Goal: Task Accomplishment & Management: Complete application form

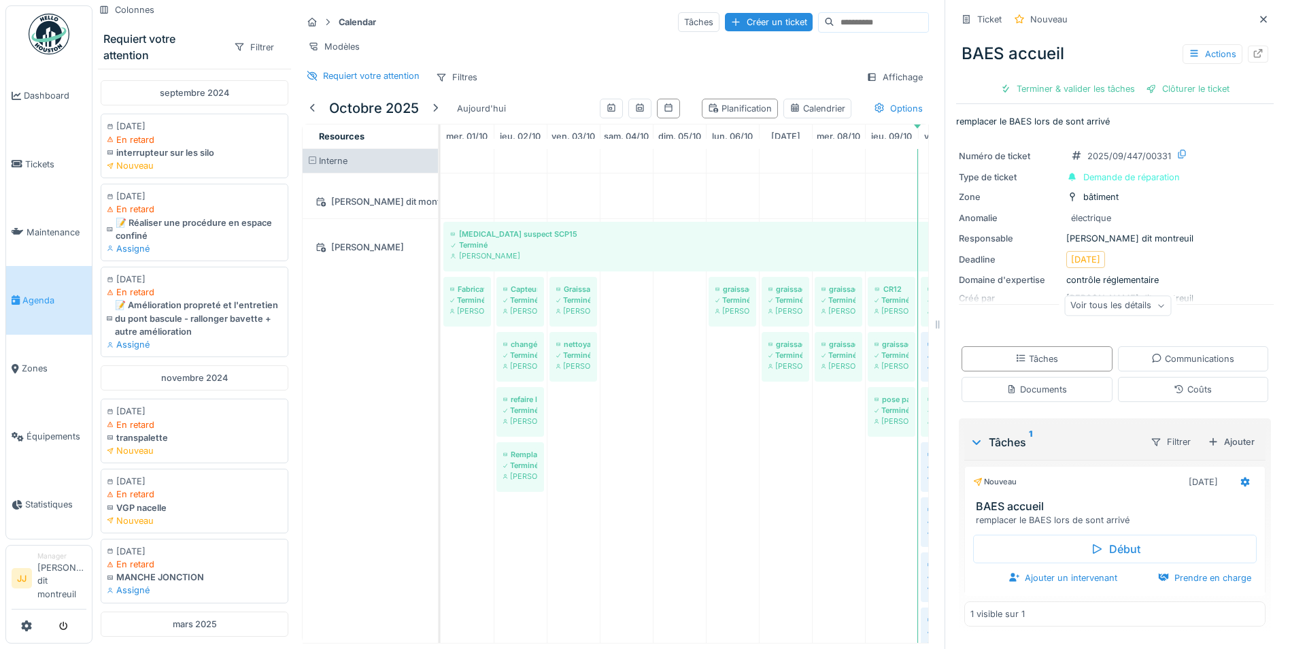
scroll to position [137, 391]
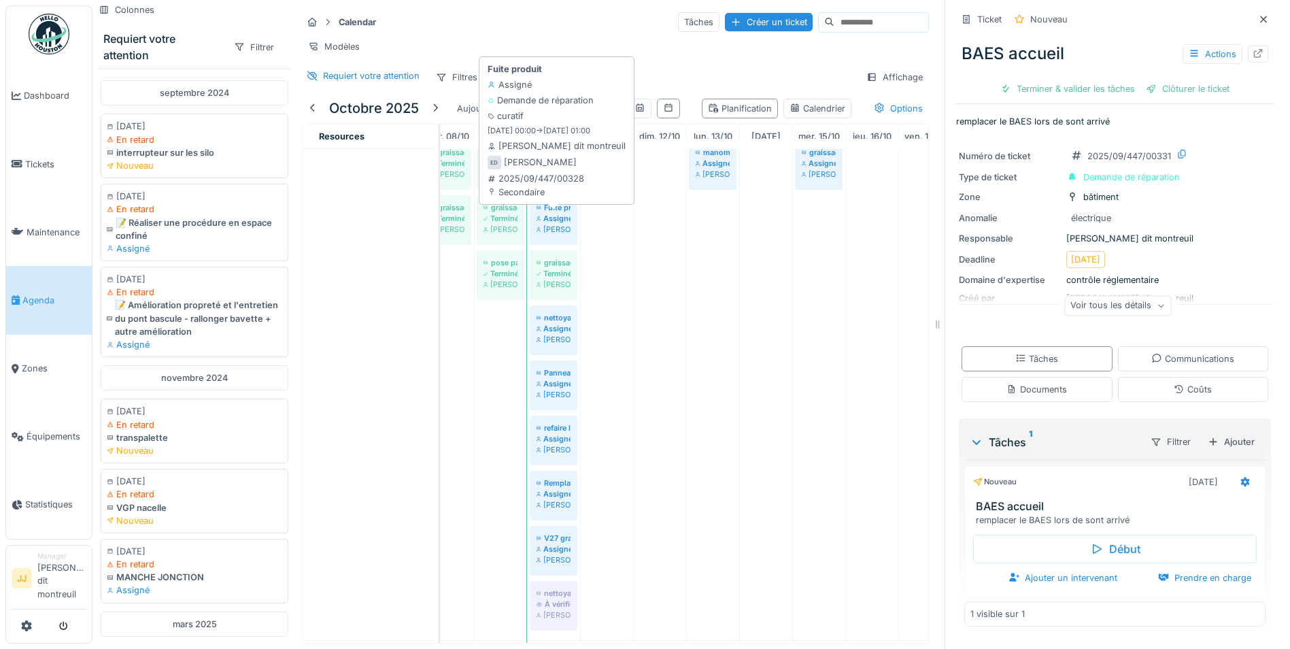
click at [547, 224] on div "Assigné" at bounding box center [553, 218] width 34 height 11
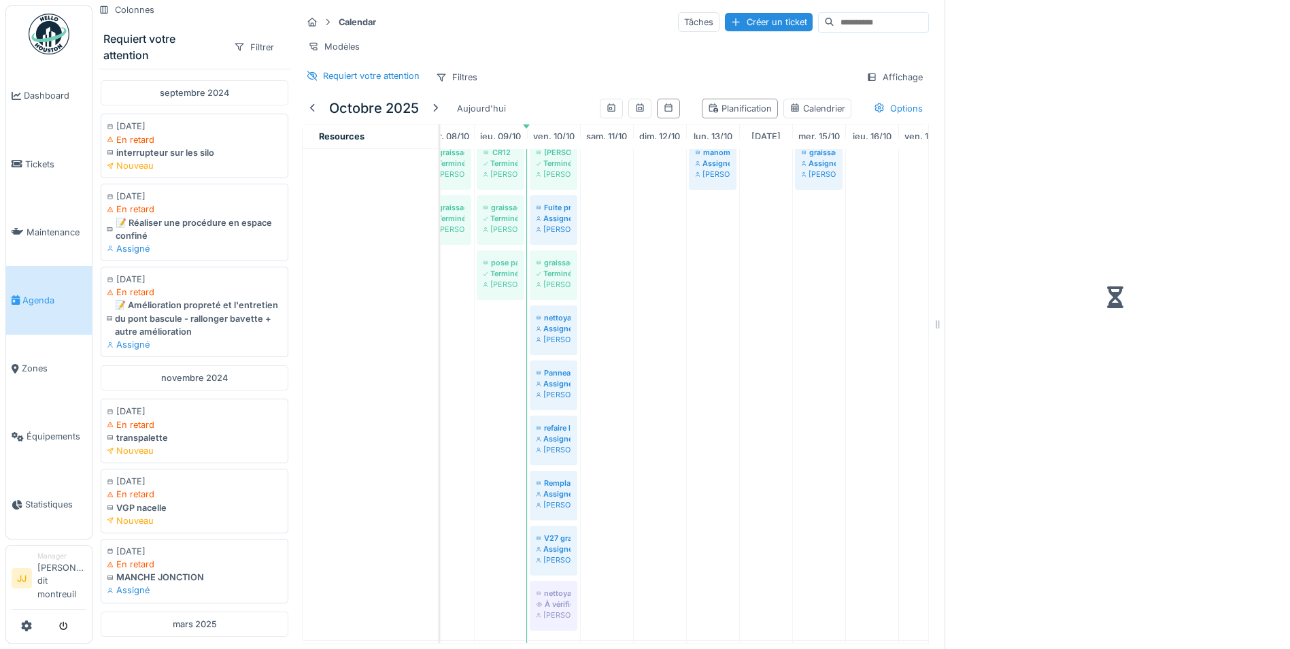
scroll to position [137, 0]
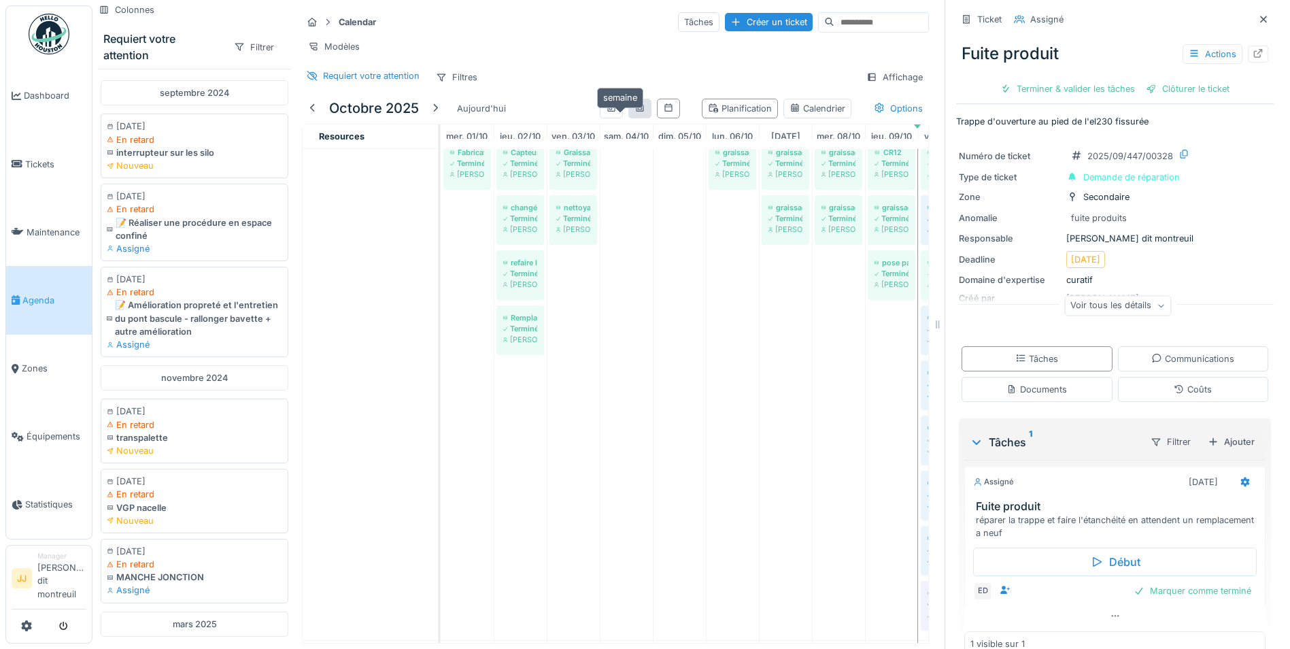
click at [634, 112] on icon at bounding box center [639, 107] width 11 height 9
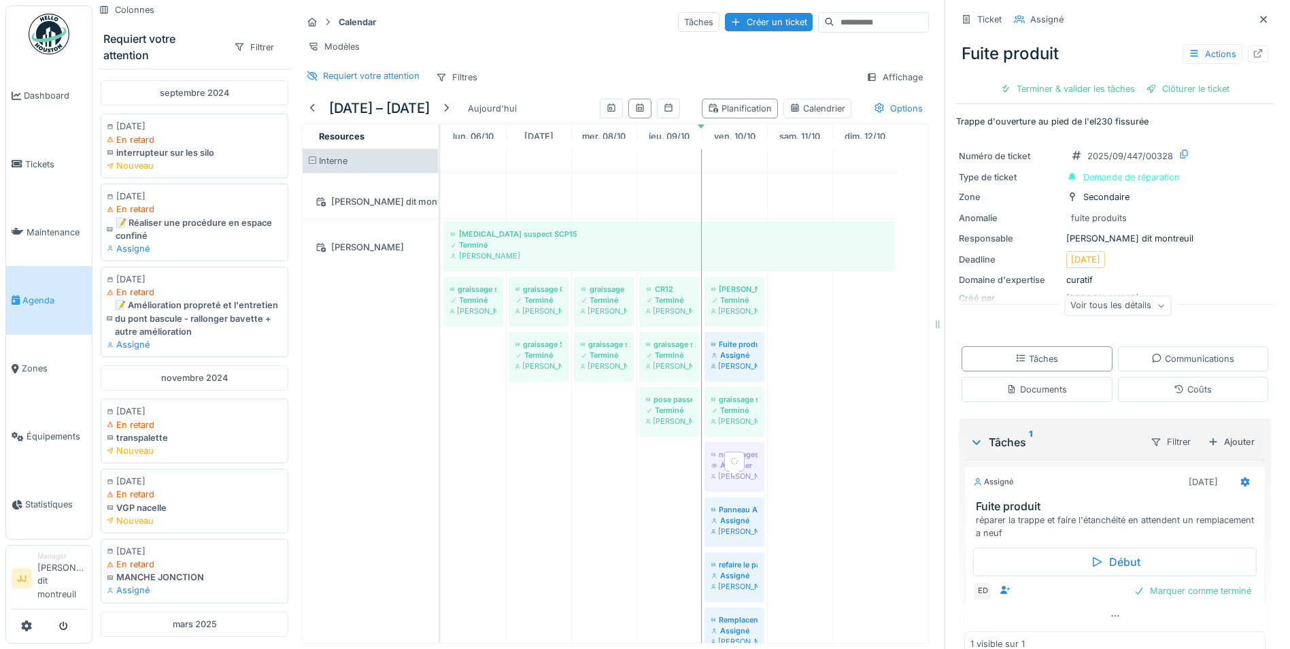
scroll to position [68, 0]
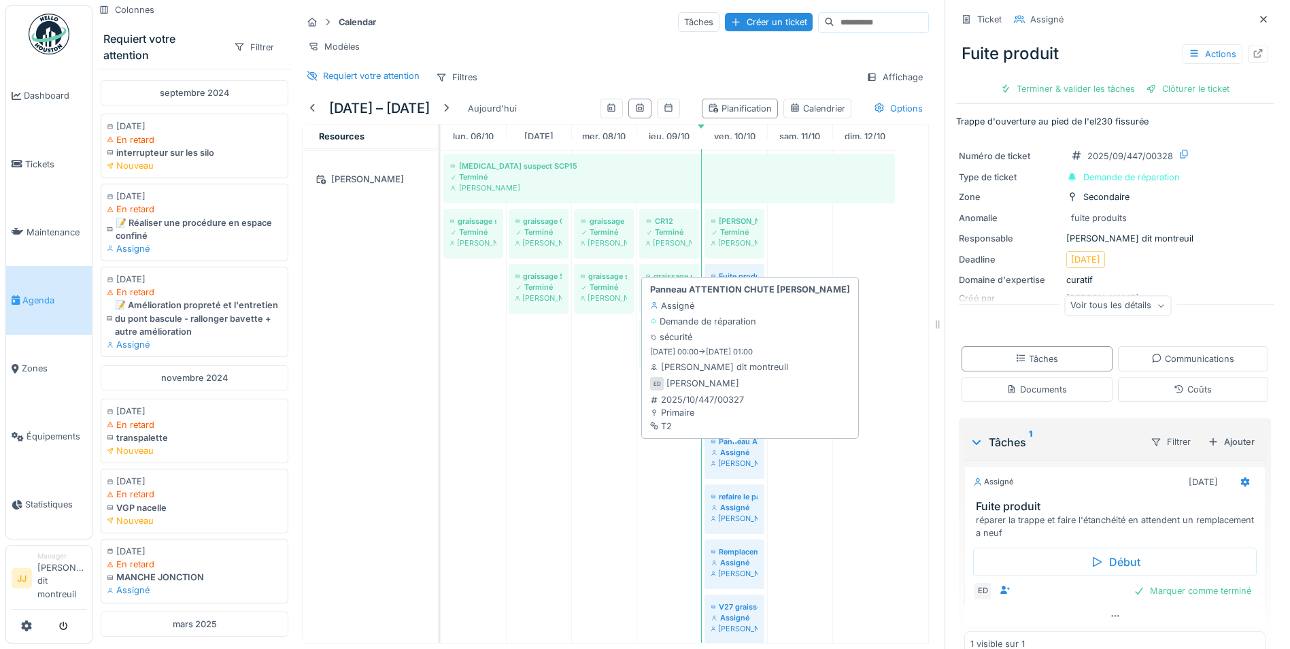
click at [741, 468] on div "[PERSON_NAME]" at bounding box center [734, 462] width 46 height 11
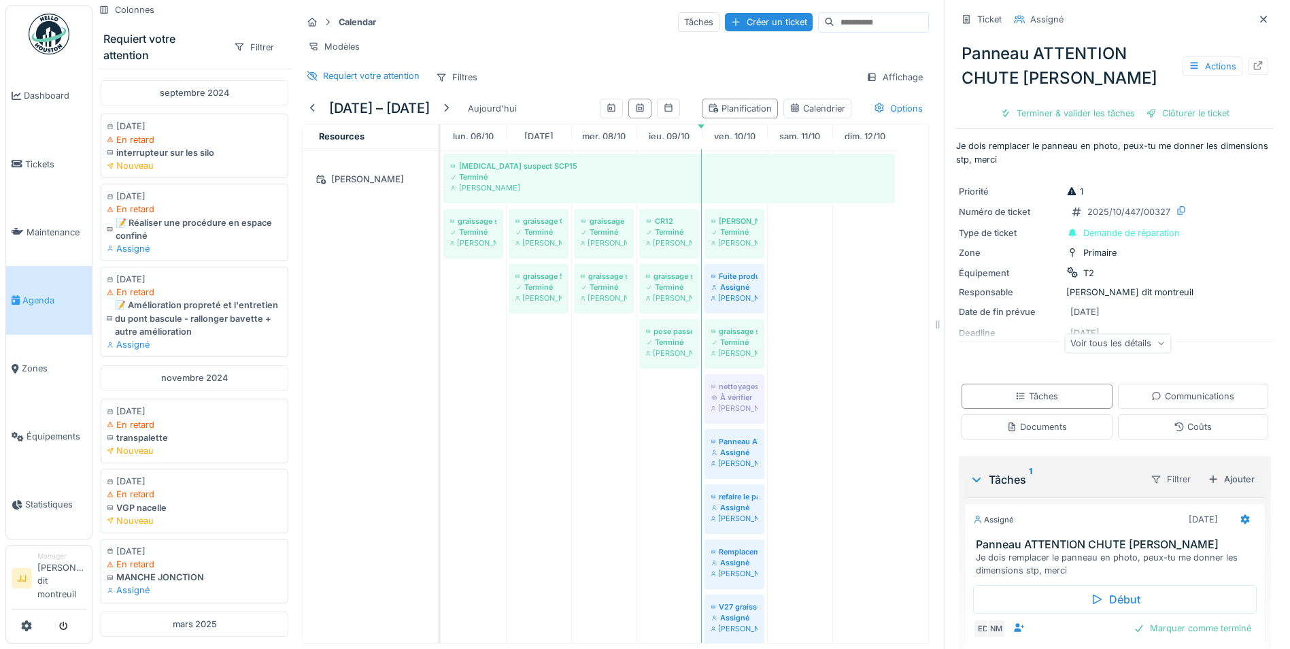
scroll to position [64, 0]
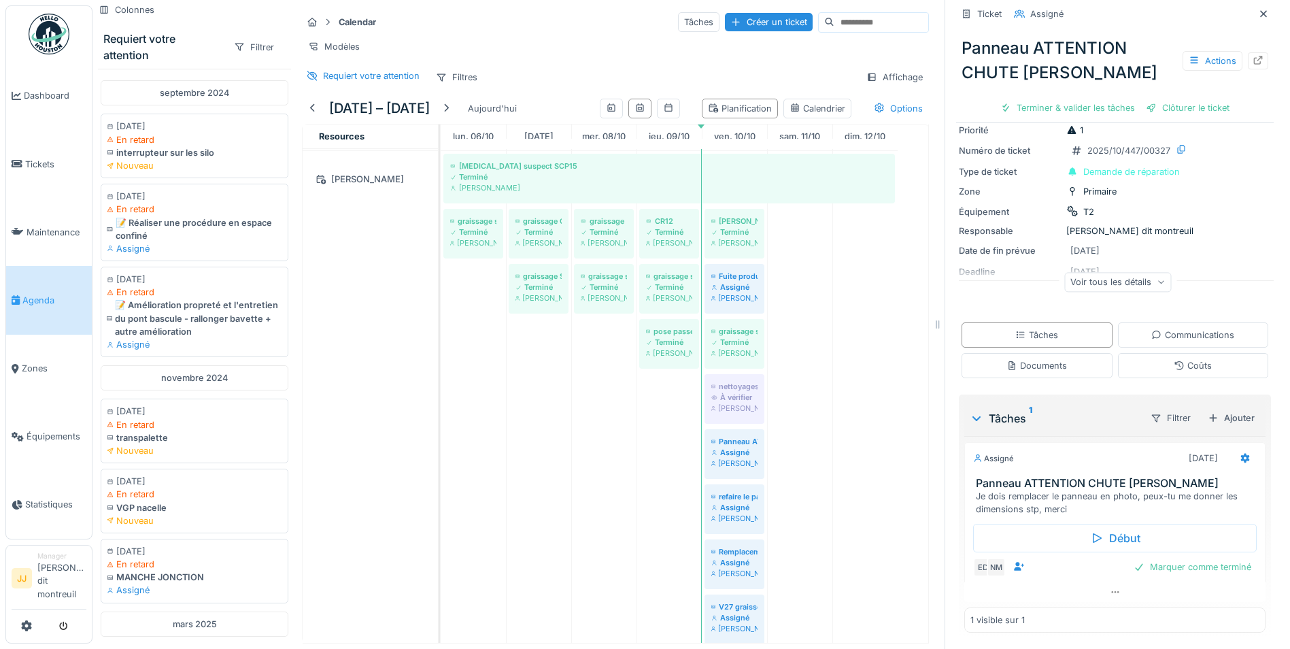
click at [1225, 64] on div "Actions" at bounding box center [1225, 61] width 86 height 20
click at [1247, 69] on div at bounding box center [1257, 60] width 20 height 17
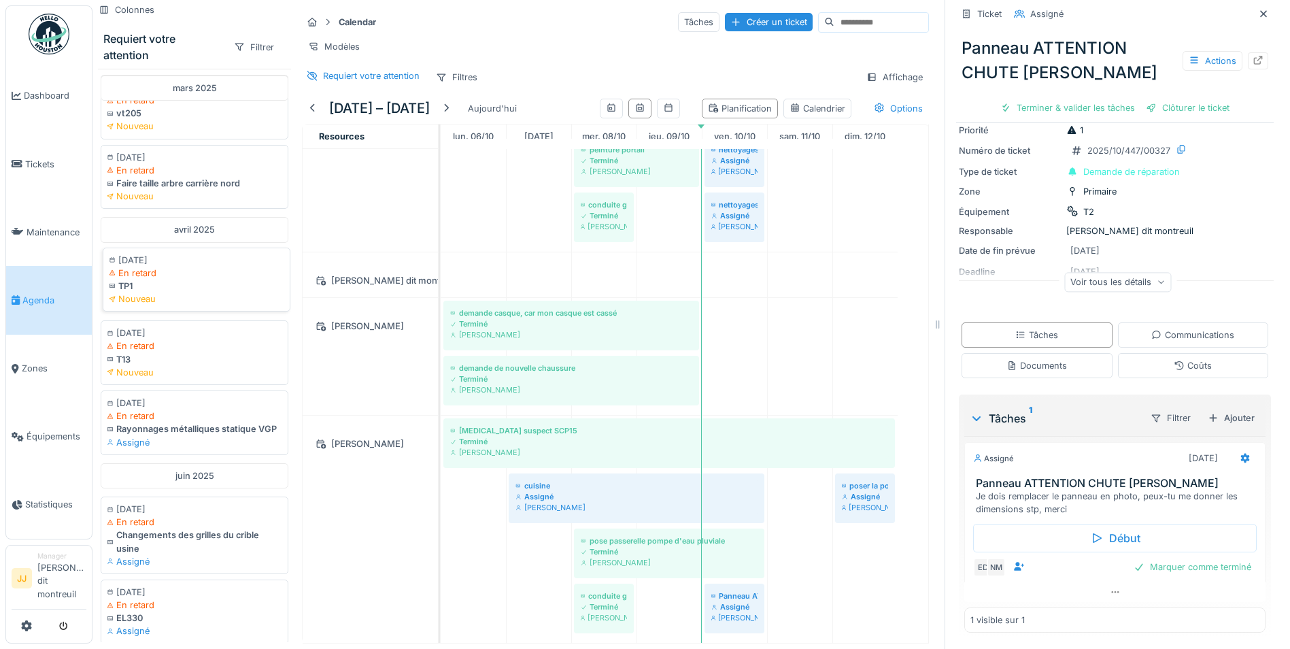
scroll to position [612, 0]
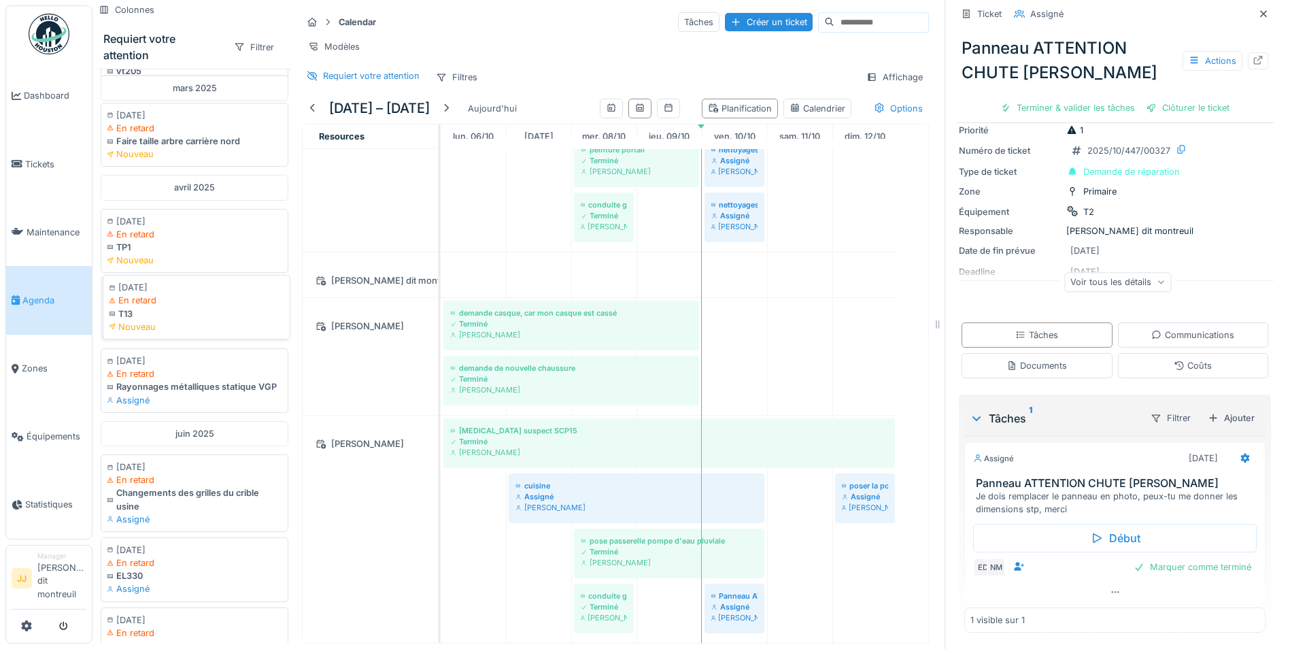
click at [195, 333] on div "Nouveau" at bounding box center [196, 326] width 175 height 13
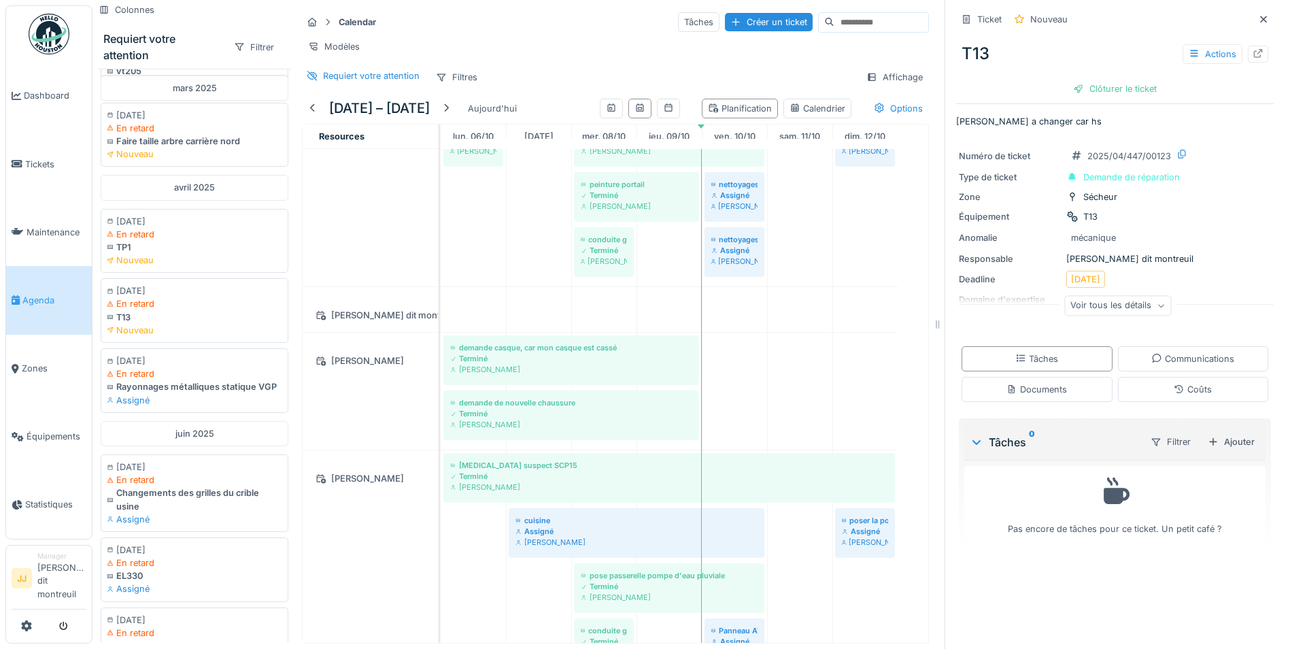
scroll to position [771, 0]
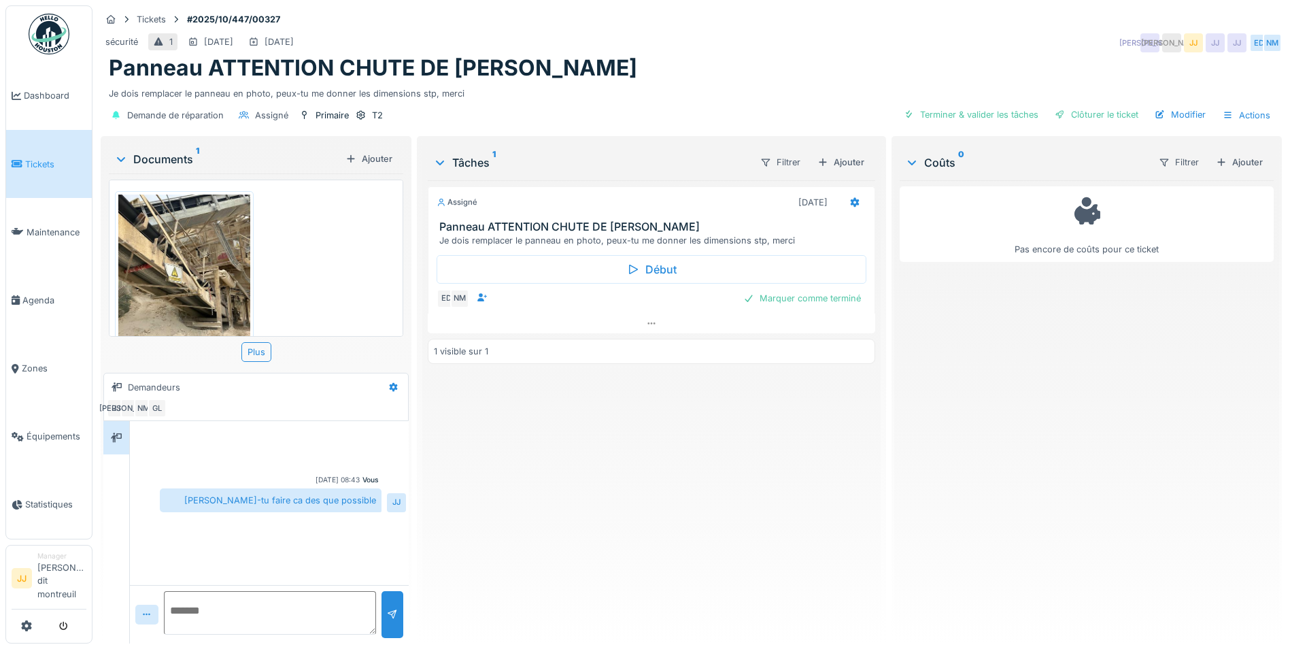
click at [184, 274] on img at bounding box center [184, 281] width 132 height 175
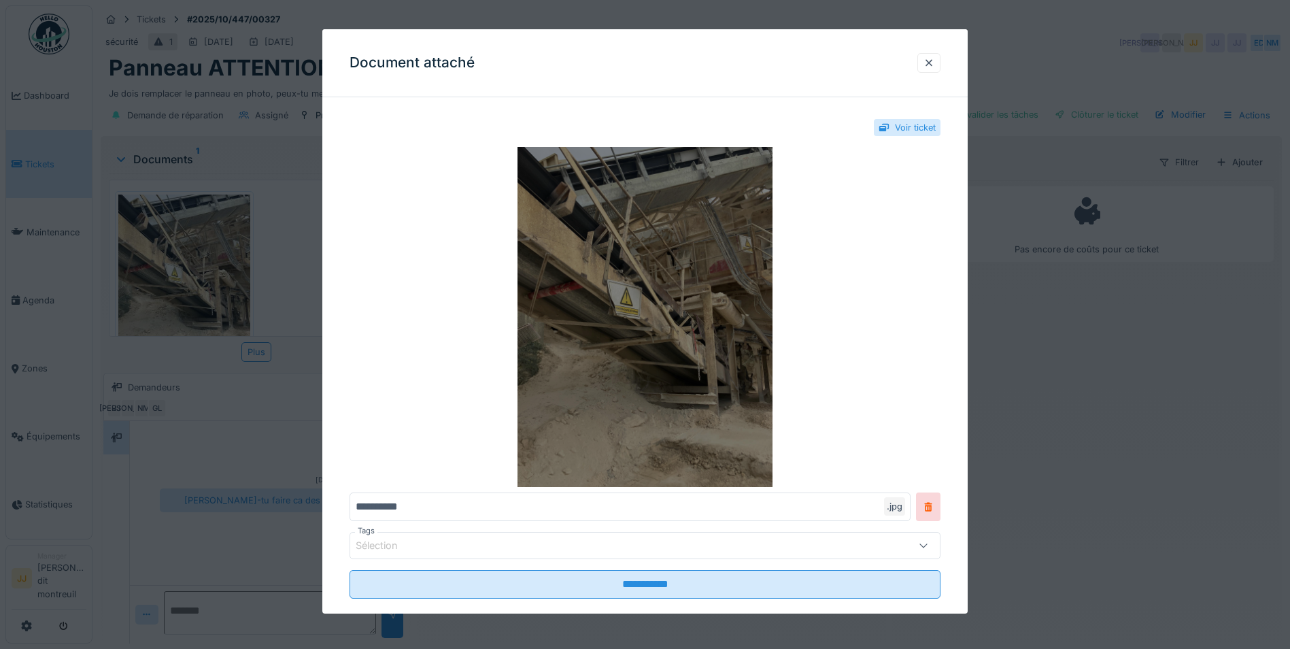
click at [642, 415] on img at bounding box center [644, 317] width 591 height 340
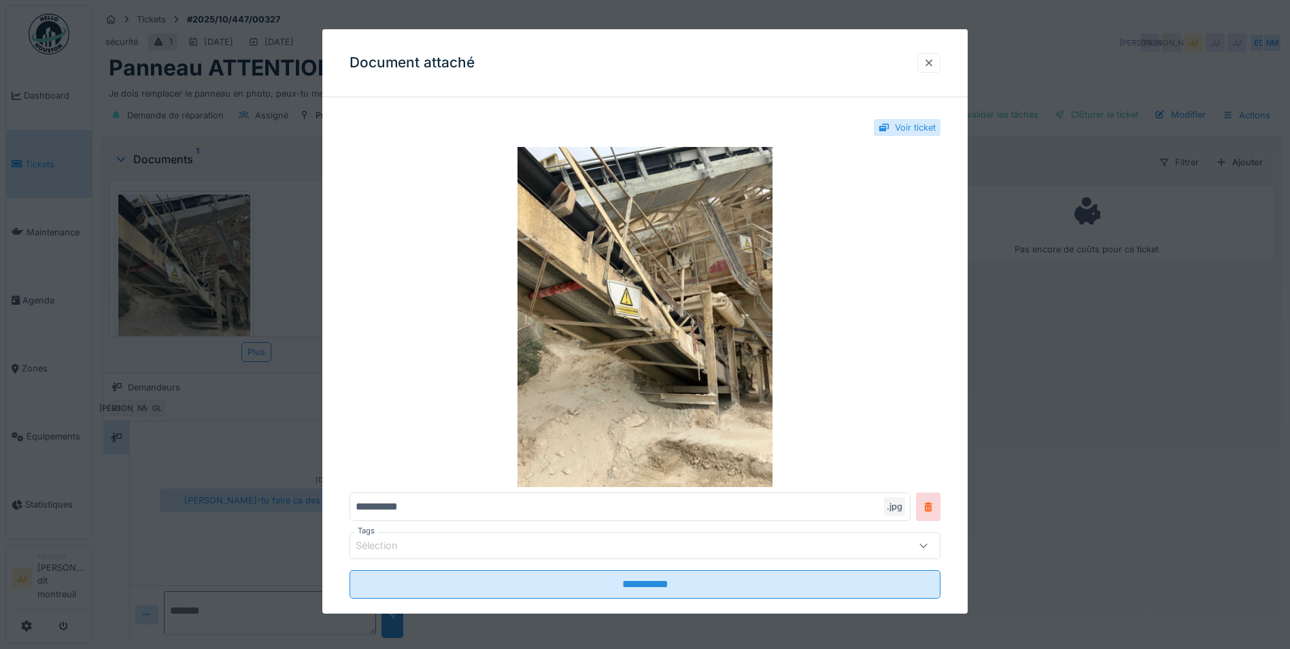
click at [934, 56] on div at bounding box center [928, 62] width 11 height 13
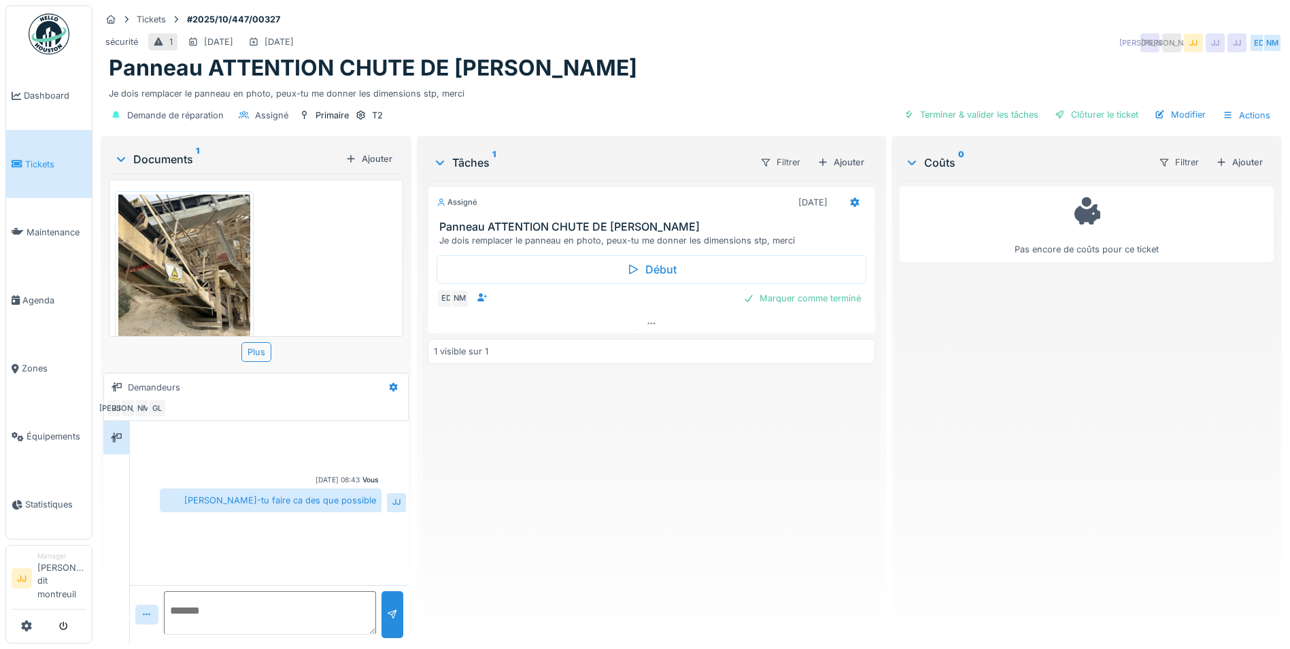
click at [66, 152] on link "Tickets" at bounding box center [49, 164] width 86 height 68
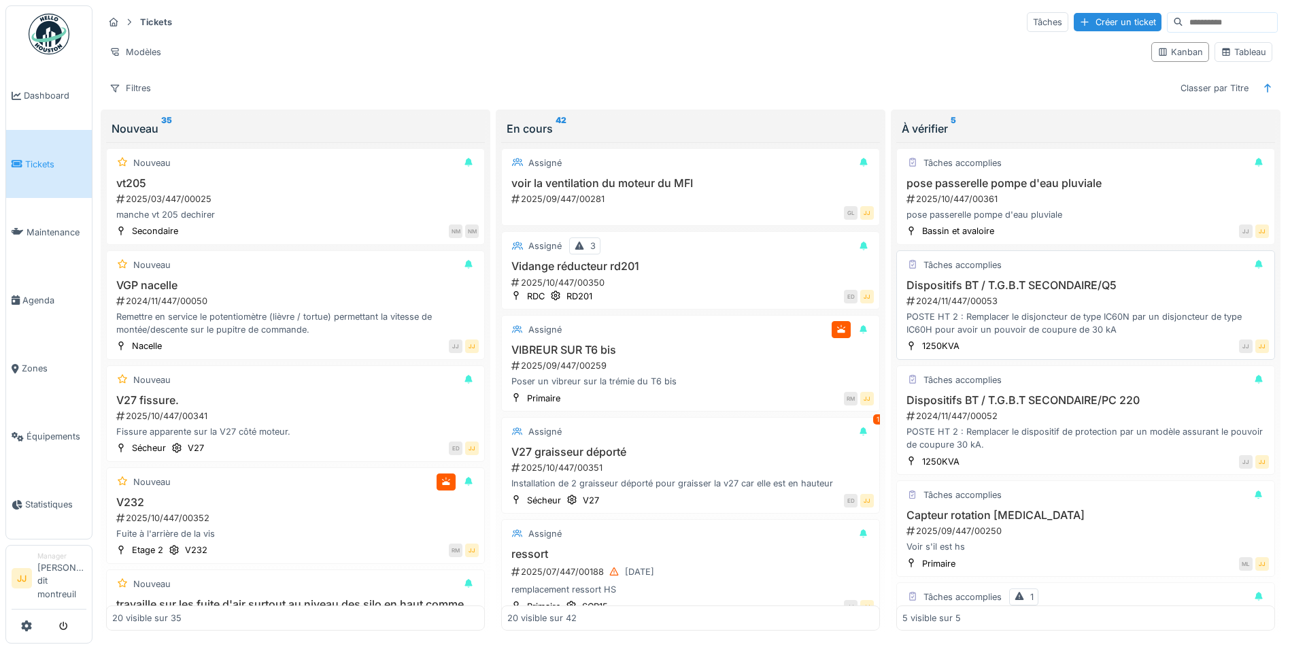
click at [1023, 309] on div "Dispositifs BT / T.G.B.T SECONDAIRE/Q5 2024/11/447/00053 POSTE HT 2 : Remplacer…" at bounding box center [1085, 308] width 366 height 58
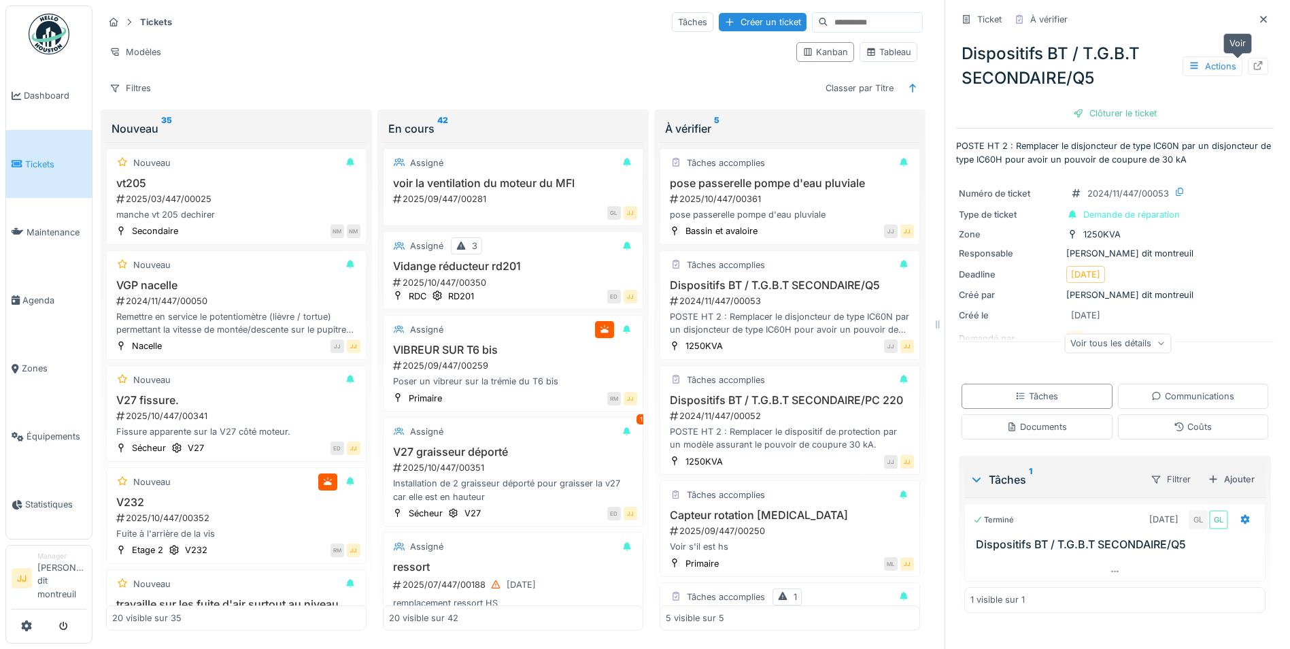
click at [1252, 66] on icon at bounding box center [1257, 65] width 11 height 9
click at [749, 442] on div "POSTE HT 2 : Remplacer le dispositif de protection par un modèle assurant le po…" at bounding box center [789, 438] width 248 height 26
click at [1247, 71] on div at bounding box center [1257, 66] width 20 height 17
click at [806, 177] on h3 "pose passerelle pompe d'eau pluviale" at bounding box center [789, 183] width 248 height 13
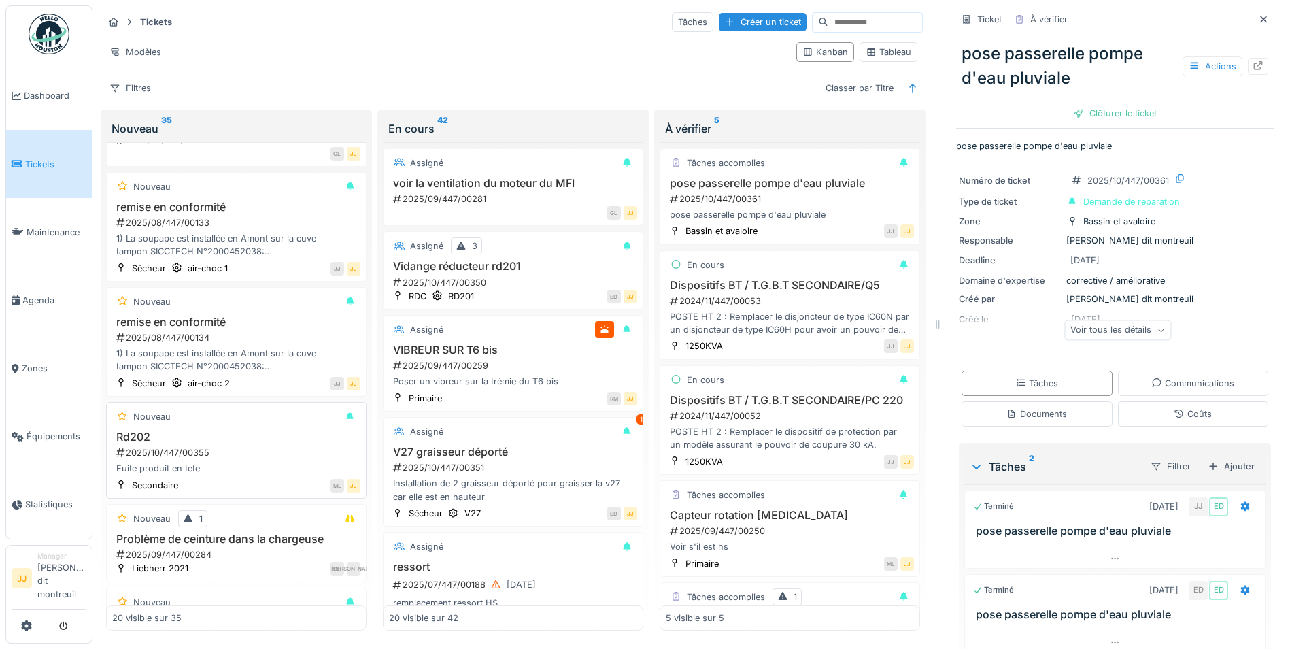
scroll to position [1360, 0]
click at [228, 342] on div "1) La soupape est installée en Amont sur la cuve tampon SICCTECH N°2000452038: …" at bounding box center [236, 355] width 248 height 26
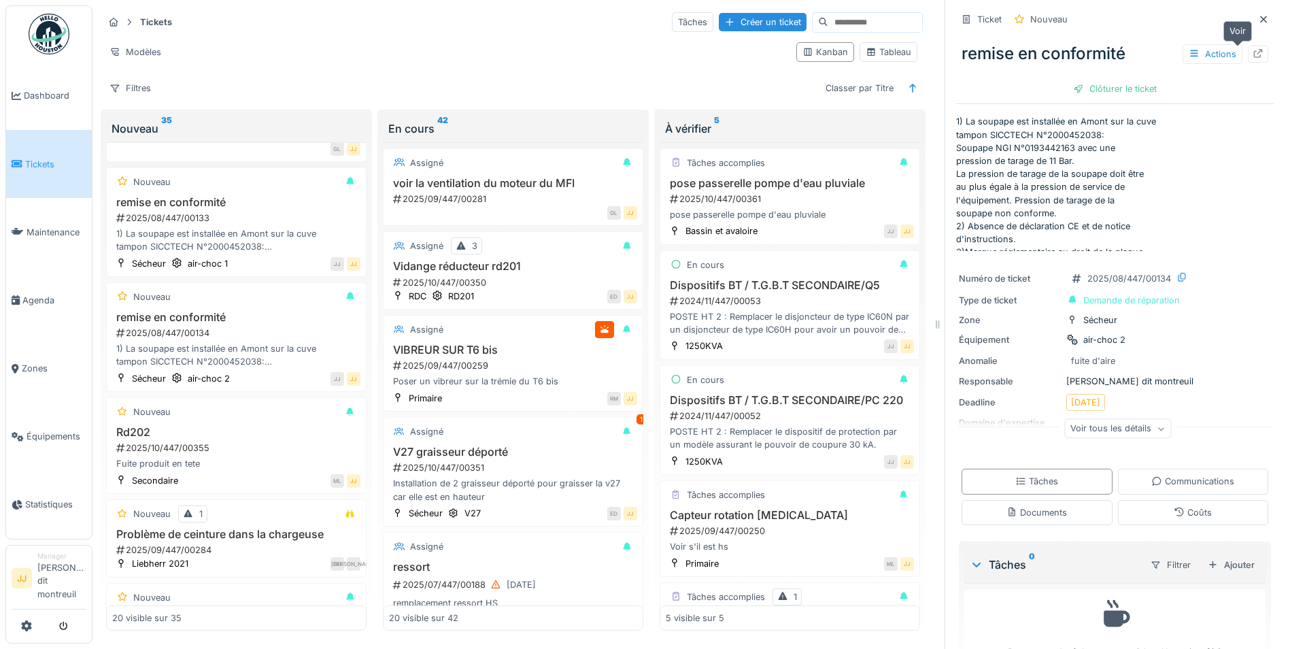
click at [1254, 49] on icon at bounding box center [1258, 53] width 9 height 9
click at [524, 445] on h3 "V27 graisseur déporté" at bounding box center [513, 451] width 248 height 13
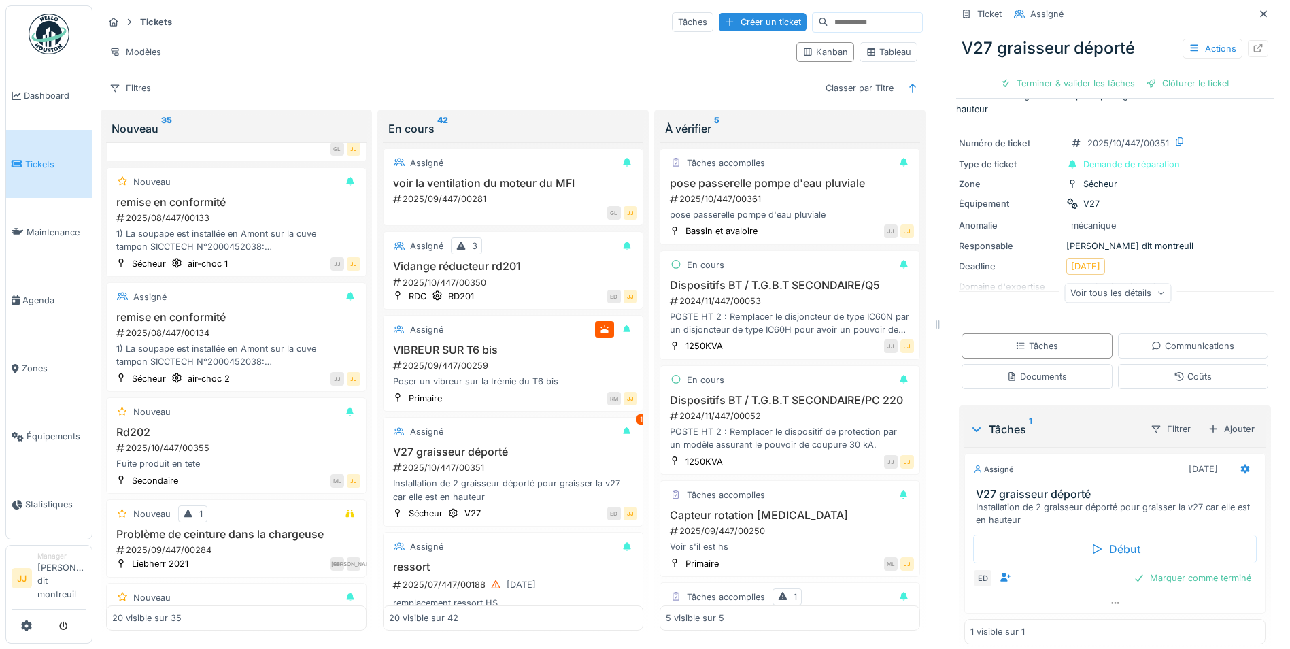
scroll to position [39, 0]
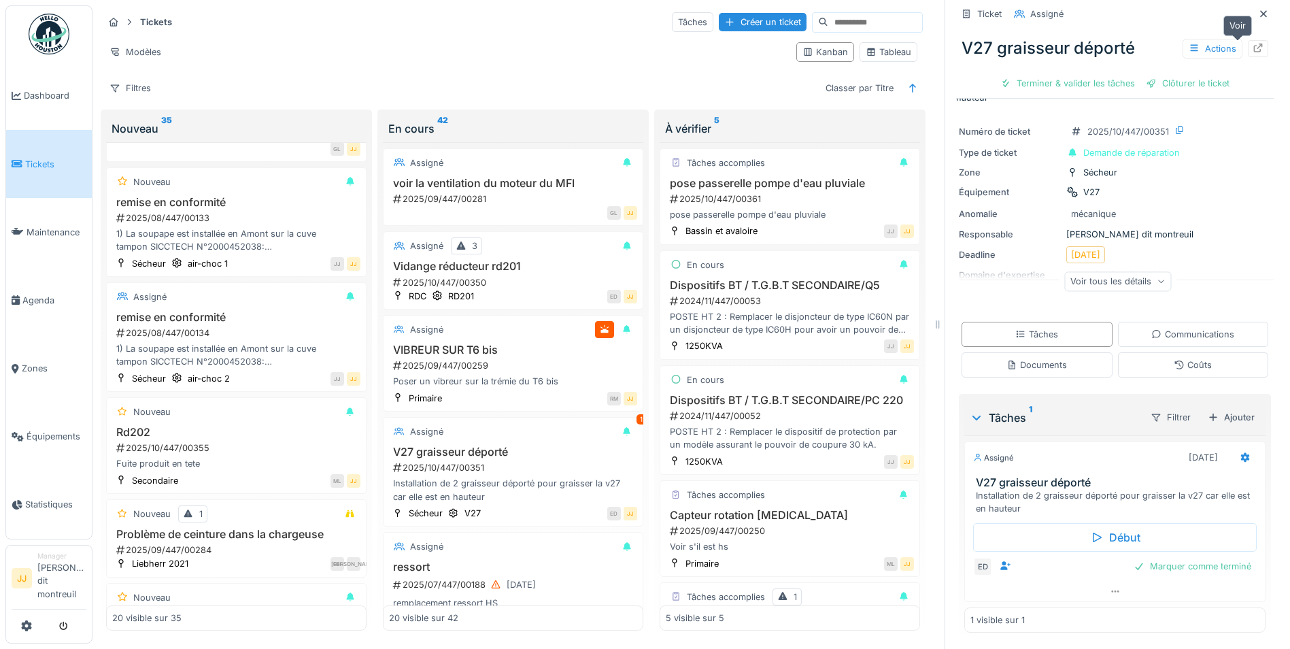
click at [1252, 44] on icon at bounding box center [1257, 48] width 11 height 9
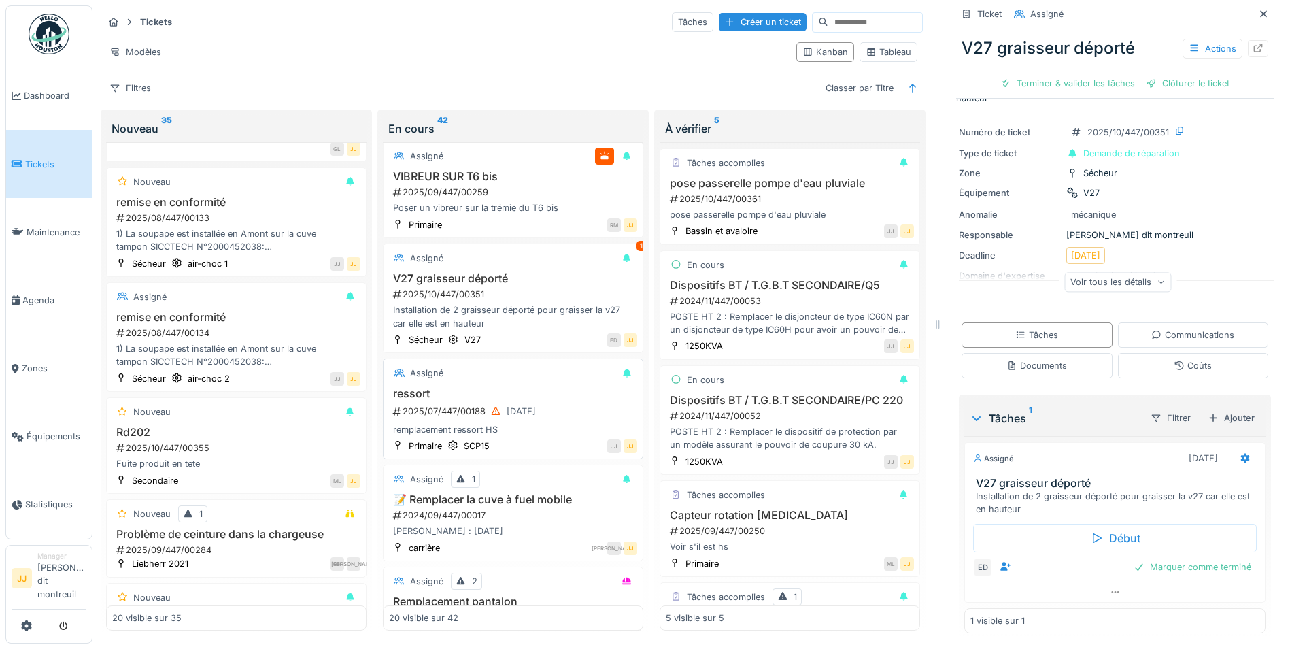
scroll to position [204, 0]
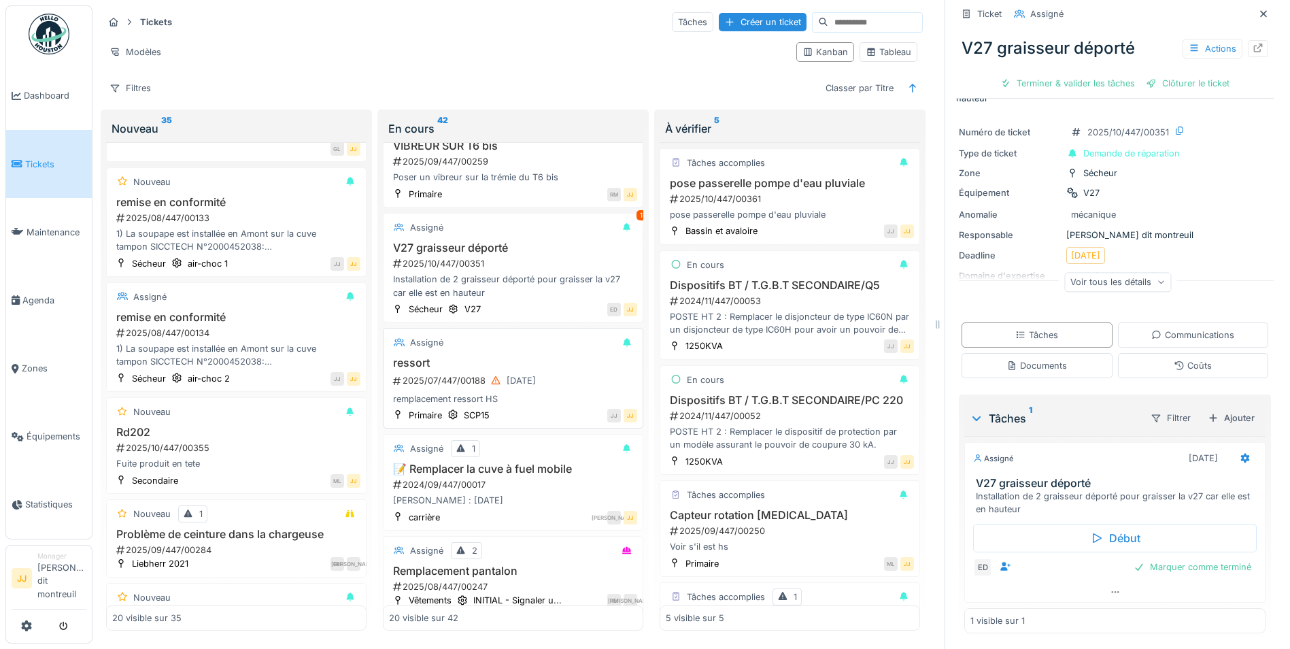
click at [485, 392] on div "remplacement ressort HS" at bounding box center [513, 398] width 248 height 13
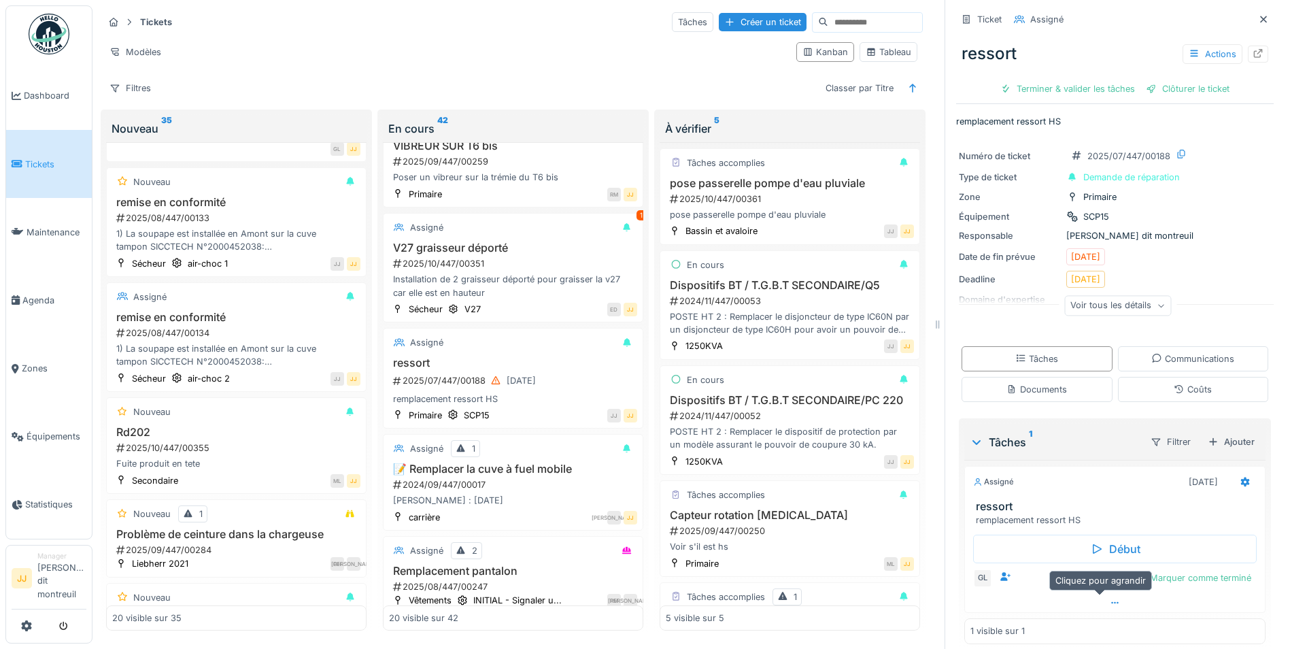
click at [1109, 598] on icon at bounding box center [1114, 602] width 11 height 9
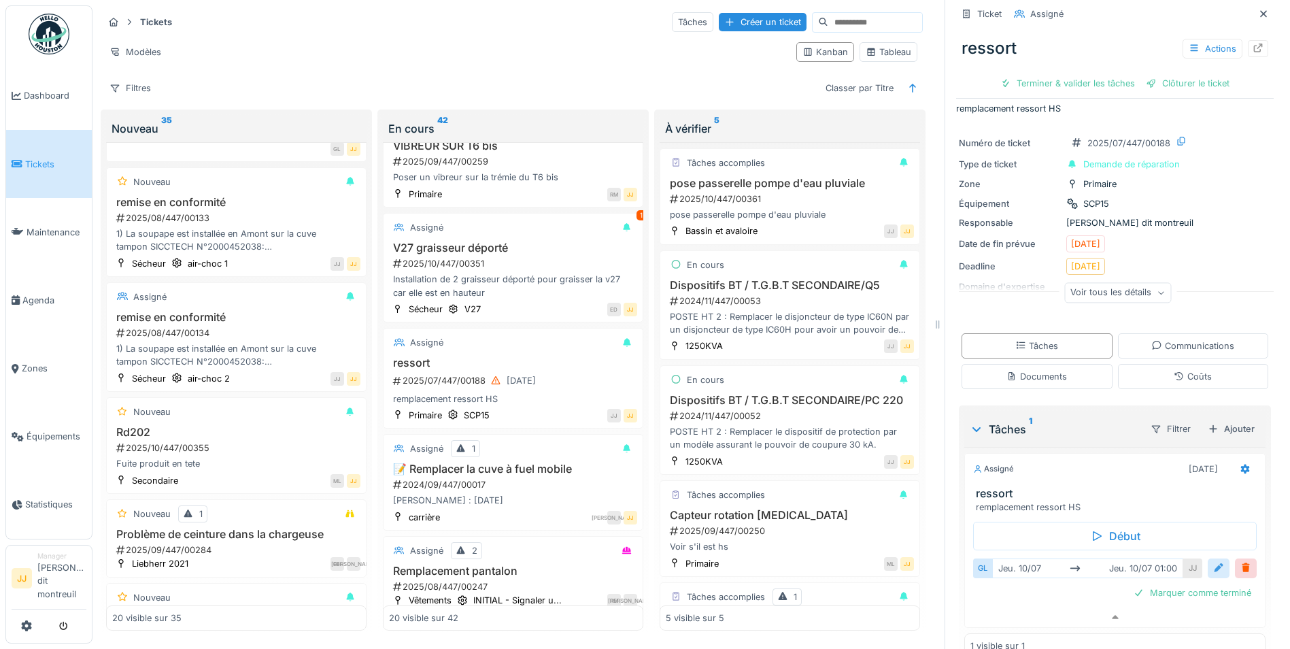
click at [1207, 561] on div at bounding box center [1218, 568] width 22 height 20
click at [1236, 602] on button "Close" at bounding box center [1243, 611] width 15 height 29
click at [1096, 610] on input "text" at bounding box center [1114, 611] width 273 height 29
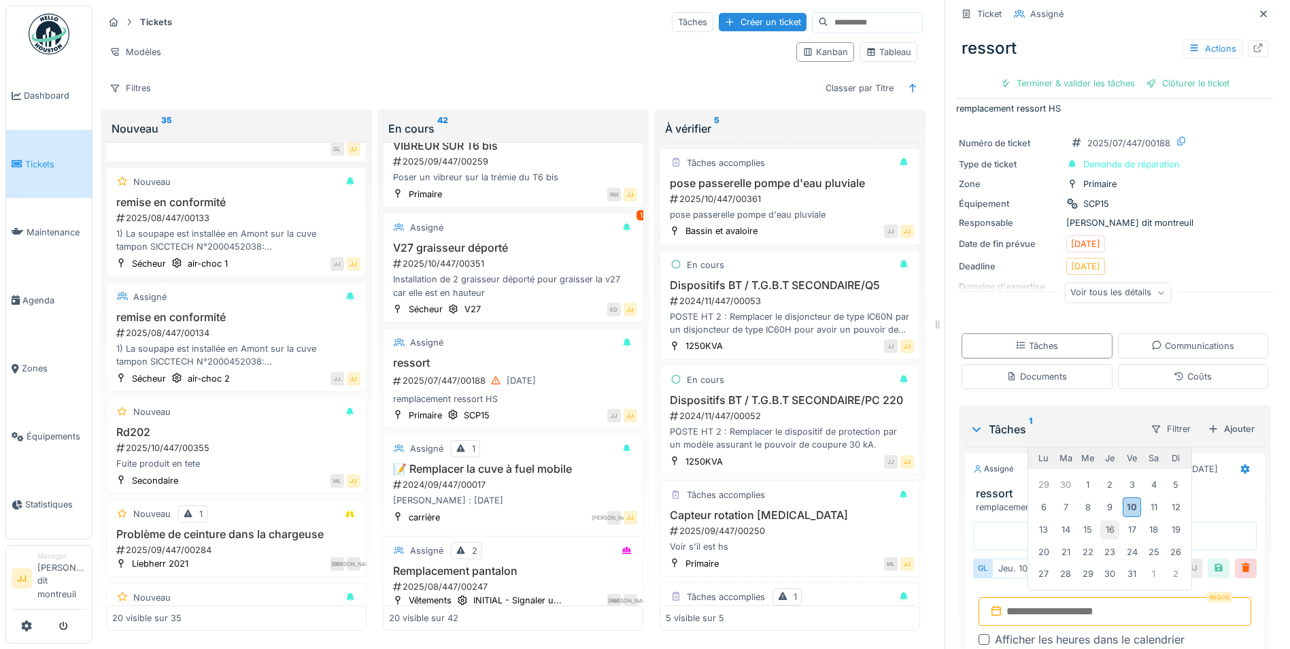
click at [1106, 520] on div "16" at bounding box center [1109, 529] width 18 height 18
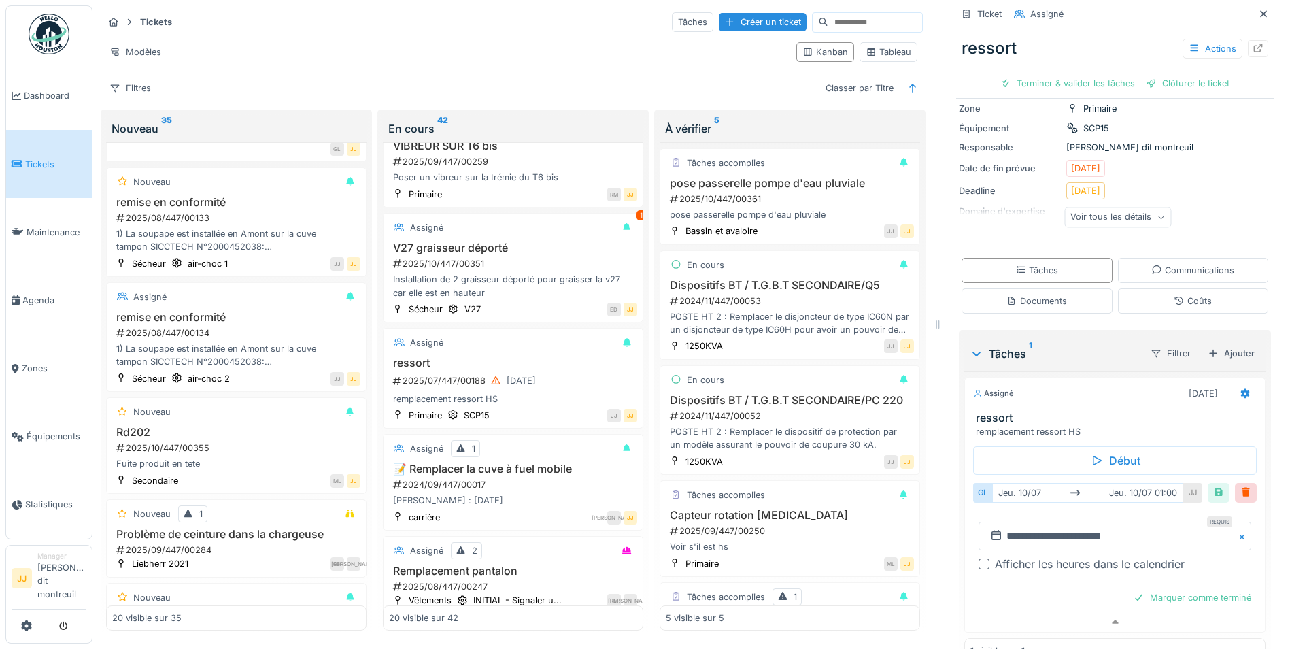
scroll to position [121, 0]
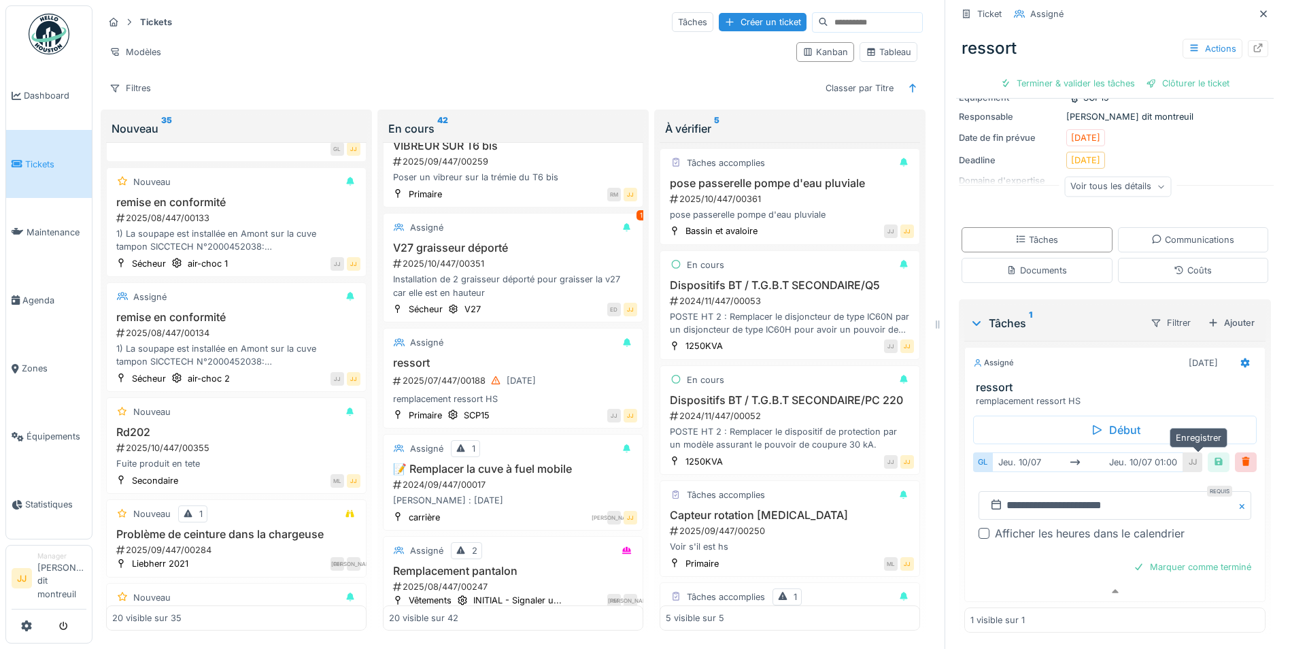
click at [1213, 455] on div at bounding box center [1218, 461] width 11 height 13
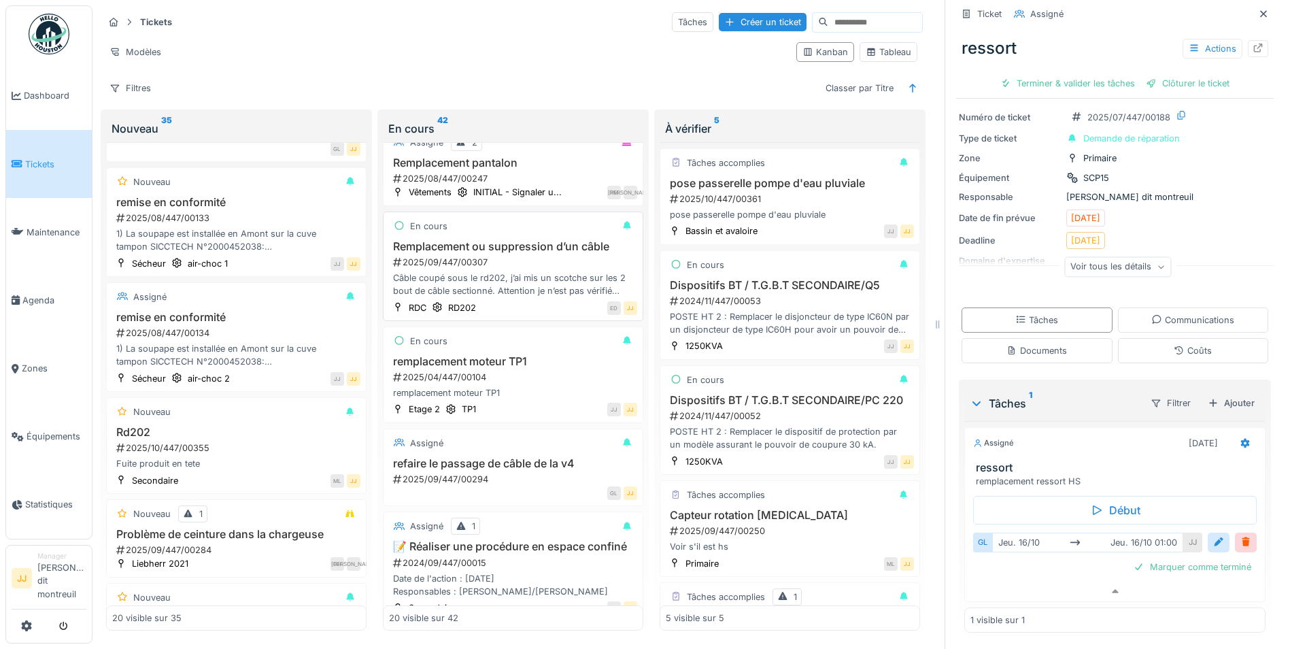
scroll to position [680, 0]
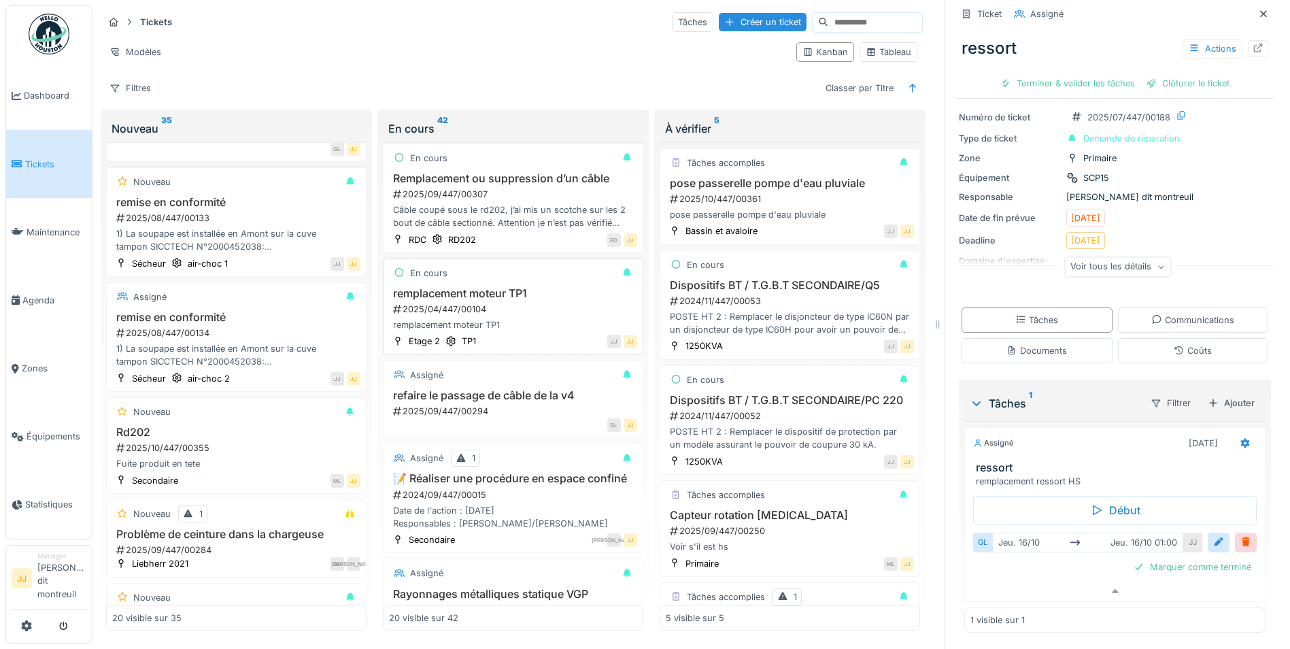
click at [495, 347] on div "JJ JJ" at bounding box center [560, 341] width 154 height 14
click at [506, 288] on div "En cours remplacement moteur TP1 2025/04/447/00104 remplacement moteur TP1 Etag…" at bounding box center [513, 306] width 260 height 97
drag, startPoint x: 506, startPoint y: 288, endPoint x: 437, endPoint y: 286, distance: 69.4
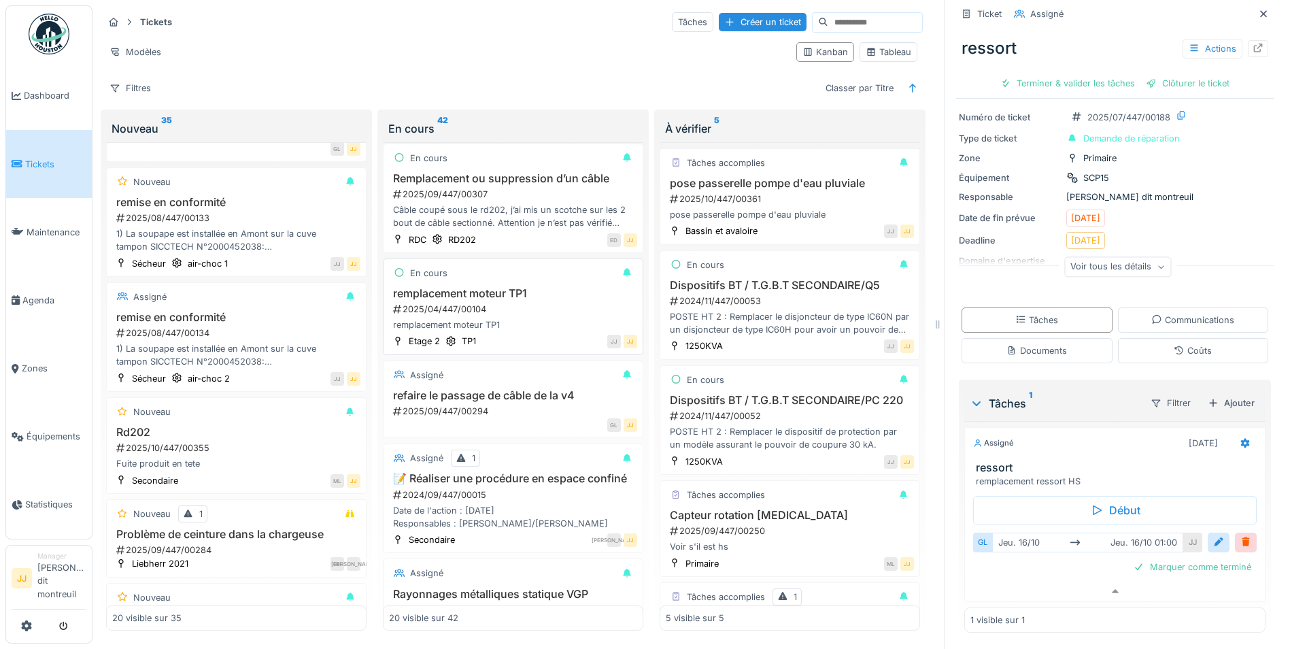
click at [437, 286] on div "En cours remplacement moteur TP1 2025/04/447/00104 remplacement moteur TP1 Etag…" at bounding box center [513, 306] width 260 height 97
click at [428, 276] on div "En cours" at bounding box center [428, 272] width 37 height 13
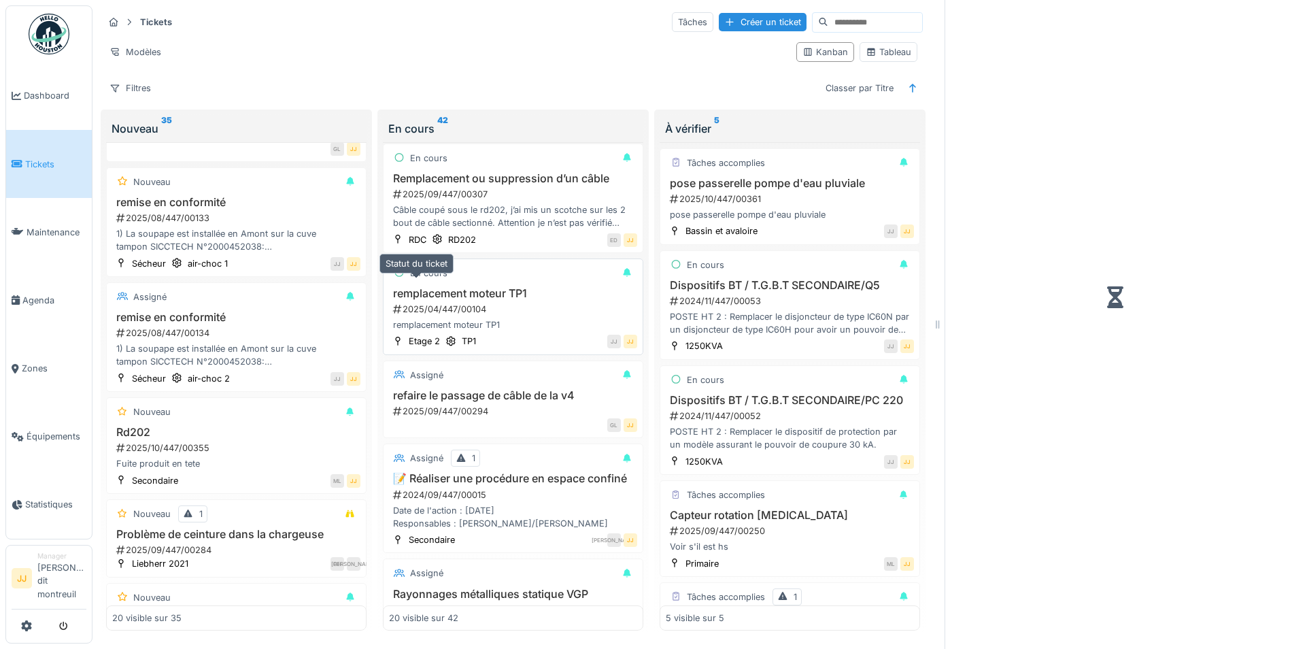
click at [428, 276] on div "En cours" at bounding box center [428, 272] width 37 height 13
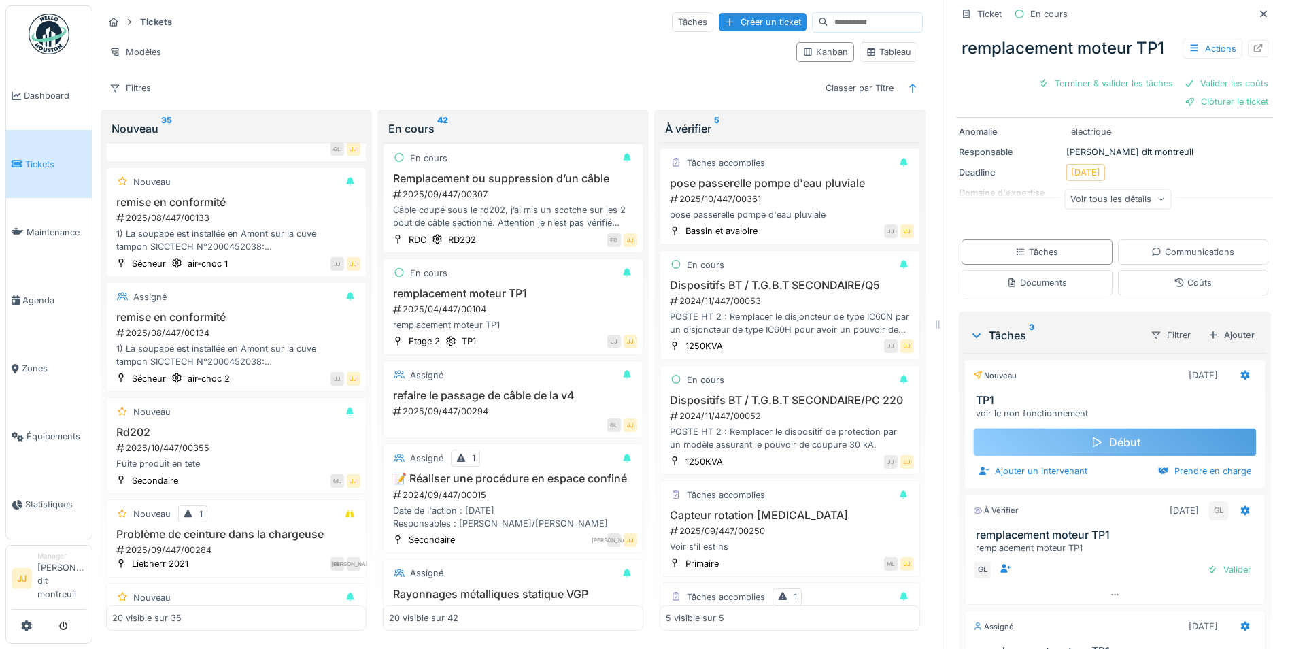
scroll to position [136, 0]
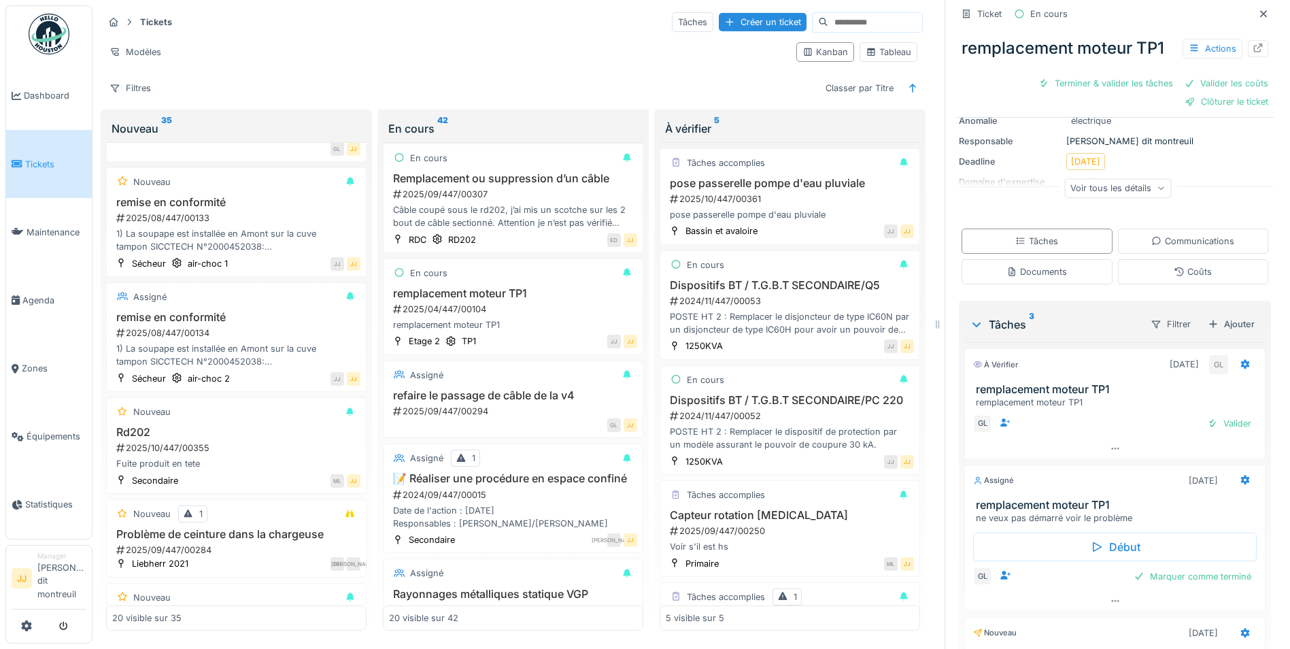
click at [1073, 576] on div "GL Marquer comme terminé" at bounding box center [1114, 575] width 283 height 19
click at [1060, 567] on div "GL Marquer comme terminé" at bounding box center [1114, 575] width 283 height 19
click at [1111, 600] on icon at bounding box center [1114, 601] width 7 height 2
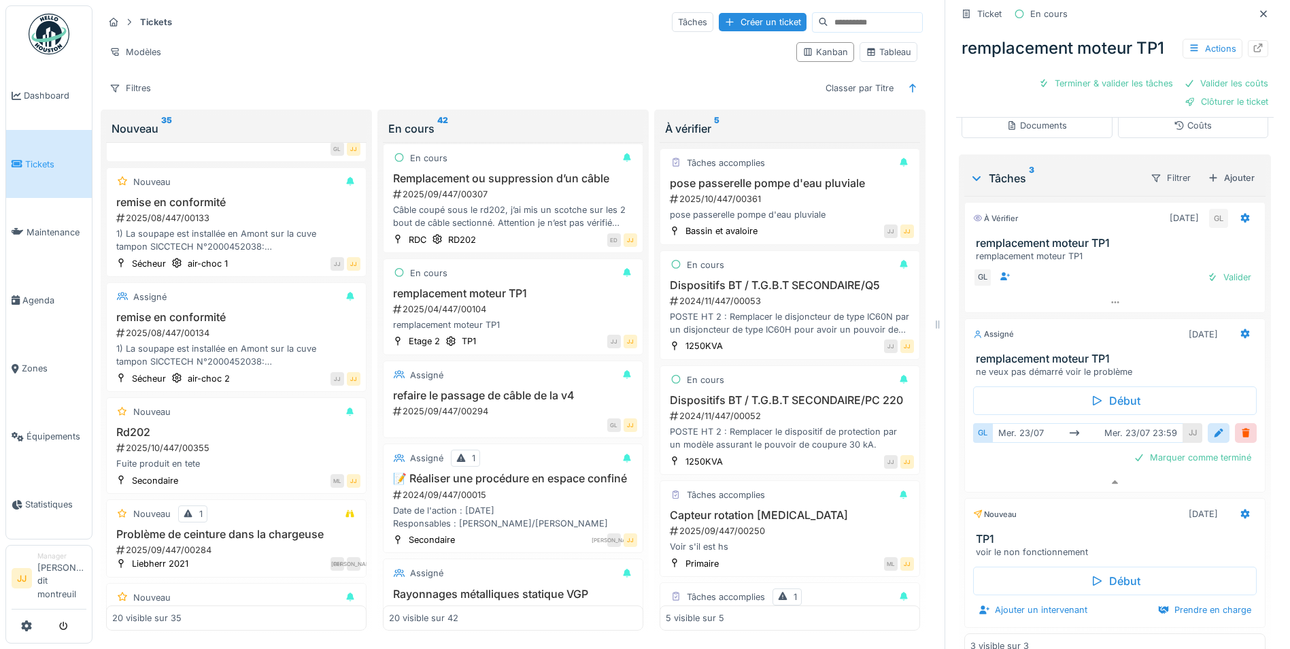
scroll to position [283, 0]
click at [1207, 432] on div at bounding box center [1218, 432] width 22 height 20
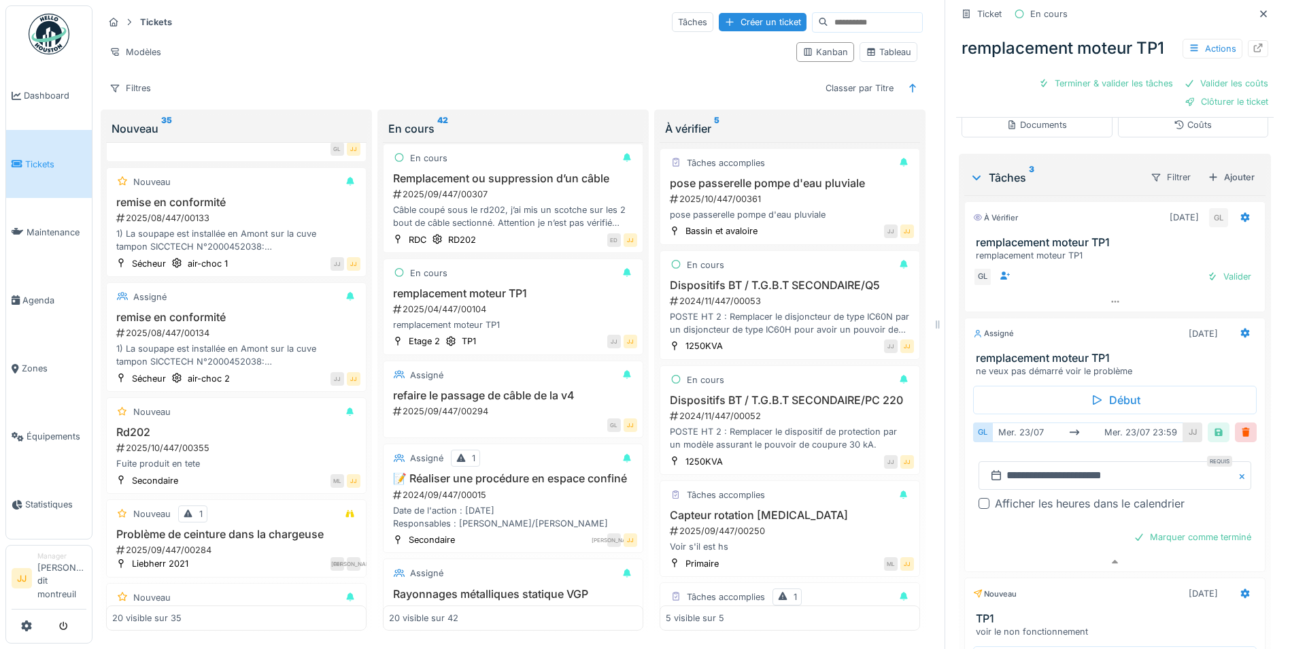
click at [1236, 469] on button "Close" at bounding box center [1243, 475] width 15 height 29
click at [1172, 472] on input "text" at bounding box center [1114, 475] width 273 height 29
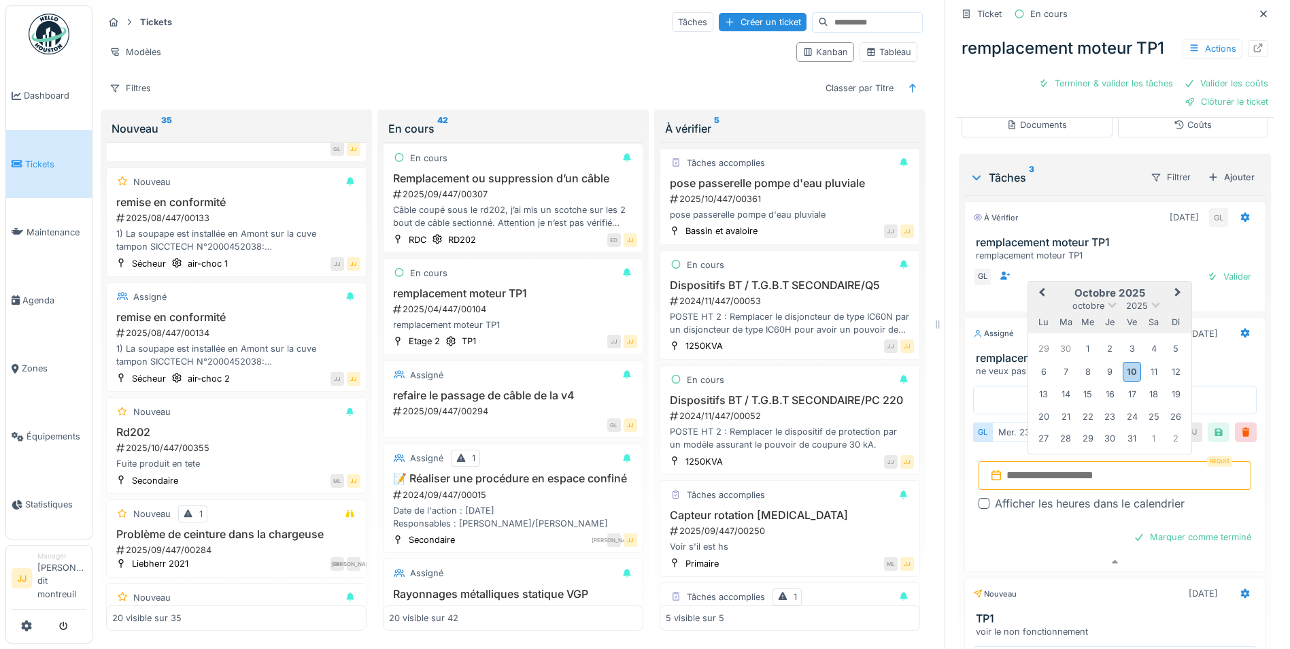
click at [1113, 461] on input "text" at bounding box center [1114, 475] width 273 height 29
click at [1061, 429] on div "28" at bounding box center [1065, 438] width 18 height 18
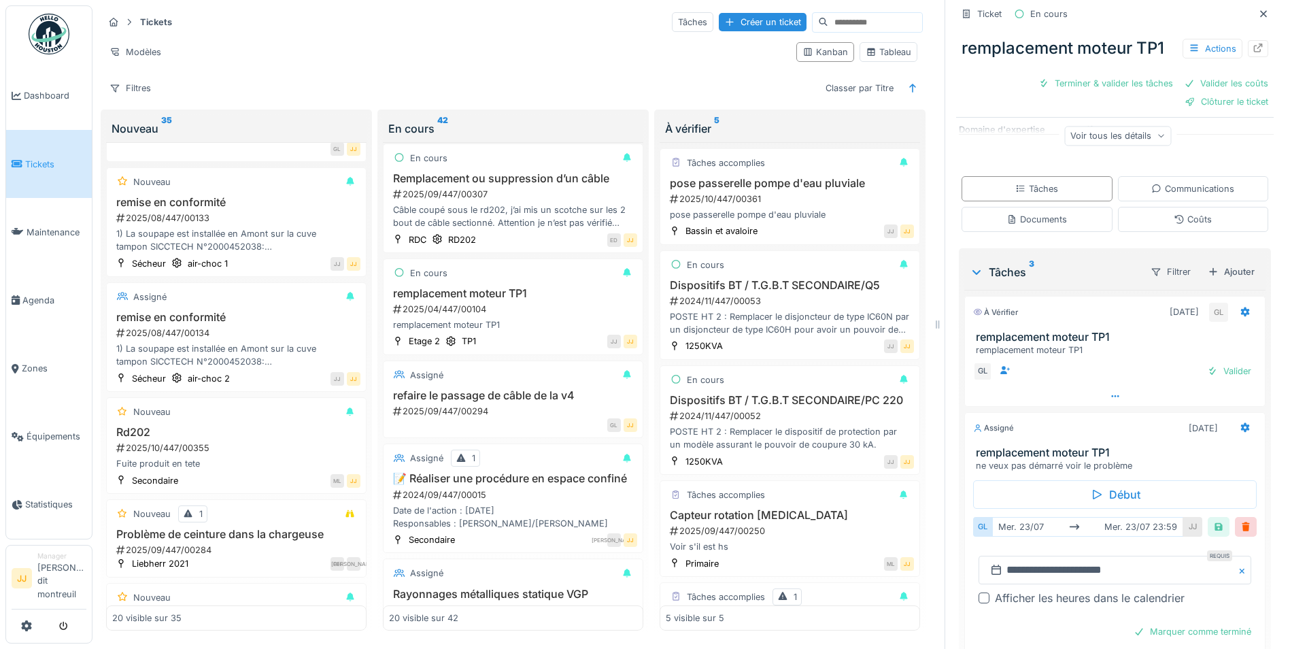
scroll to position [186, 0]
click at [1207, 519] on div at bounding box center [1218, 529] width 22 height 20
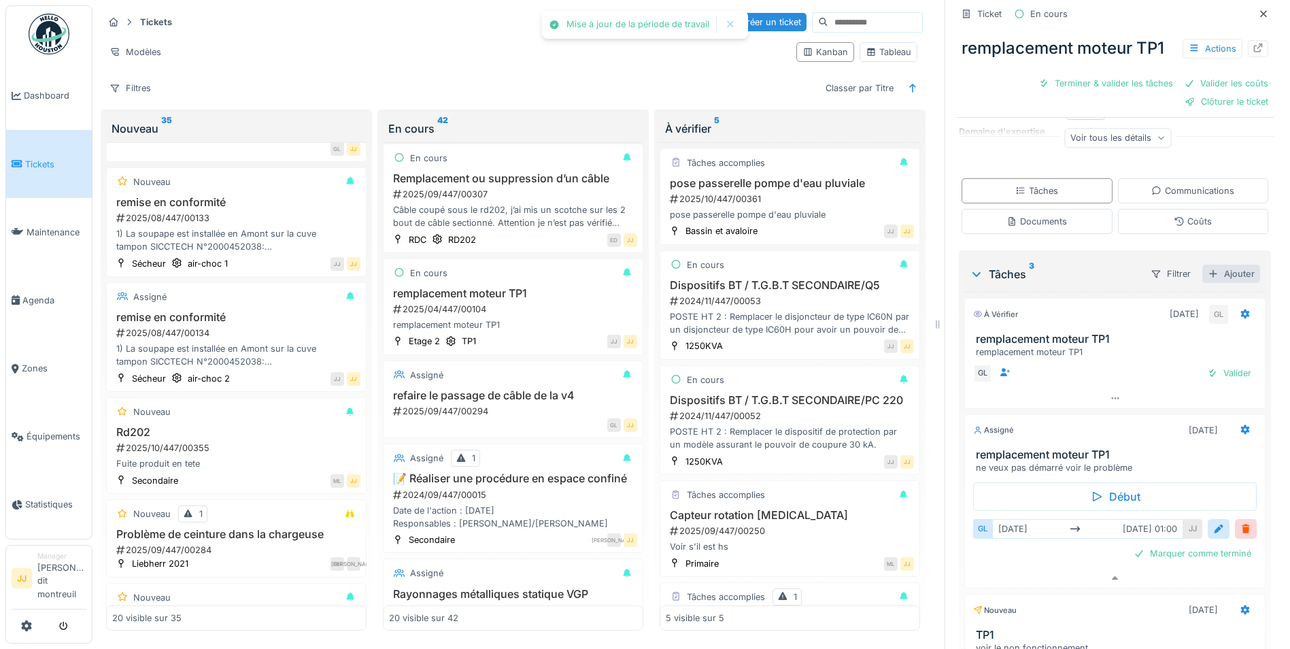
click at [1213, 270] on div "Ajouter" at bounding box center [1231, 273] width 58 height 18
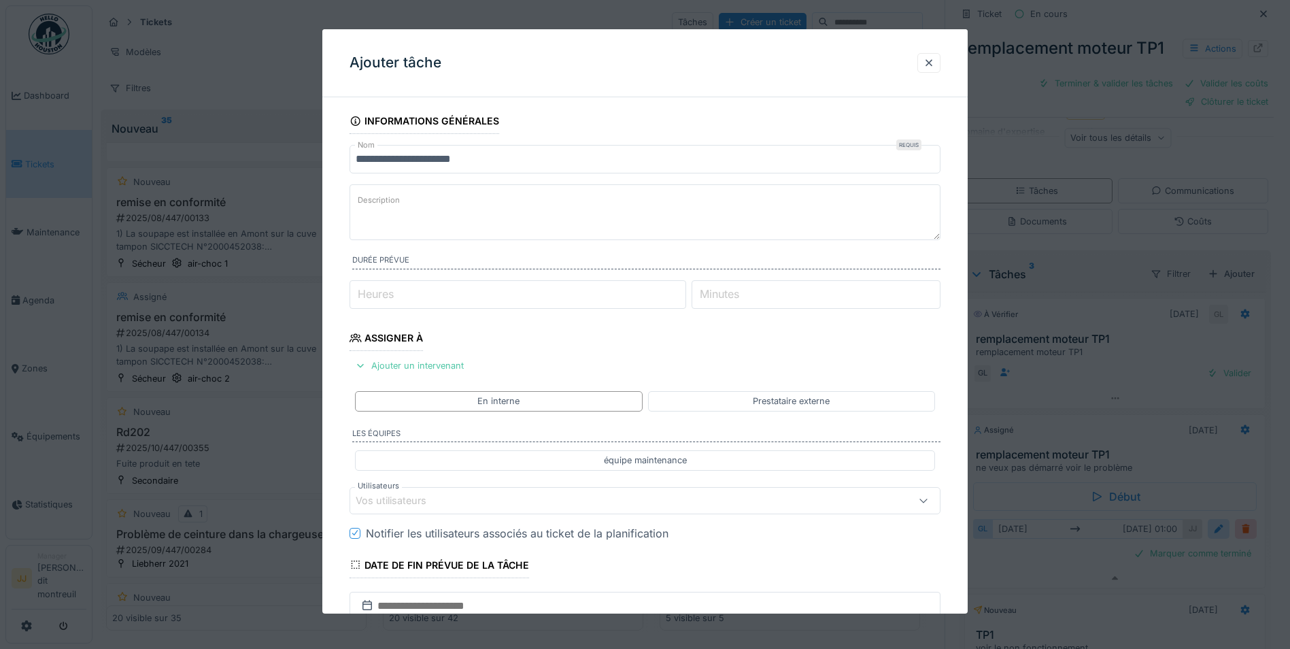
click at [389, 199] on label "Description" at bounding box center [379, 200] width 48 height 17
click at [389, 199] on textarea "Description" at bounding box center [644, 212] width 591 height 56
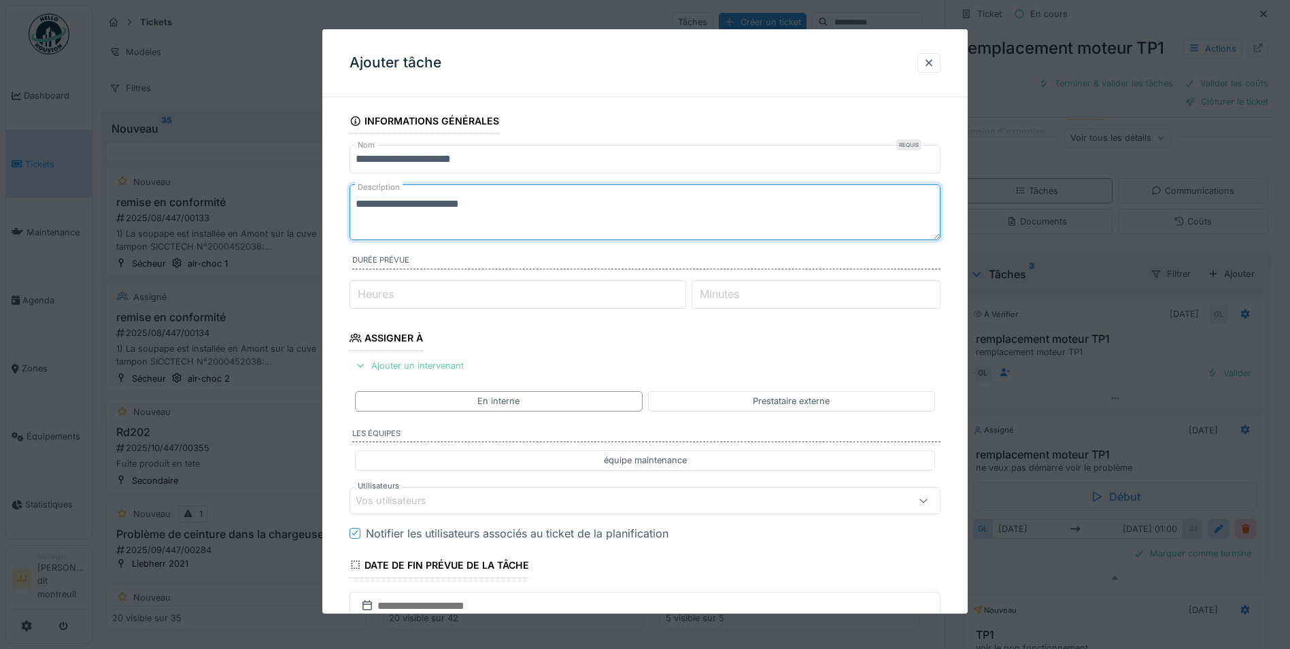
type textarea "**********"
click at [396, 365] on div "Ajouter un intervenant" at bounding box center [409, 365] width 120 height 18
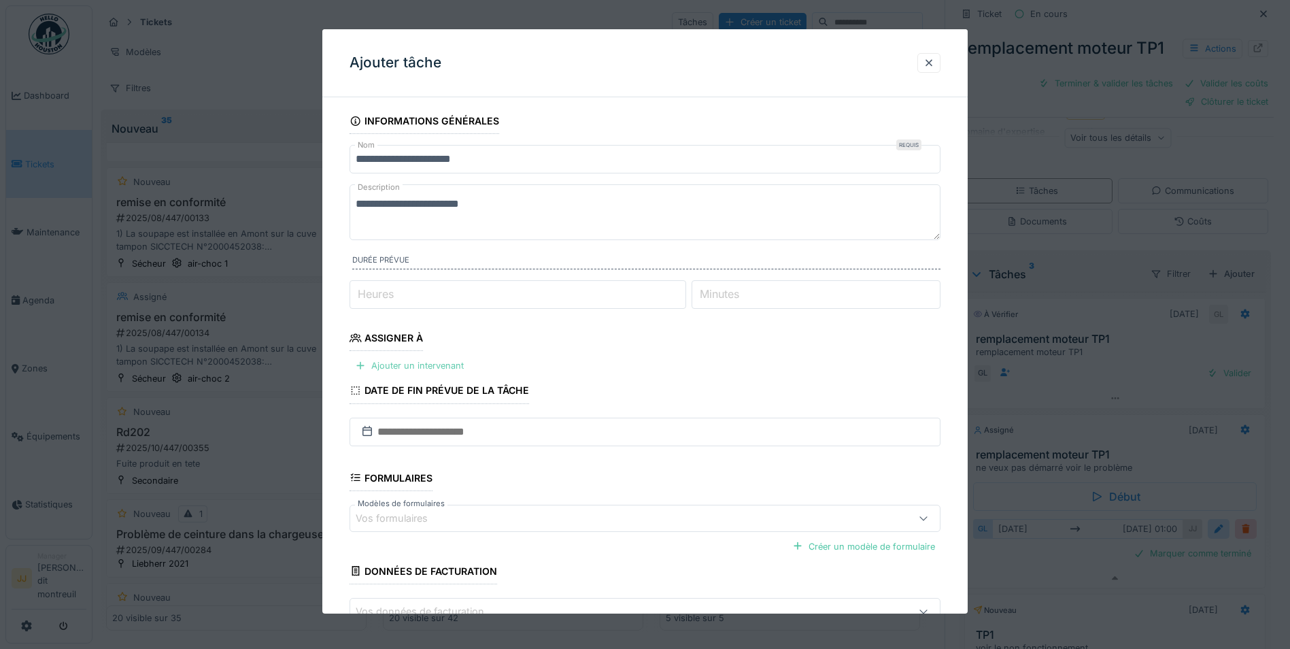
click at [409, 364] on div "Ajouter un intervenant" at bounding box center [409, 365] width 120 height 18
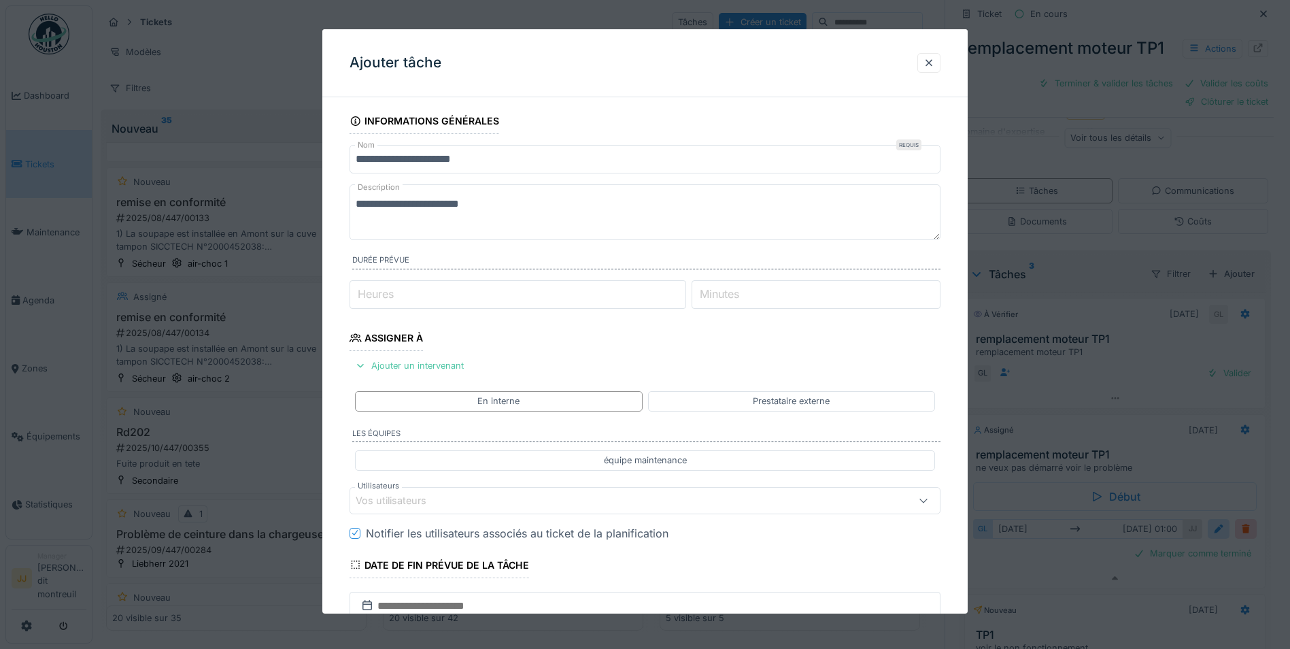
click at [526, 500] on div "Vos utilisateurs" at bounding box center [610, 499] width 509 height 15
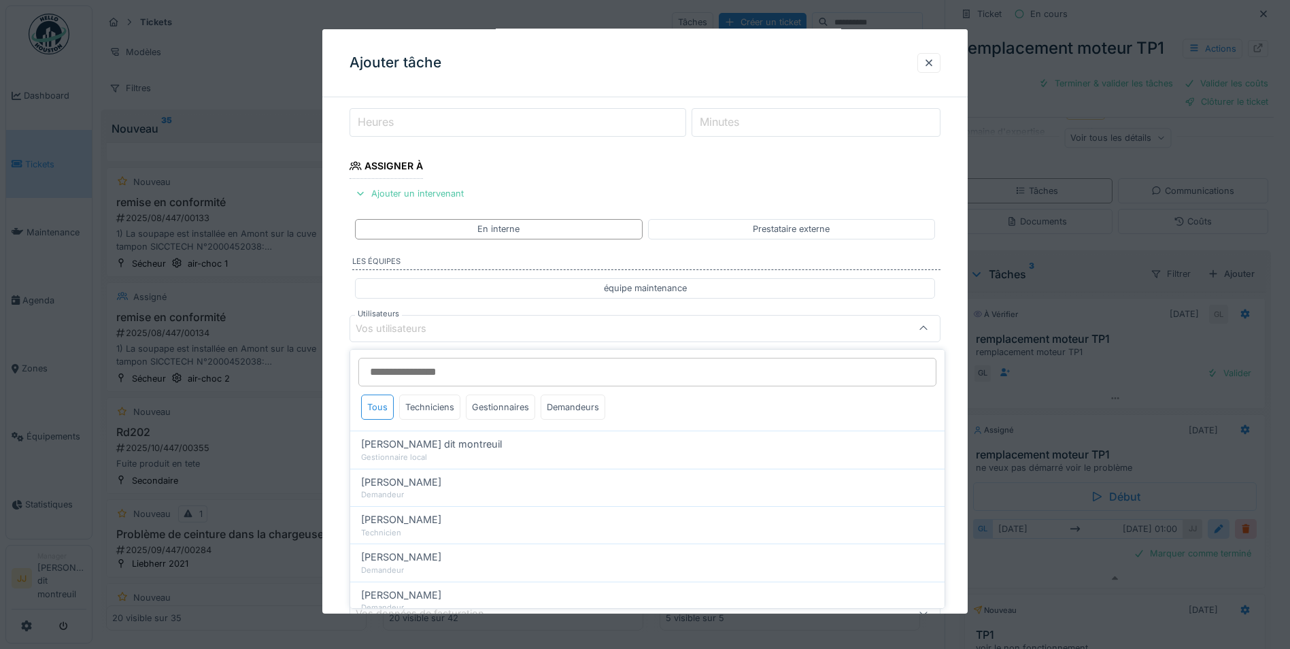
scroll to position [179, 0]
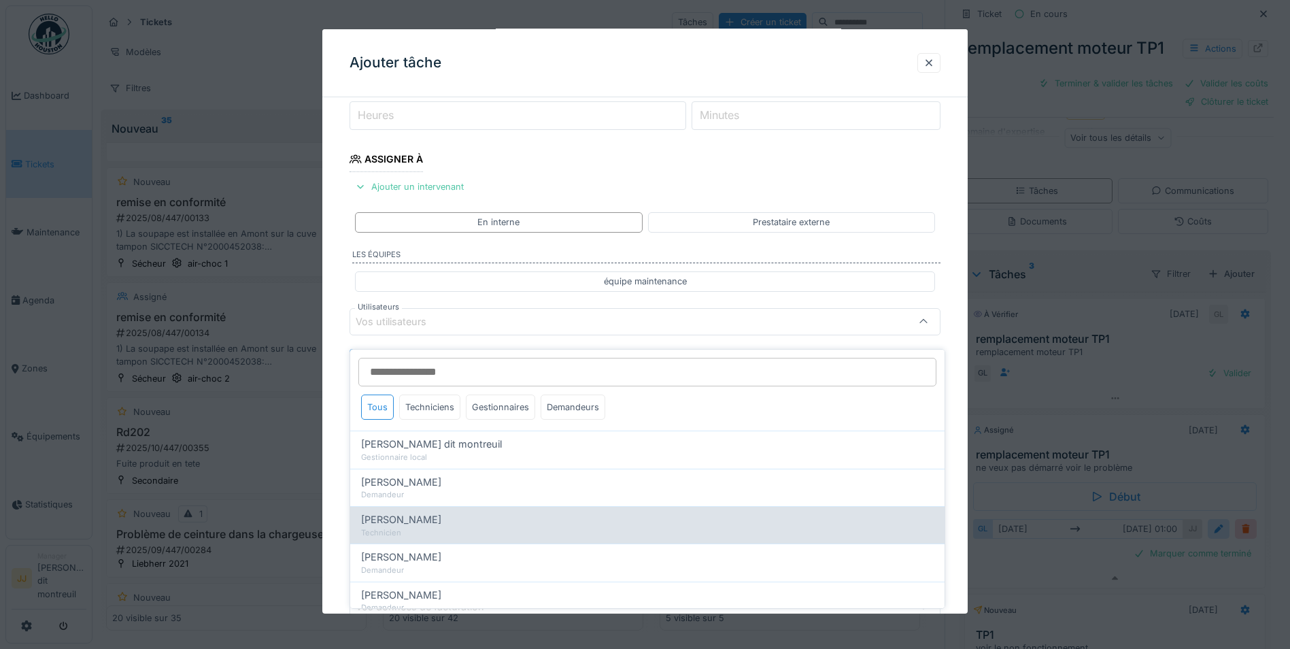
click at [437, 512] on div "[PERSON_NAME]" at bounding box center [647, 519] width 572 height 15
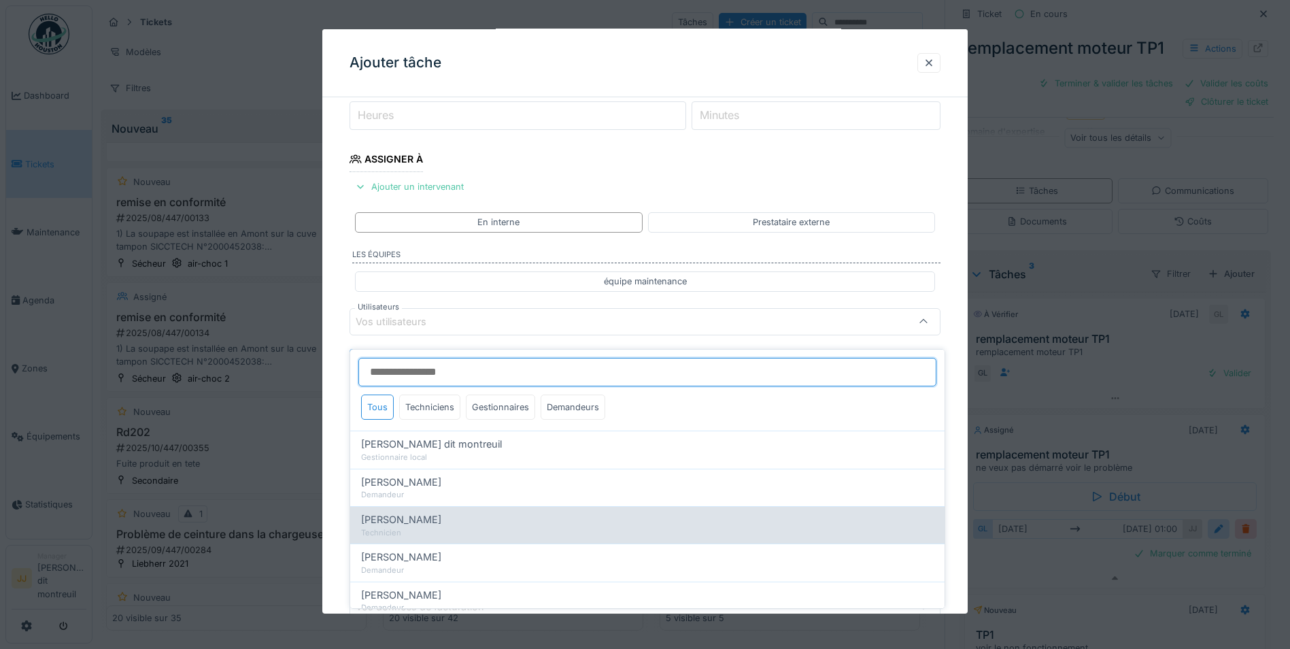
type input "*****"
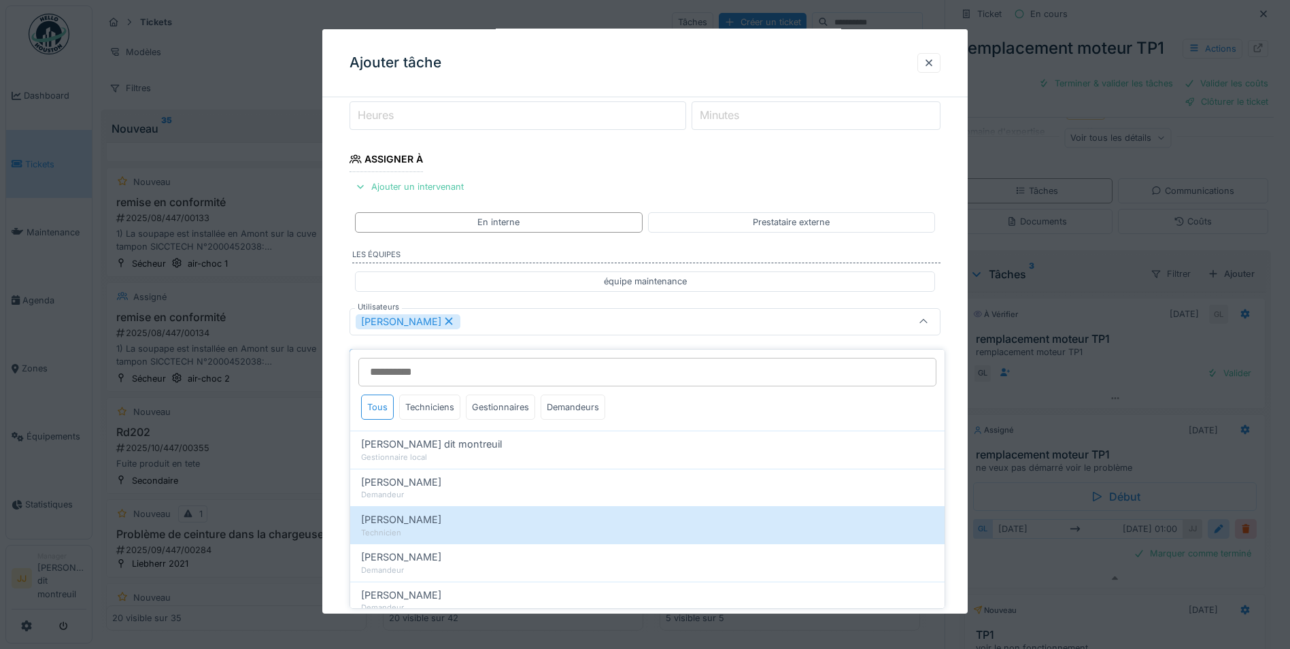
click at [810, 309] on div "[PERSON_NAME]" at bounding box center [644, 320] width 591 height 27
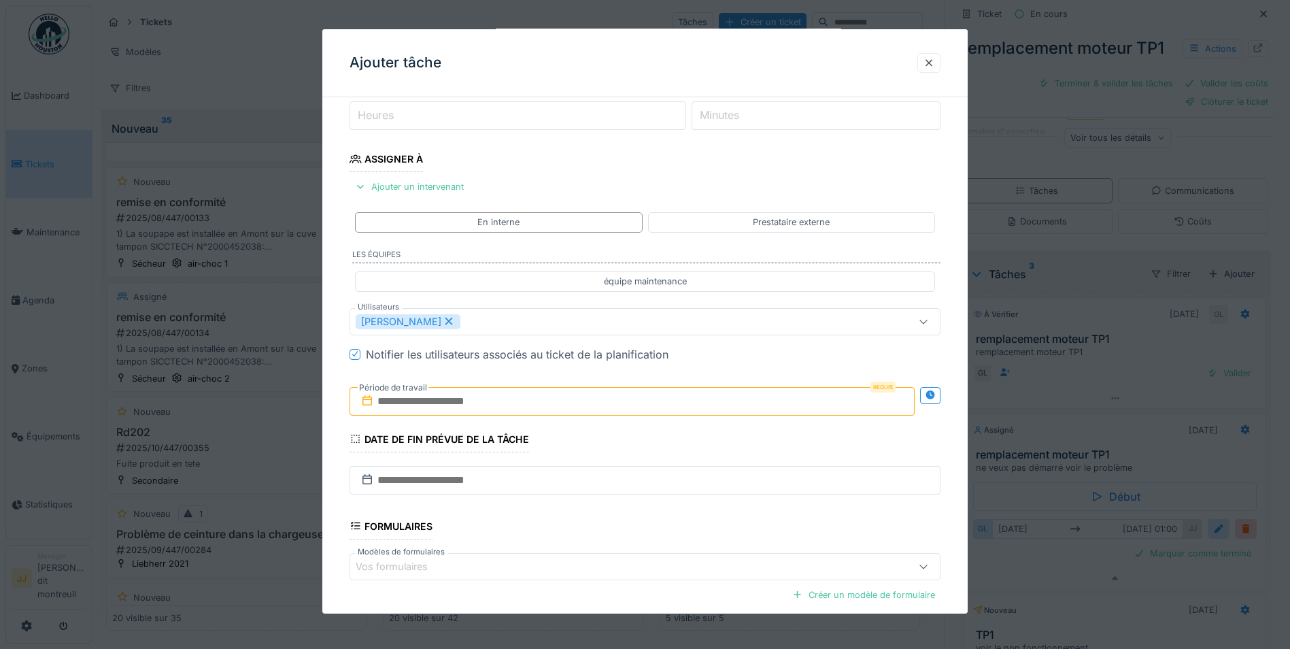
click at [465, 406] on input "text" at bounding box center [631, 400] width 565 height 29
click at [659, 517] on div "10" at bounding box center [656, 512] width 18 height 20
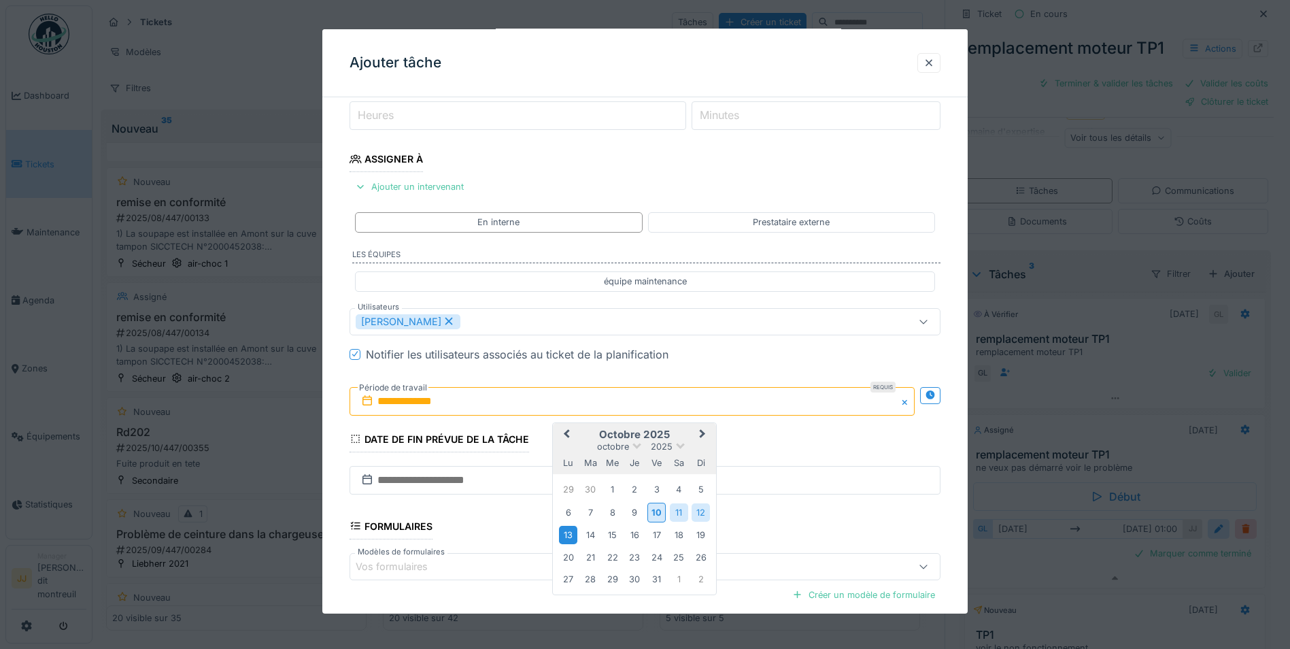
click at [570, 540] on div "13" at bounding box center [568, 534] width 18 height 18
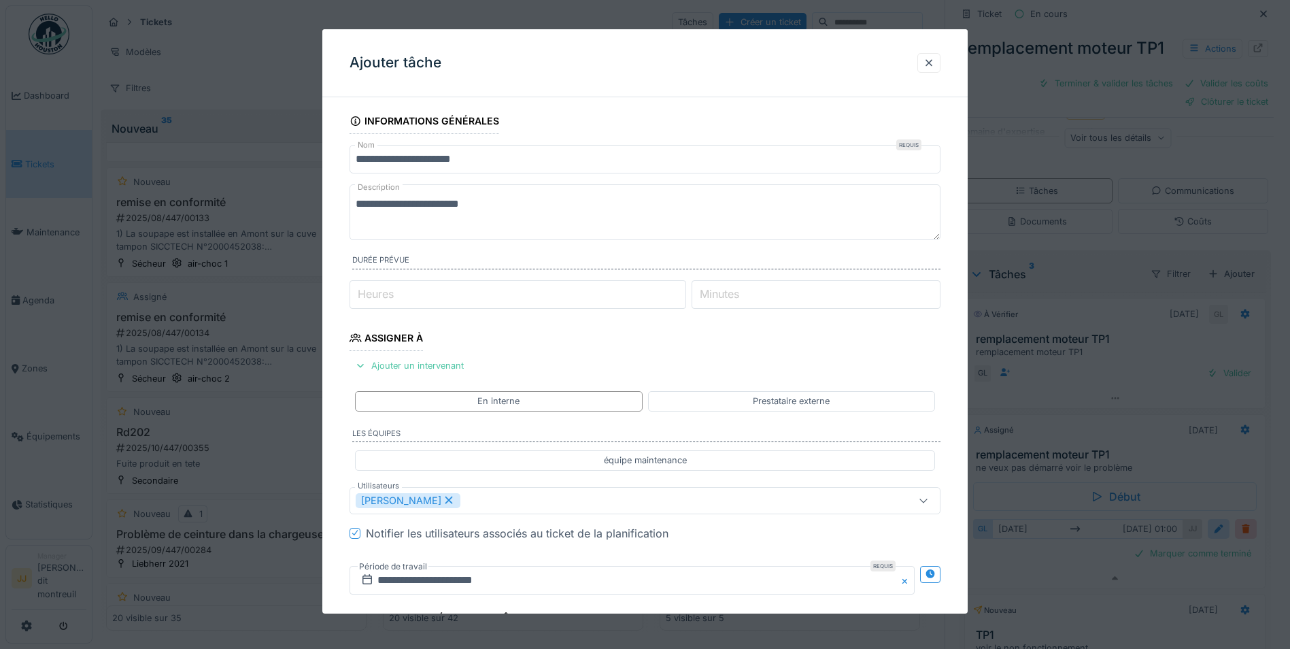
scroll to position [0, 0]
click at [486, 204] on textarea "**********" at bounding box center [644, 212] width 591 height 56
click at [482, 216] on textarea "**********" at bounding box center [644, 212] width 591 height 56
click at [518, 203] on textarea "**********" at bounding box center [644, 212] width 591 height 56
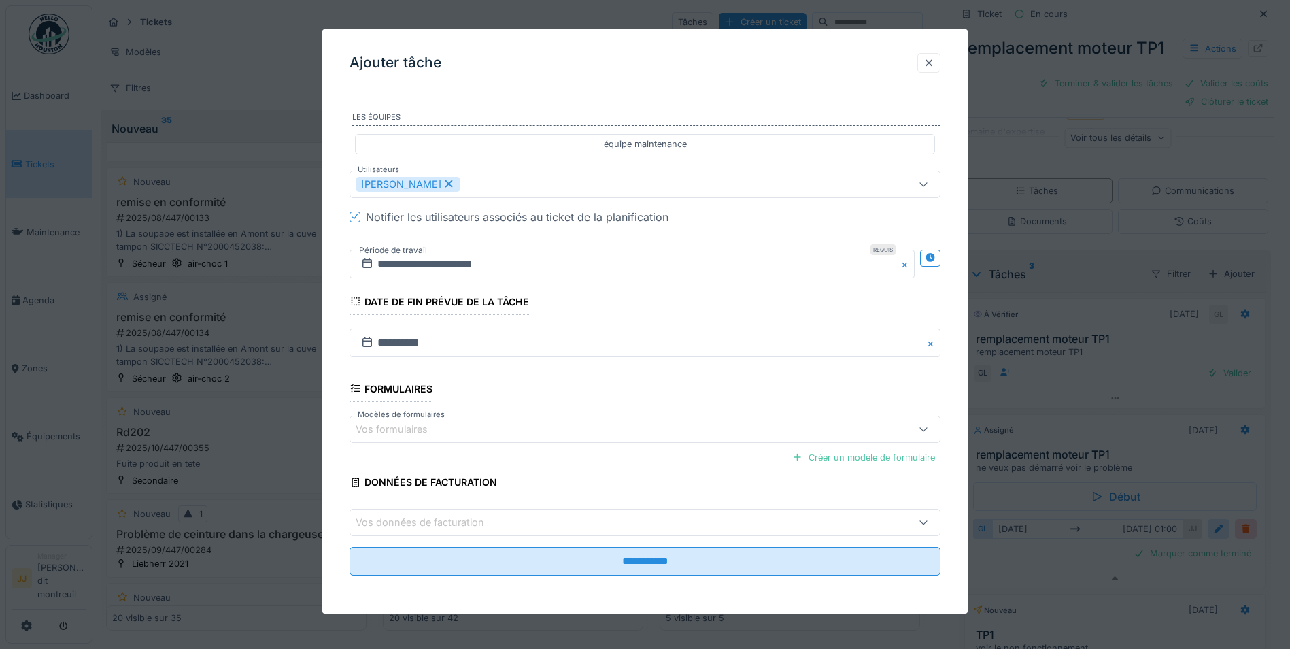
scroll to position [10, 0]
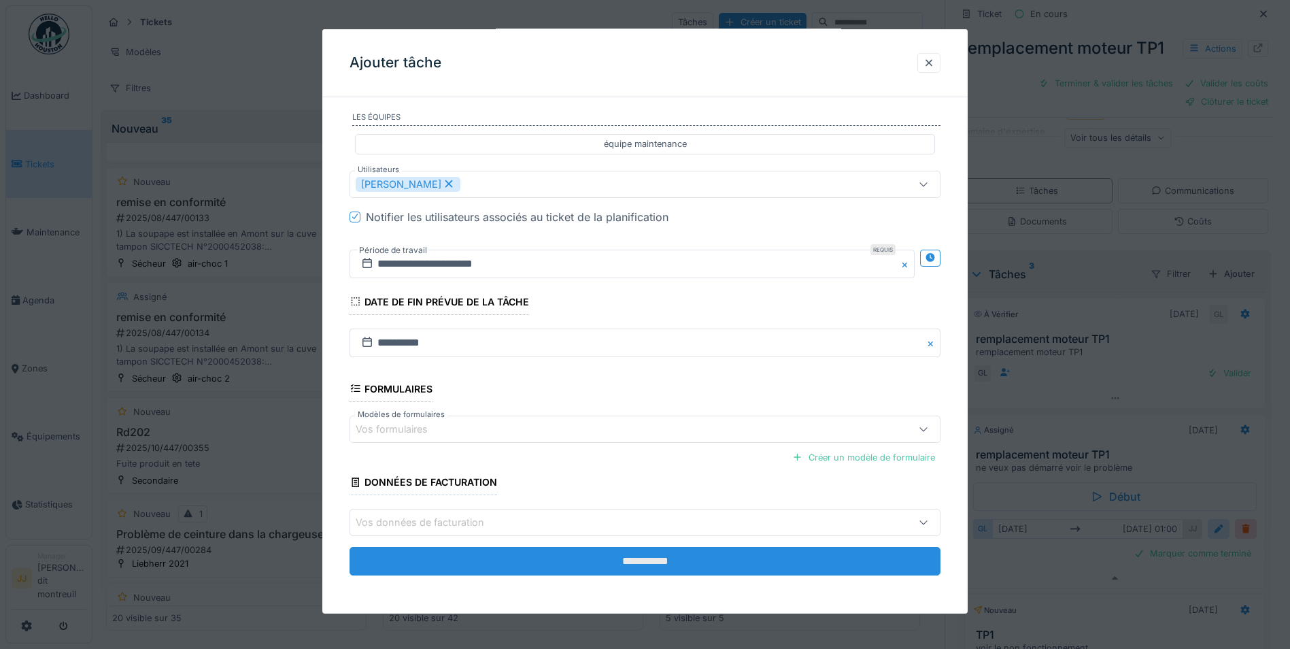
type textarea "**********"
click at [693, 571] on input "**********" at bounding box center [644, 561] width 591 height 29
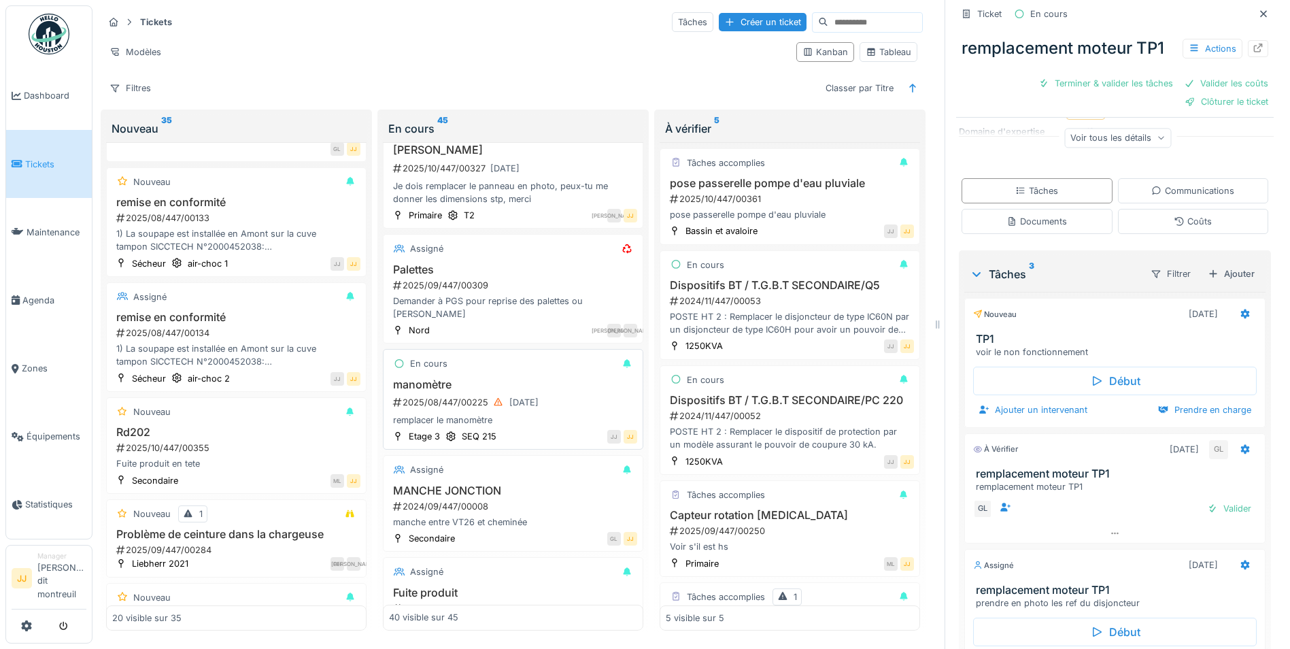
scroll to position [2700, 0]
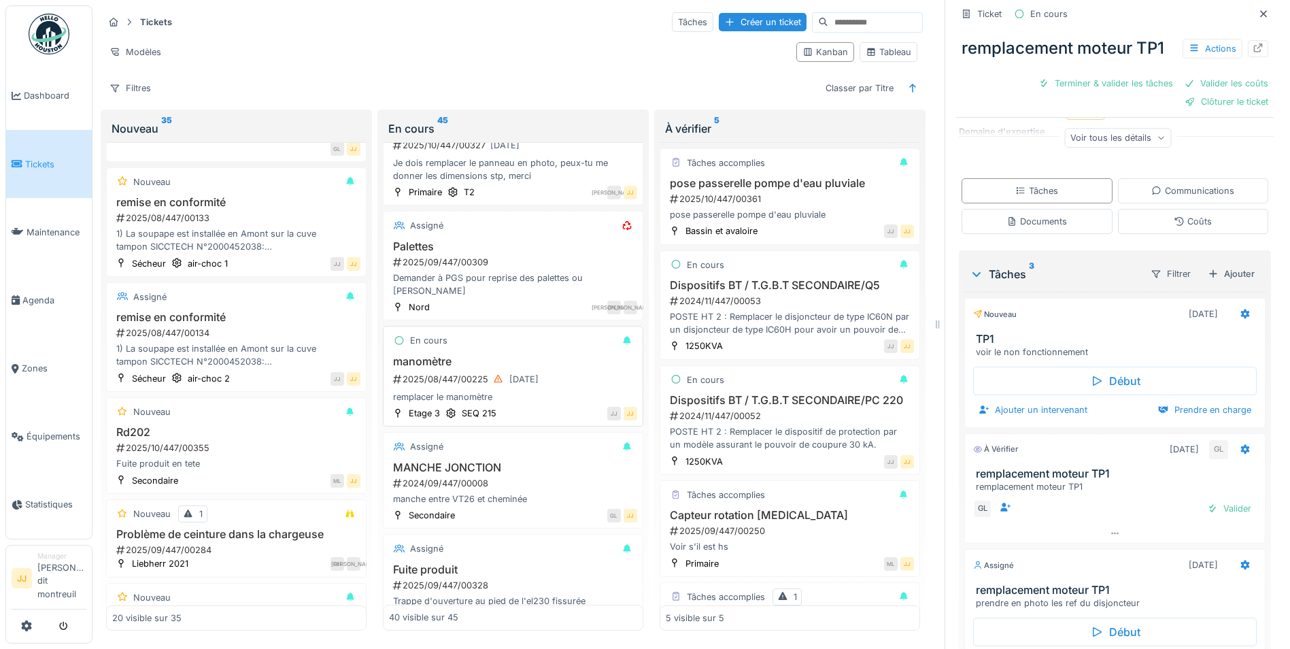
click at [486, 355] on div "En cours manomètre 2025/08/447/00225 05/08/2025 remplacer le manomètre Etage 3 …" at bounding box center [513, 376] width 260 height 101
click at [421, 347] on div "En cours" at bounding box center [428, 340] width 37 height 13
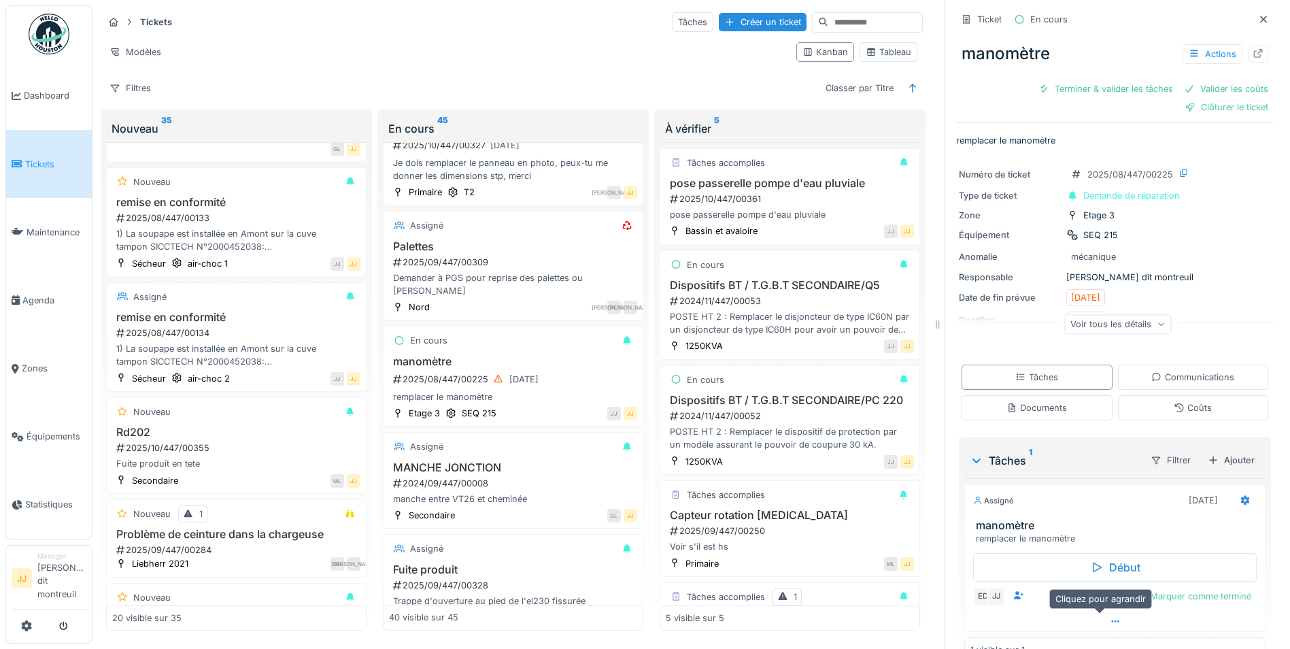
click at [1105, 616] on div at bounding box center [1115, 621] width 300 height 20
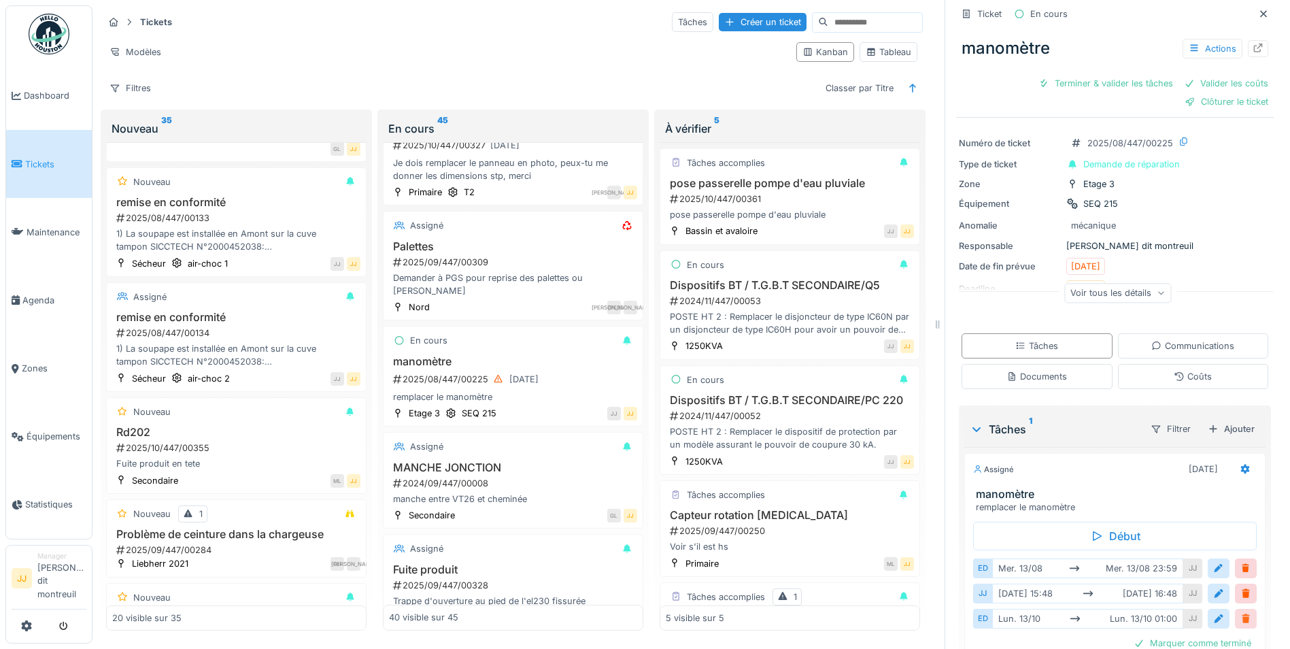
click at [1240, 612] on div at bounding box center [1245, 618] width 11 height 13
click at [1240, 590] on div at bounding box center [1245, 593] width 11 height 13
click at [1225, 608] on div "Marquer comme terminé" at bounding box center [1192, 617] width 128 height 18
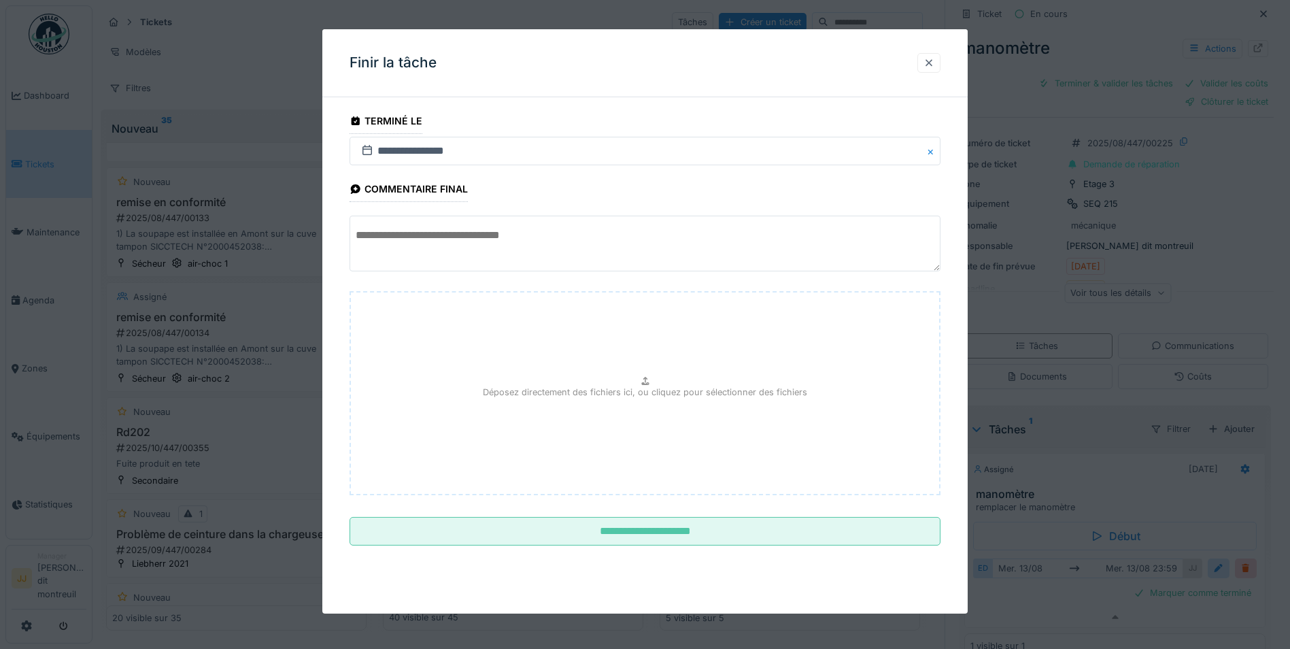
click at [930, 66] on div at bounding box center [928, 62] width 11 height 13
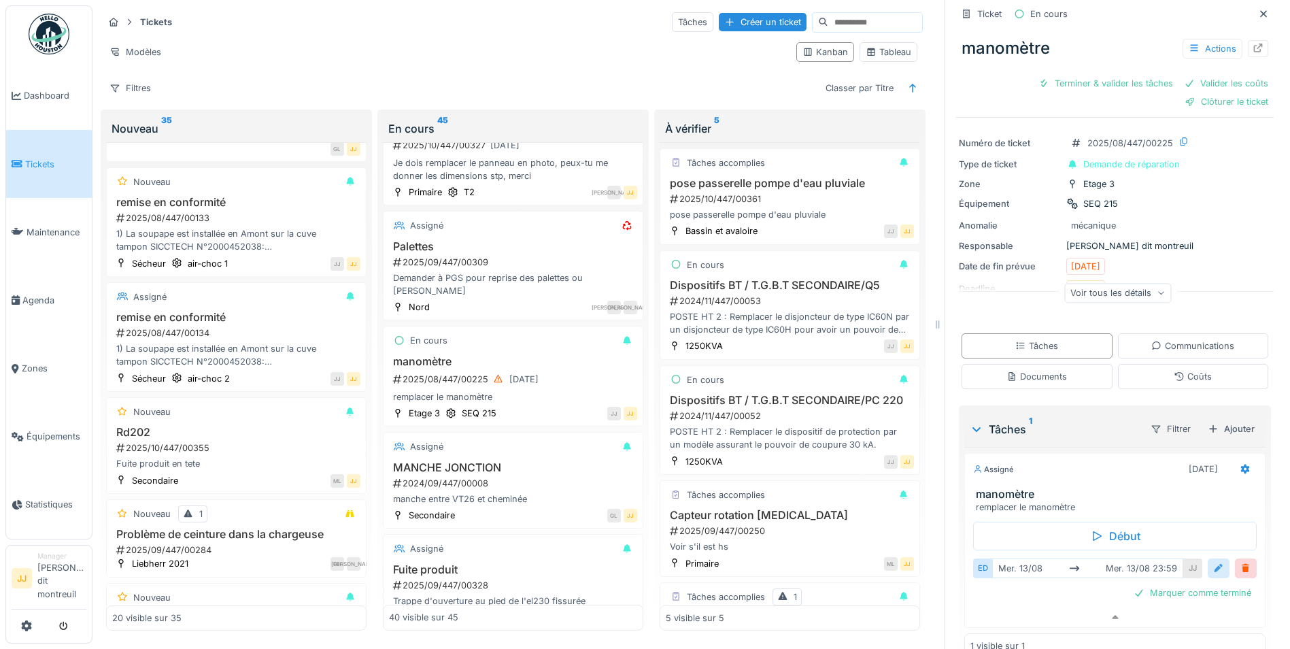
click at [1213, 561] on div at bounding box center [1218, 567] width 11 height 13
click at [1236, 603] on button "Close" at bounding box center [1243, 611] width 15 height 29
click at [1118, 601] on input "text" at bounding box center [1114, 611] width 273 height 29
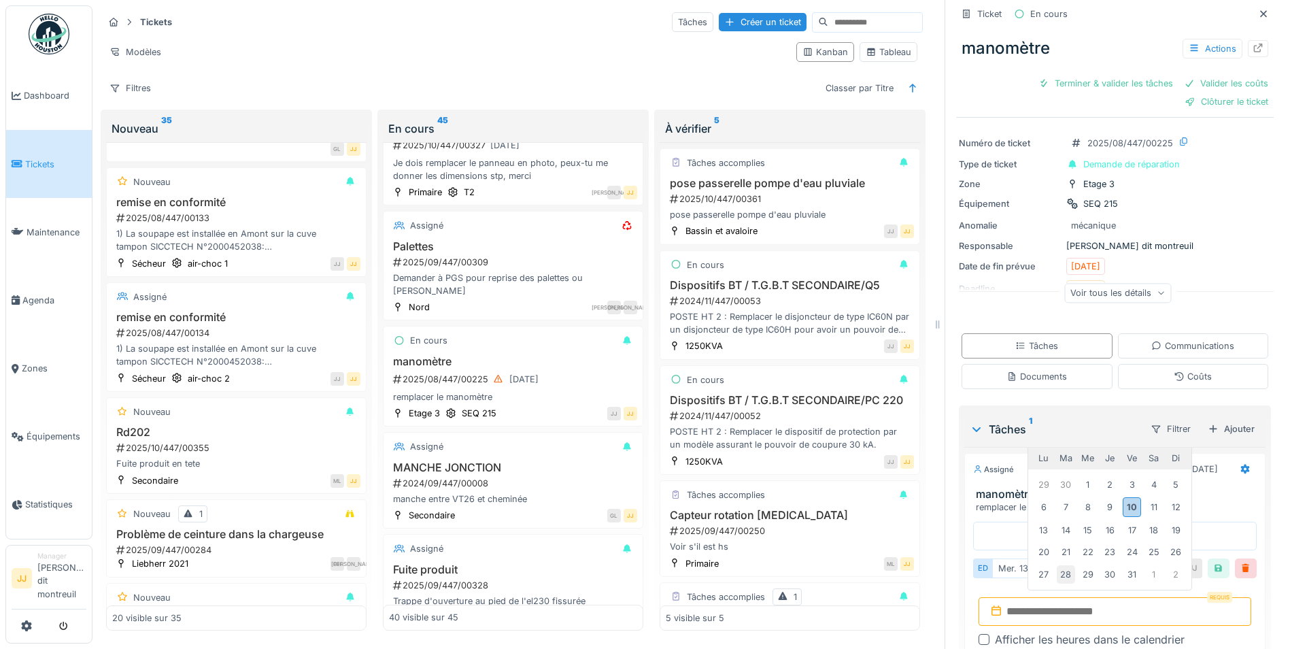
click at [1058, 565] on div "28" at bounding box center [1065, 574] width 18 height 18
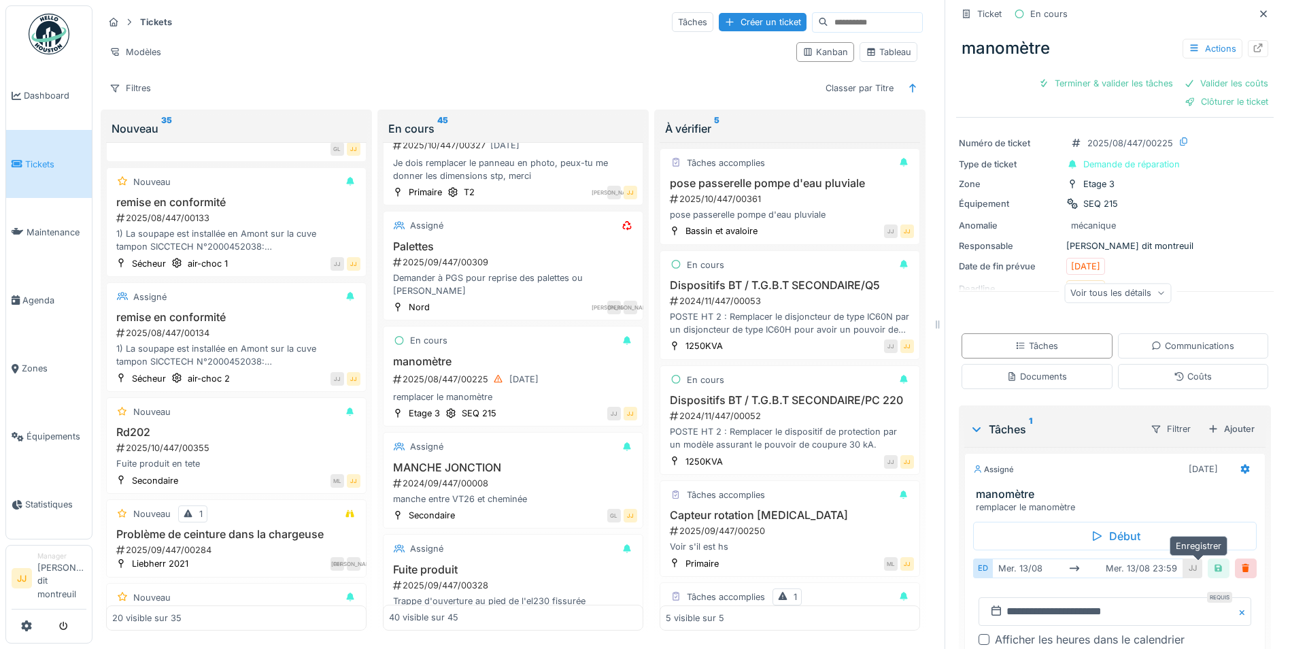
click at [1213, 561] on div at bounding box center [1218, 567] width 11 height 13
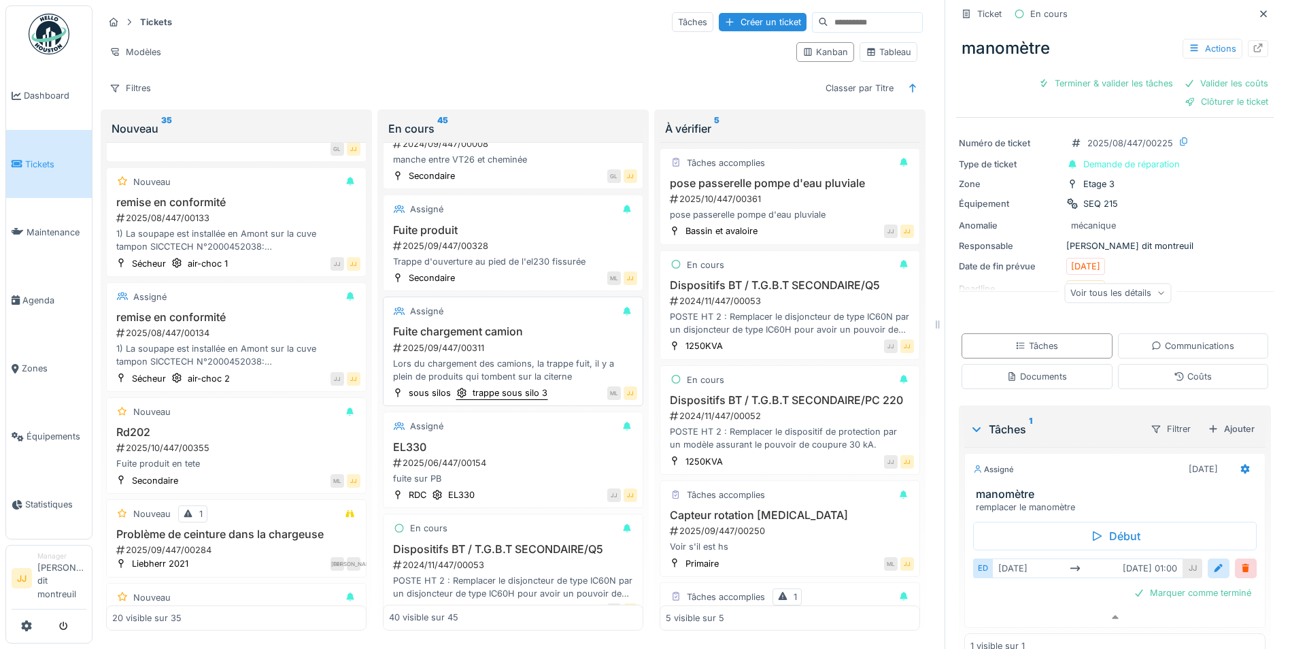
scroll to position [3040, 0]
click at [559, 362] on div "Lors du chargement des camions, la trappe fuit, il y a plein de produits qui to…" at bounding box center [513, 369] width 248 height 26
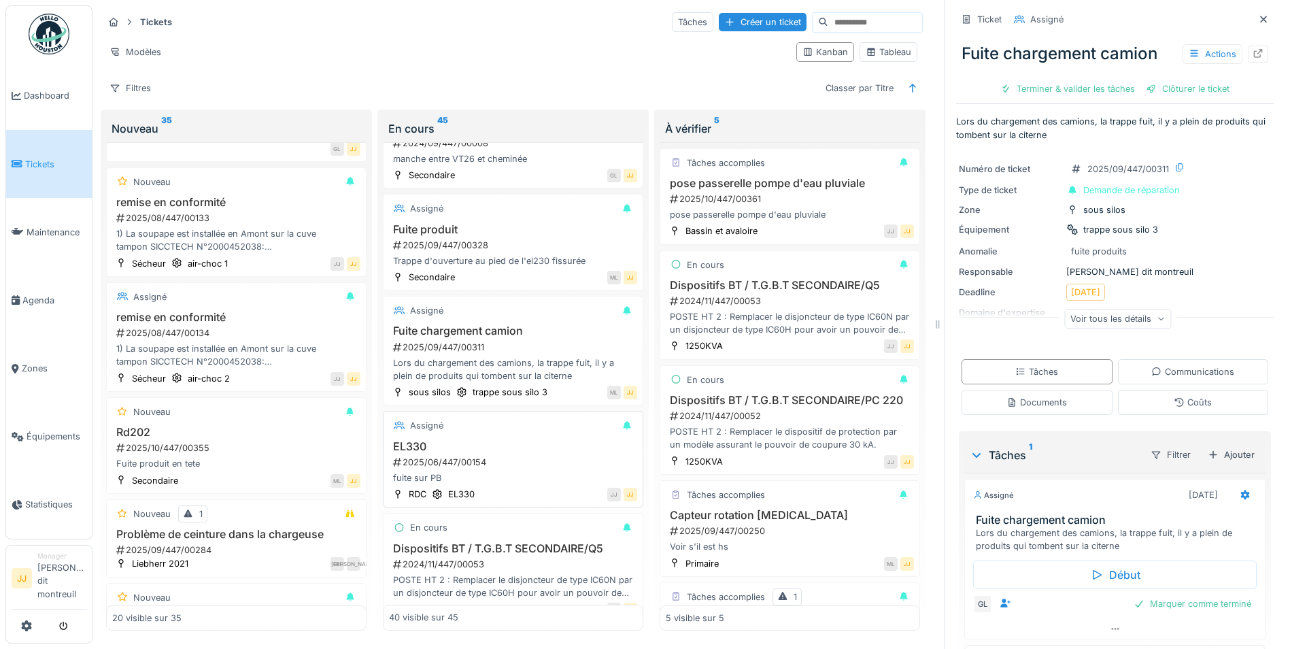
click at [543, 460] on div "2025/06/447/00154" at bounding box center [514, 461] width 245 height 13
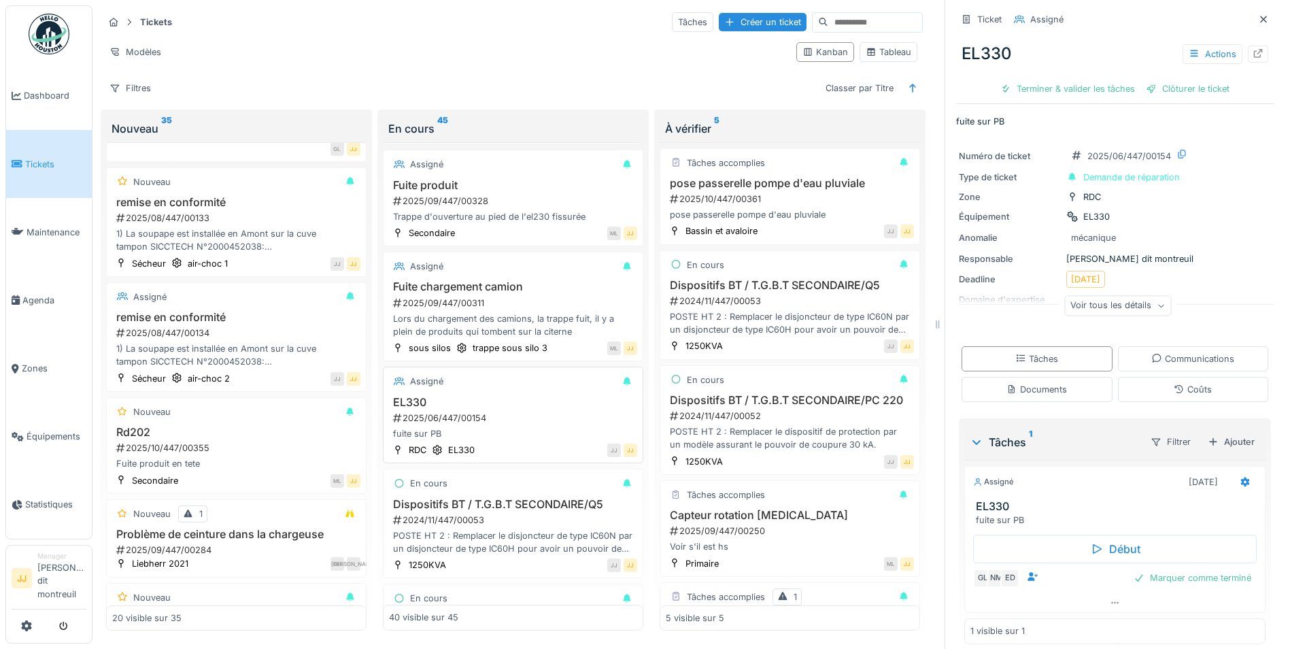
scroll to position [3108, 0]
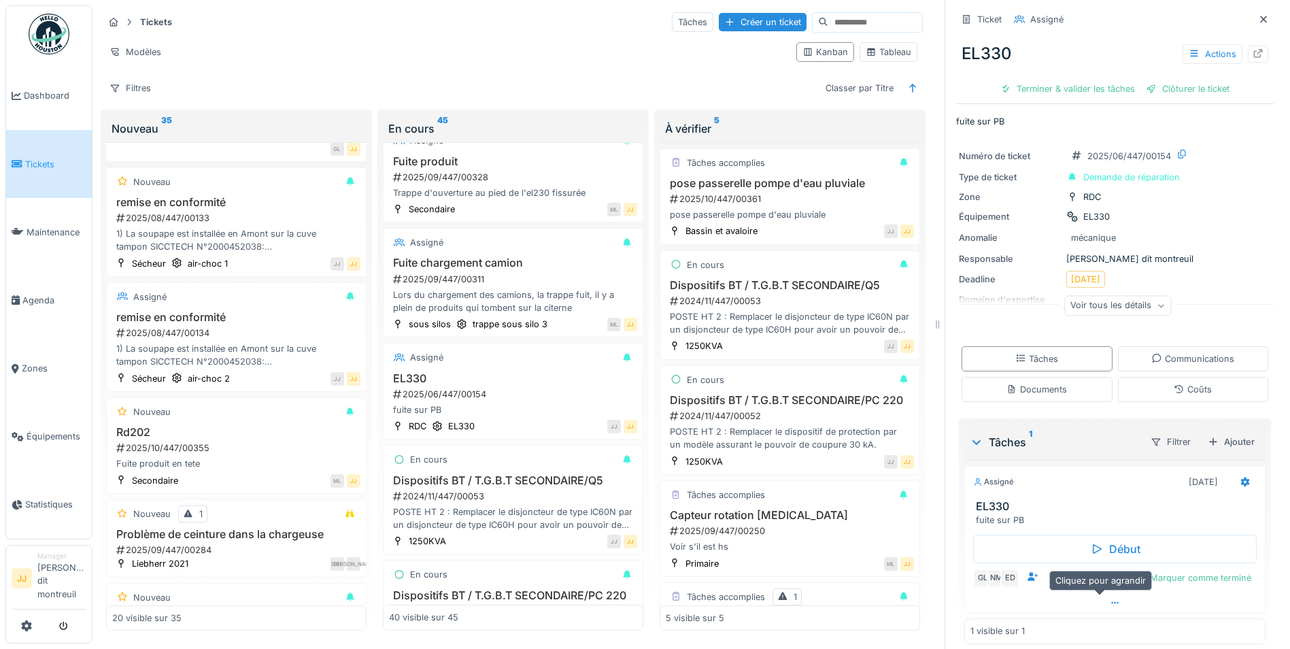
click at [1109, 598] on icon at bounding box center [1114, 602] width 11 height 9
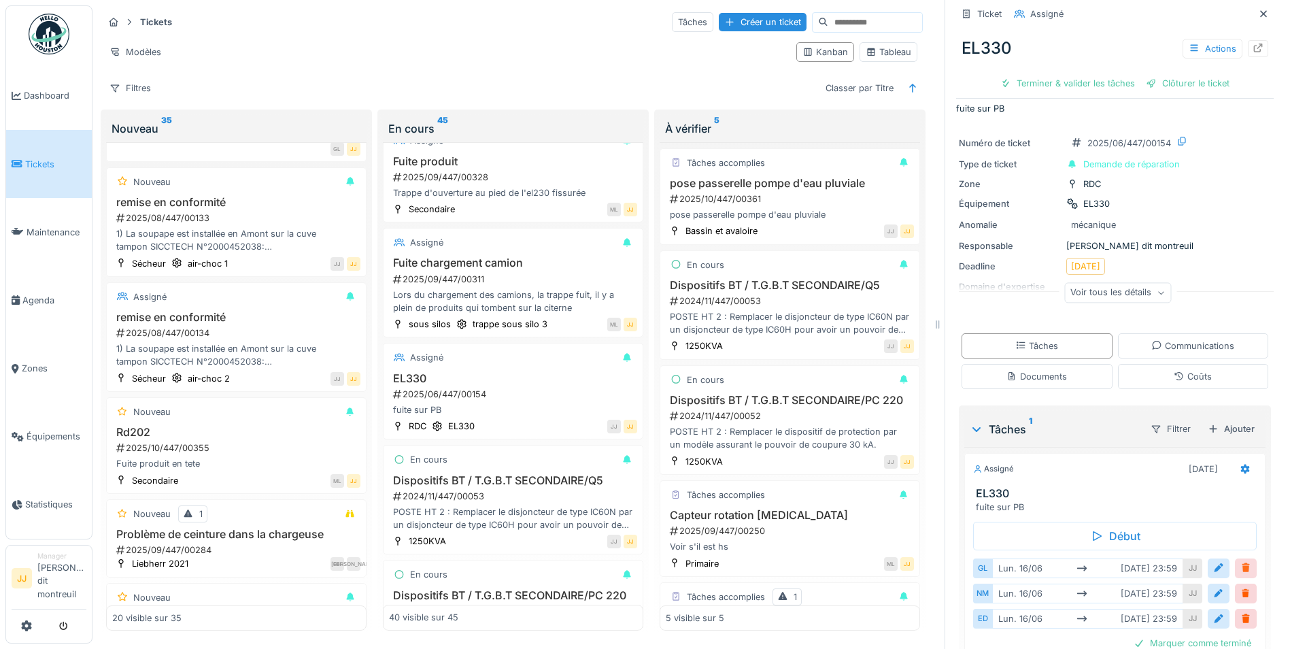
click at [1240, 561] on div at bounding box center [1245, 567] width 11 height 13
click at [1240, 565] on div at bounding box center [1245, 567] width 11 height 13
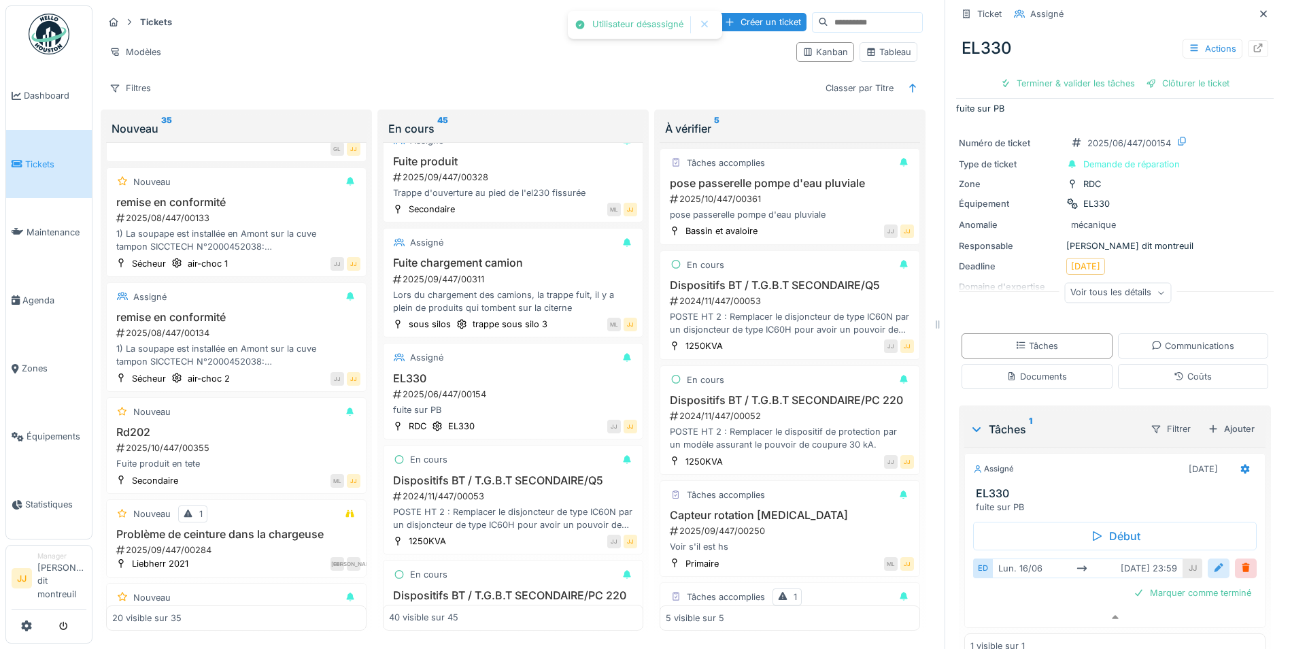
click at [1213, 561] on div at bounding box center [1218, 567] width 11 height 13
click at [1236, 608] on button "Close" at bounding box center [1243, 611] width 15 height 29
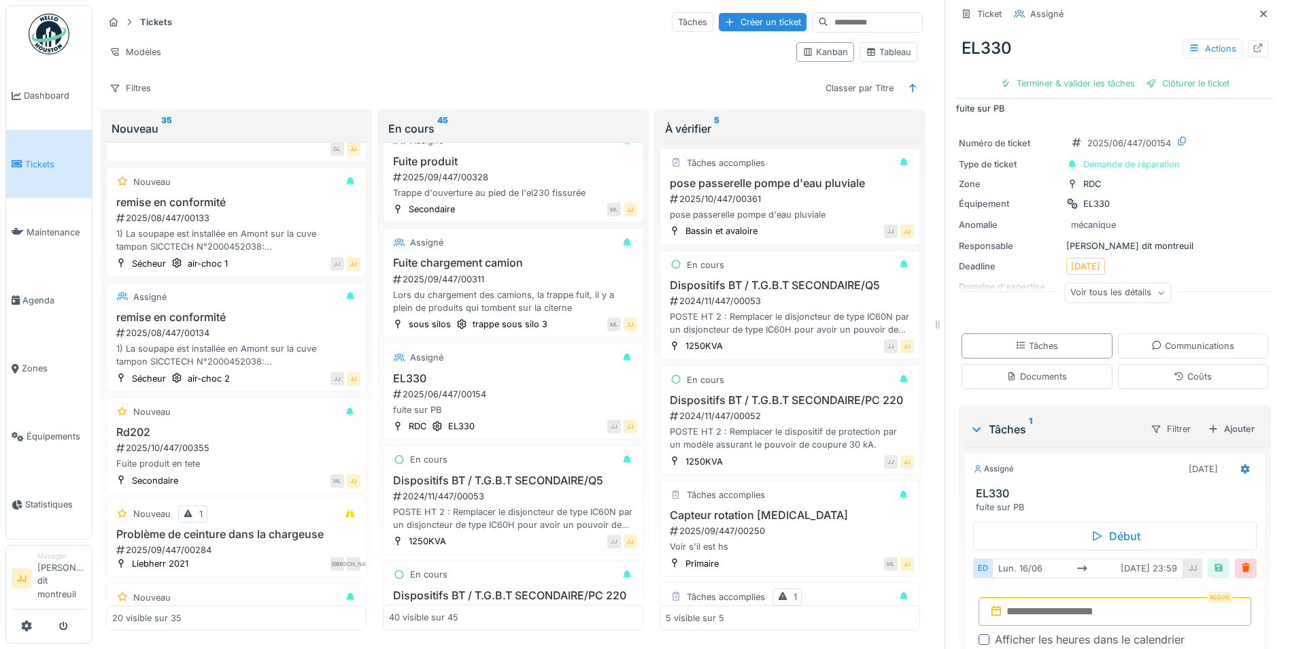
click at [1090, 612] on input "text" at bounding box center [1114, 611] width 273 height 29
click at [1058, 573] on div "28" at bounding box center [1065, 573] width 18 height 18
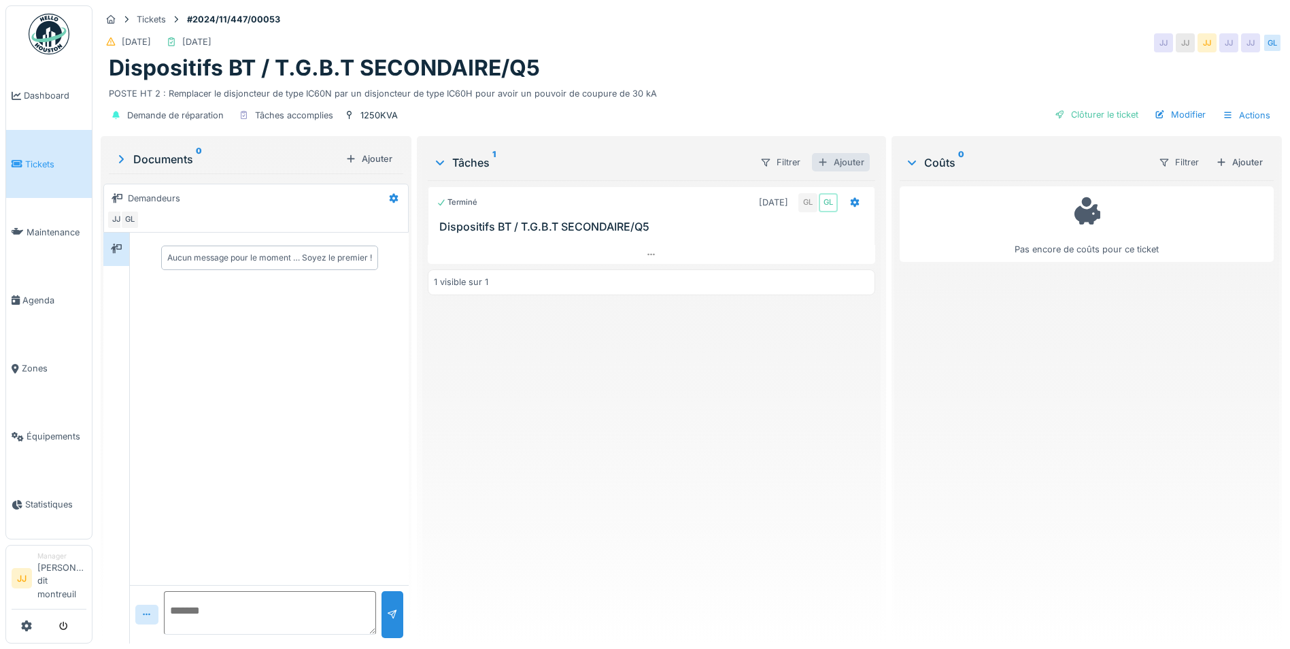
click at [832, 167] on div "Ajouter" at bounding box center [841, 162] width 58 height 18
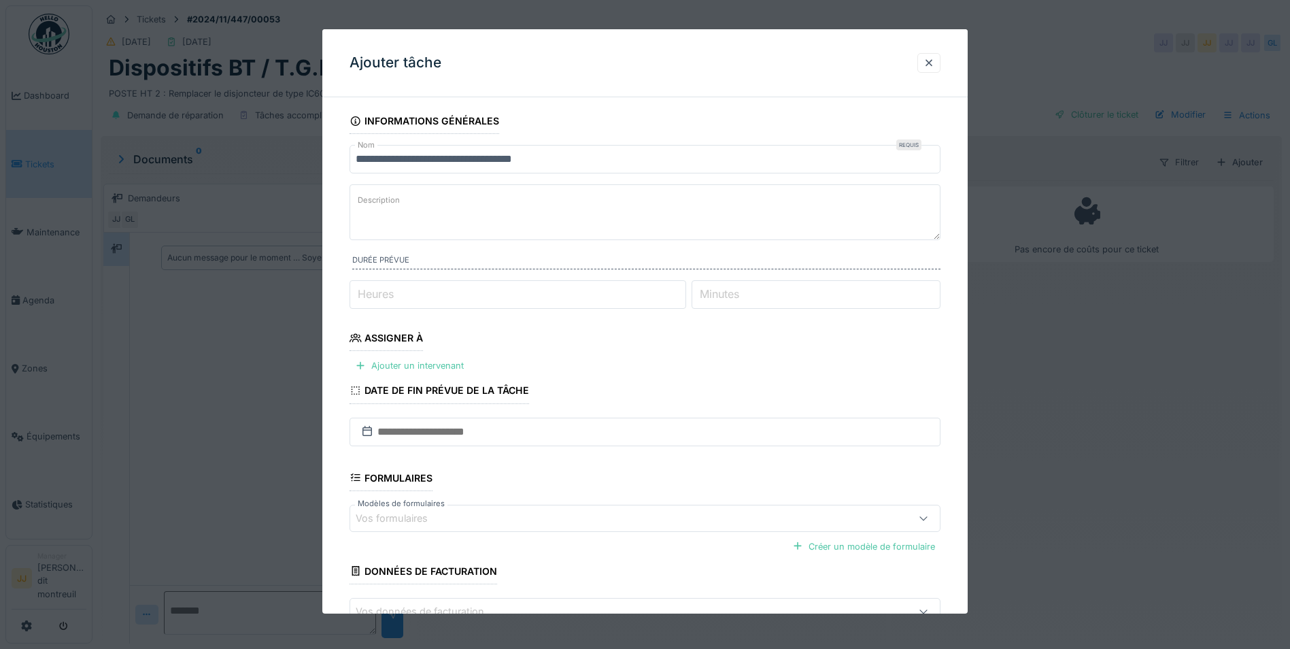
click at [390, 198] on label "Description" at bounding box center [379, 200] width 48 height 17
click at [390, 198] on textarea "Description" at bounding box center [644, 212] width 591 height 56
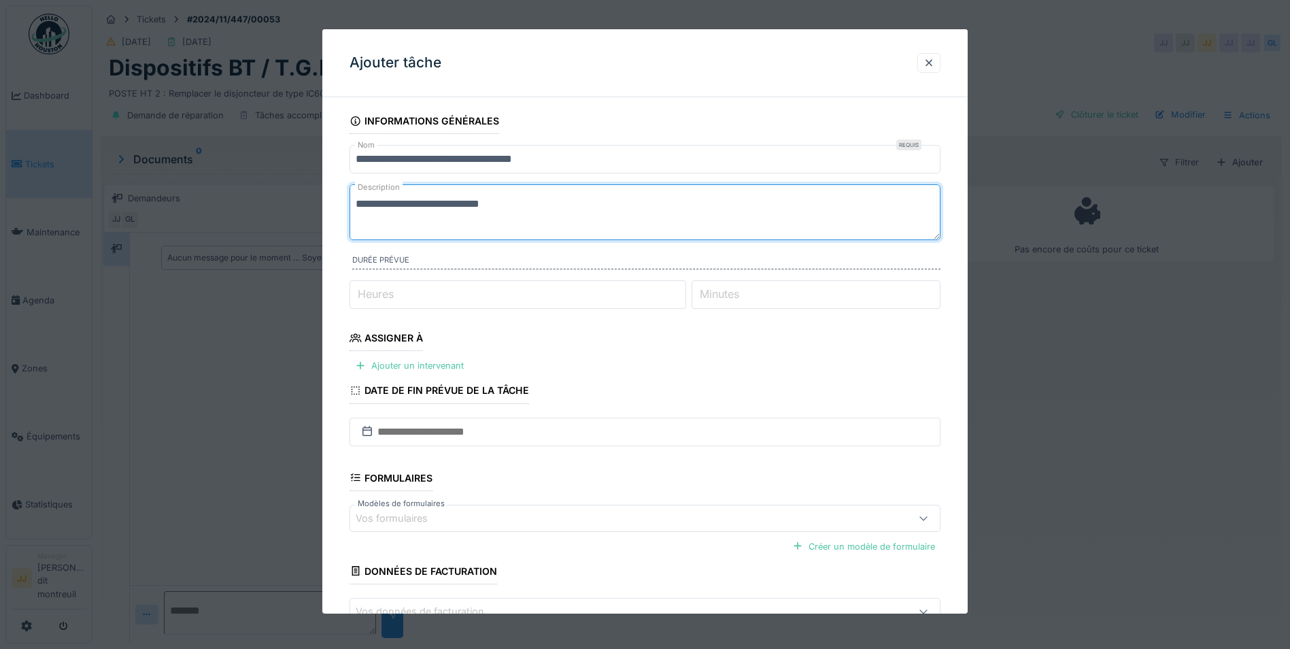
click at [411, 210] on textarea "**********" at bounding box center [644, 212] width 591 height 56
type textarea "**********"
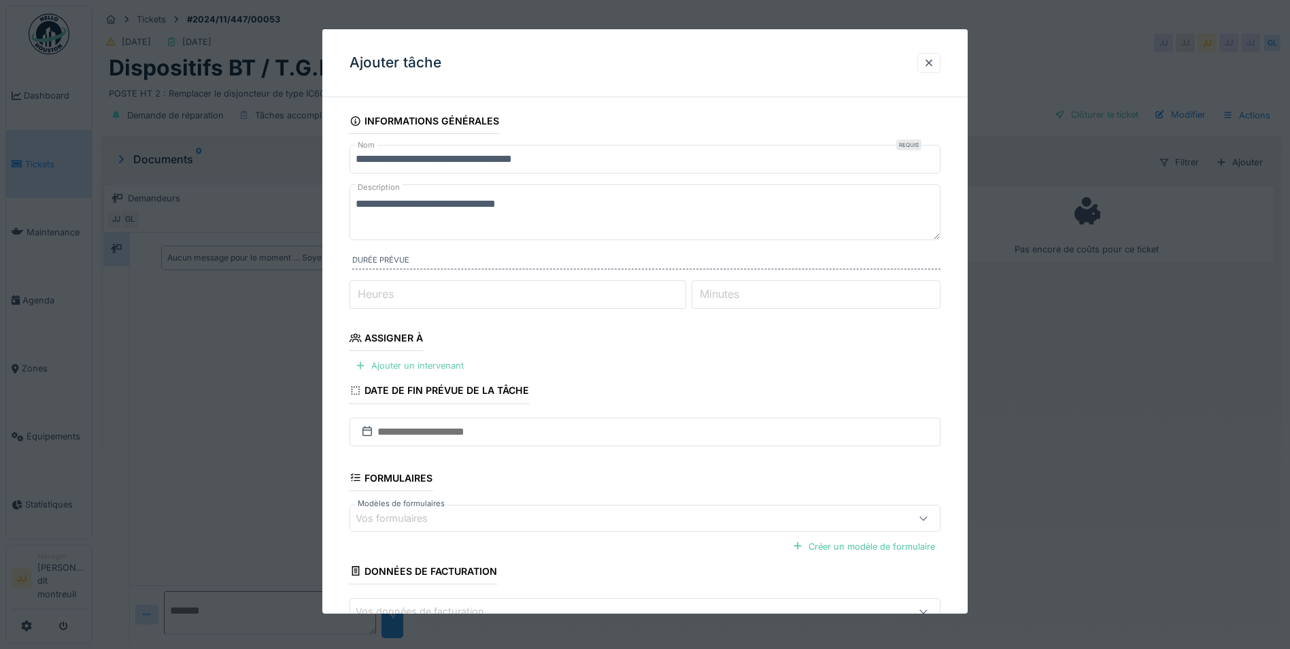
click at [400, 364] on div "Ajouter un intervenant" at bounding box center [409, 365] width 120 height 18
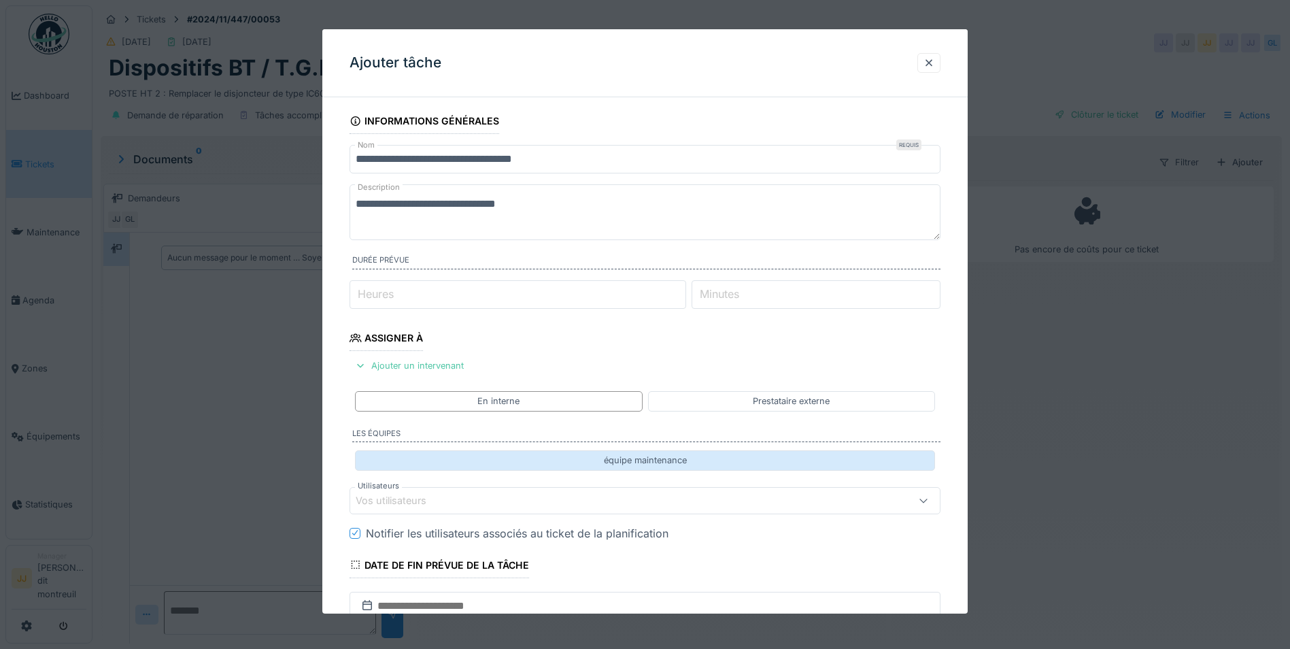
click at [549, 466] on div "équipe maintenance" at bounding box center [645, 460] width 580 height 20
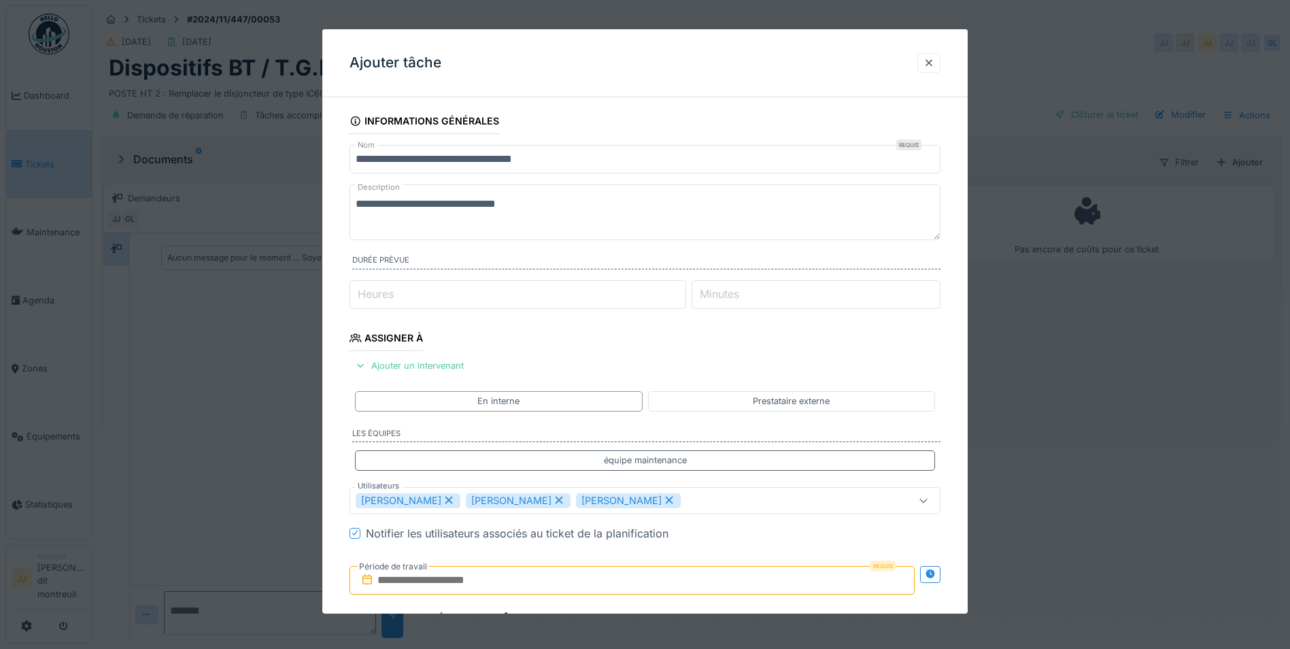
click at [436, 494] on div "[PERSON_NAME]" at bounding box center [408, 499] width 105 height 15
type input "**********"
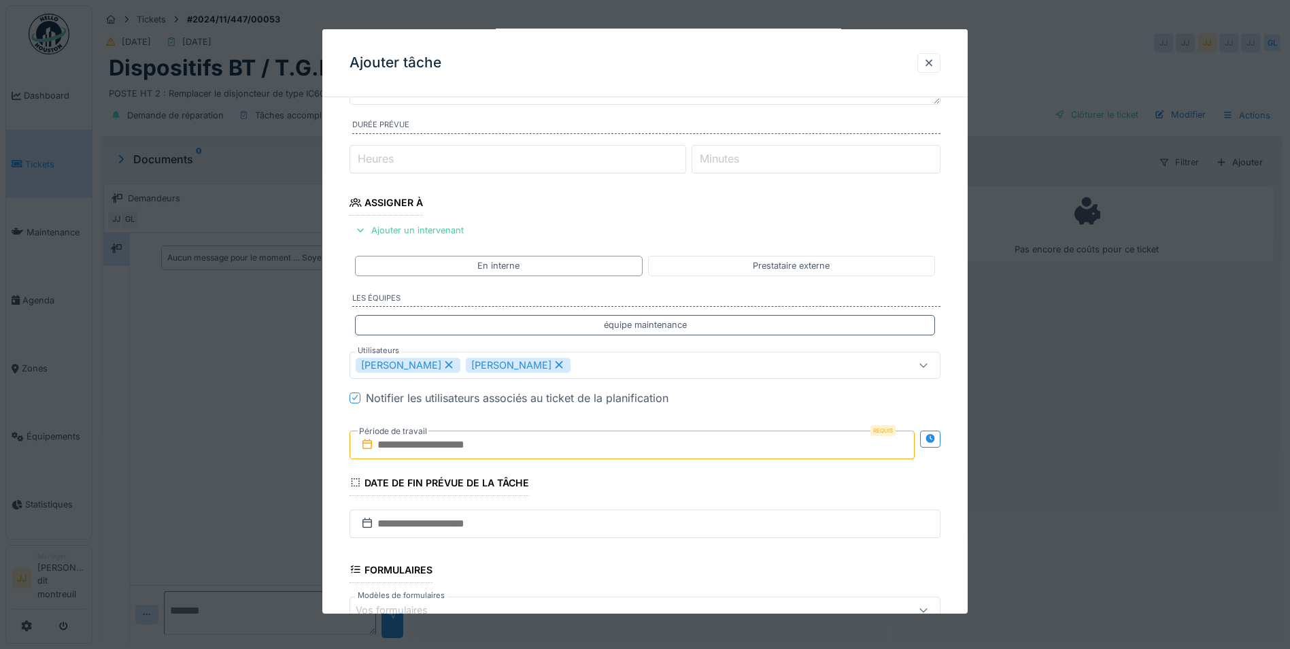
scroll to position [136, 0]
click at [466, 447] on input "text" at bounding box center [631, 443] width 565 height 29
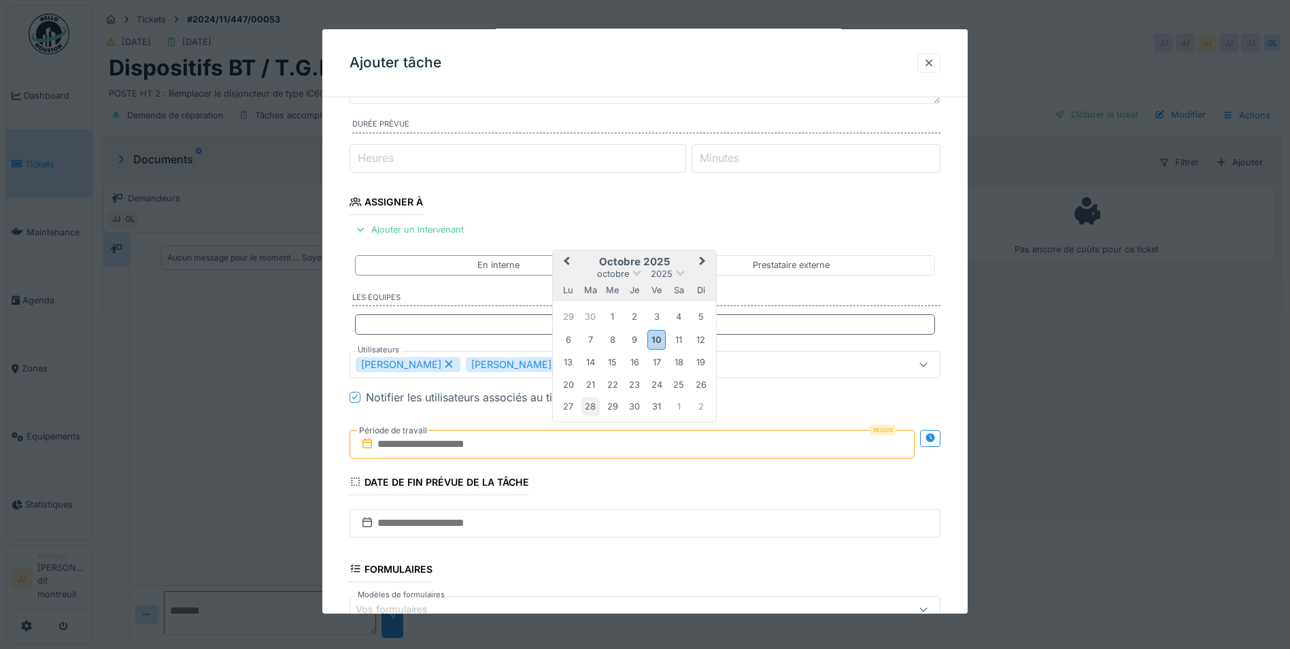
click at [596, 402] on div "28" at bounding box center [590, 406] width 18 height 18
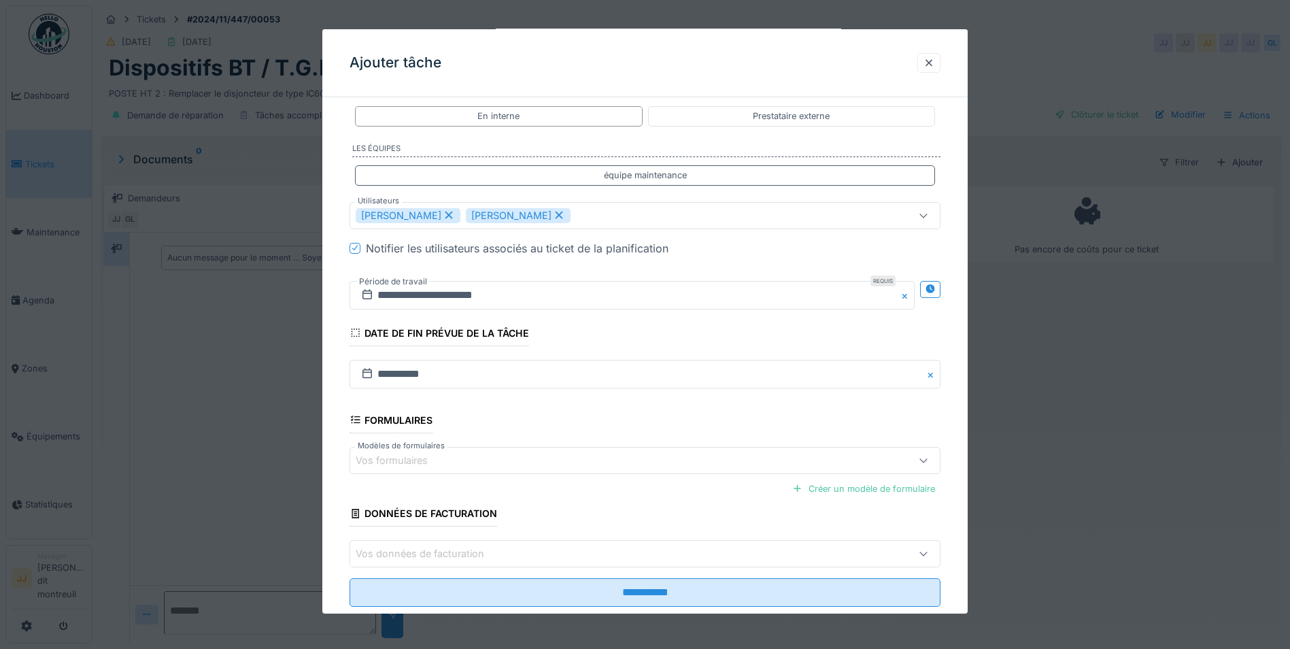
scroll to position [316, 0]
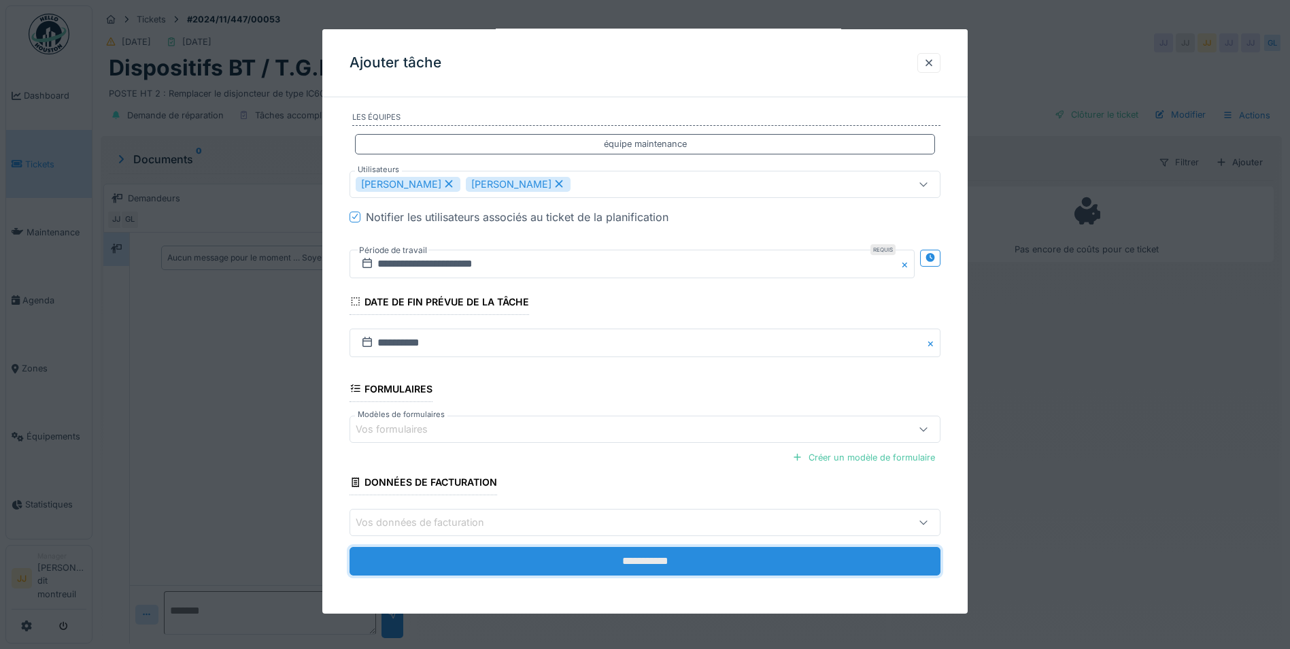
click at [594, 566] on input "**********" at bounding box center [644, 561] width 591 height 29
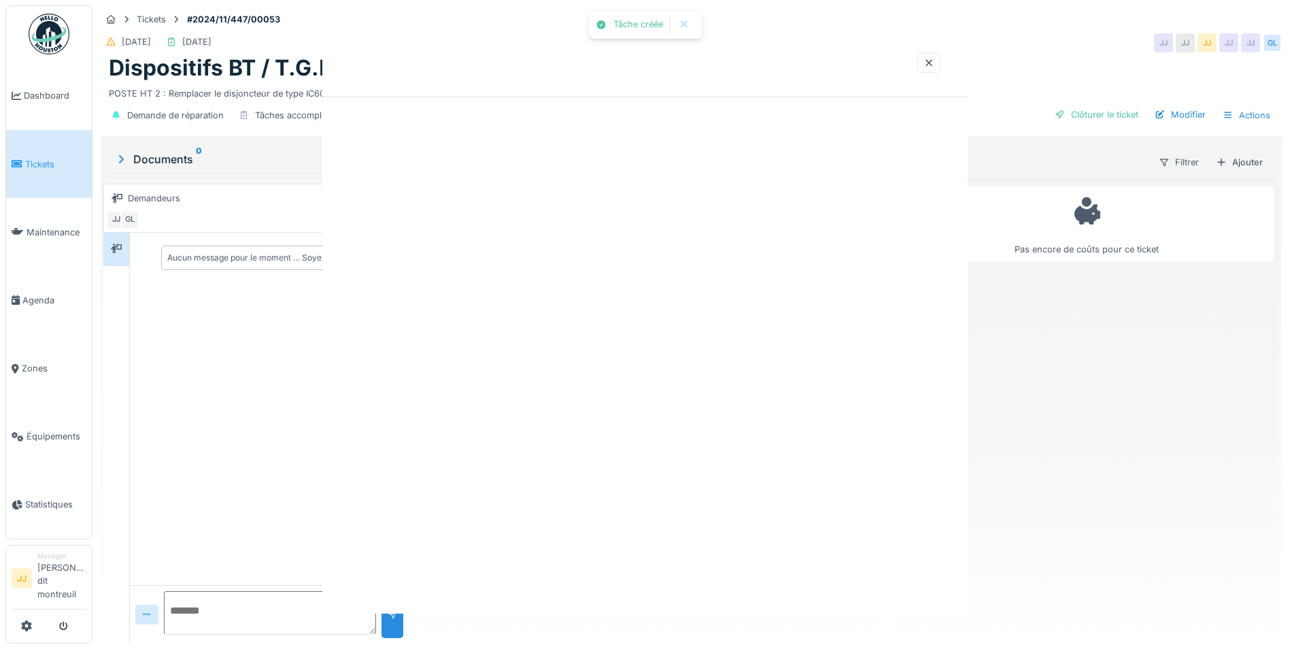
scroll to position [0, 0]
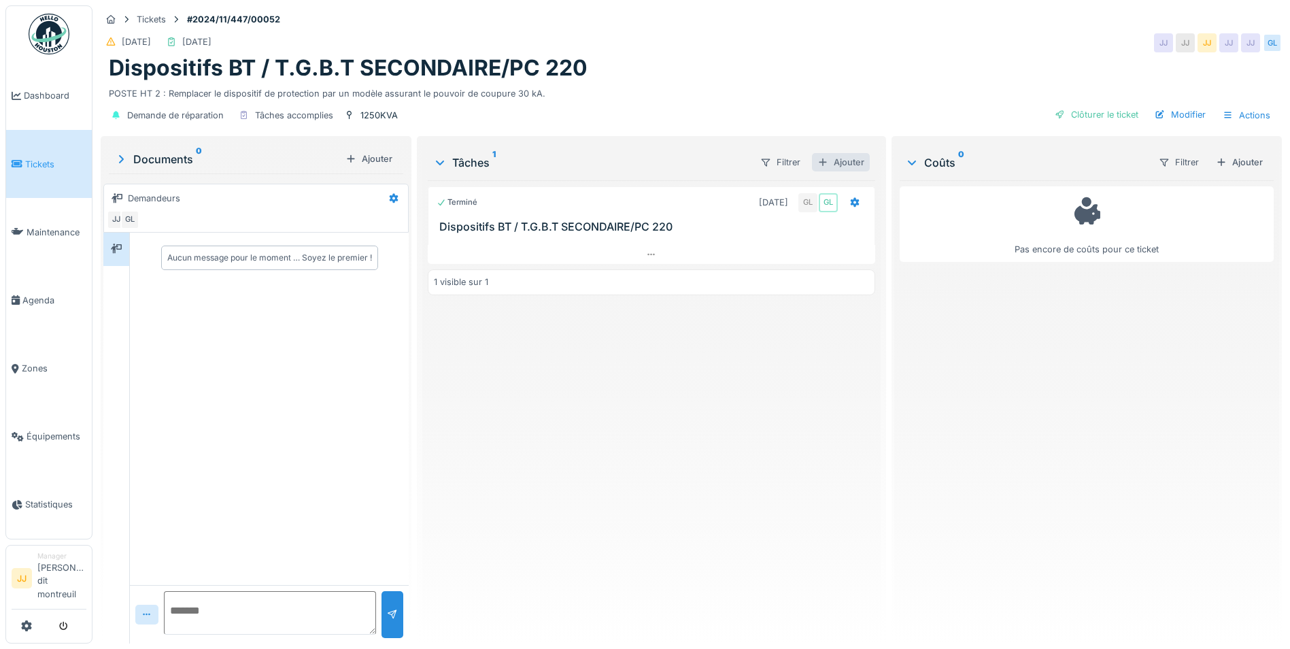
click at [831, 166] on div "Ajouter" at bounding box center [841, 162] width 58 height 18
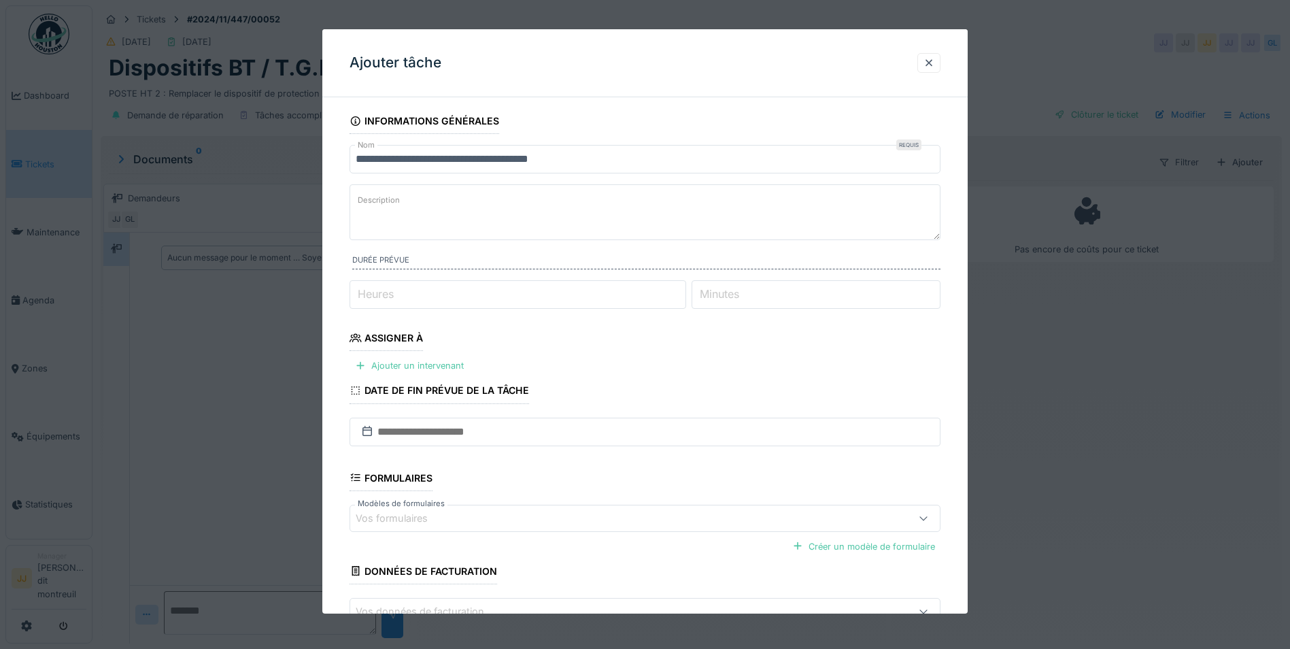
click at [435, 201] on textarea "Description" at bounding box center [644, 212] width 591 height 56
type textarea "**********"
click at [428, 373] on div "Ajouter un intervenant" at bounding box center [409, 365] width 120 height 18
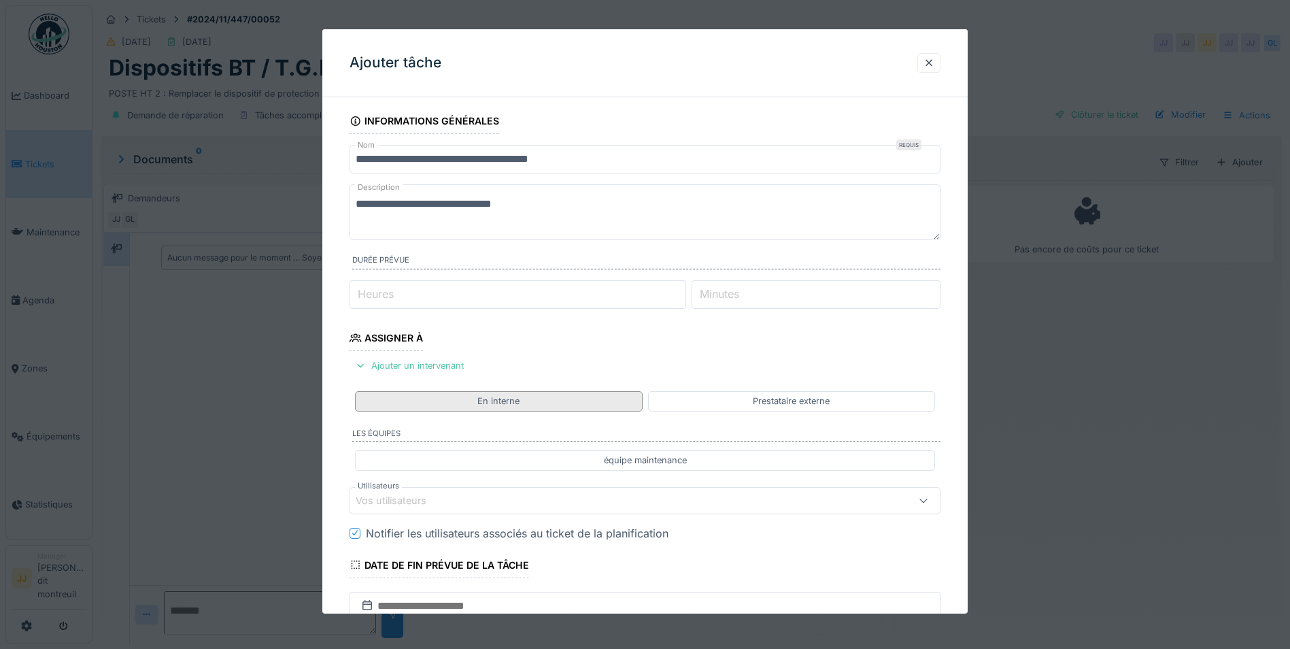
click at [432, 410] on div "En interne" at bounding box center [498, 401] width 287 height 20
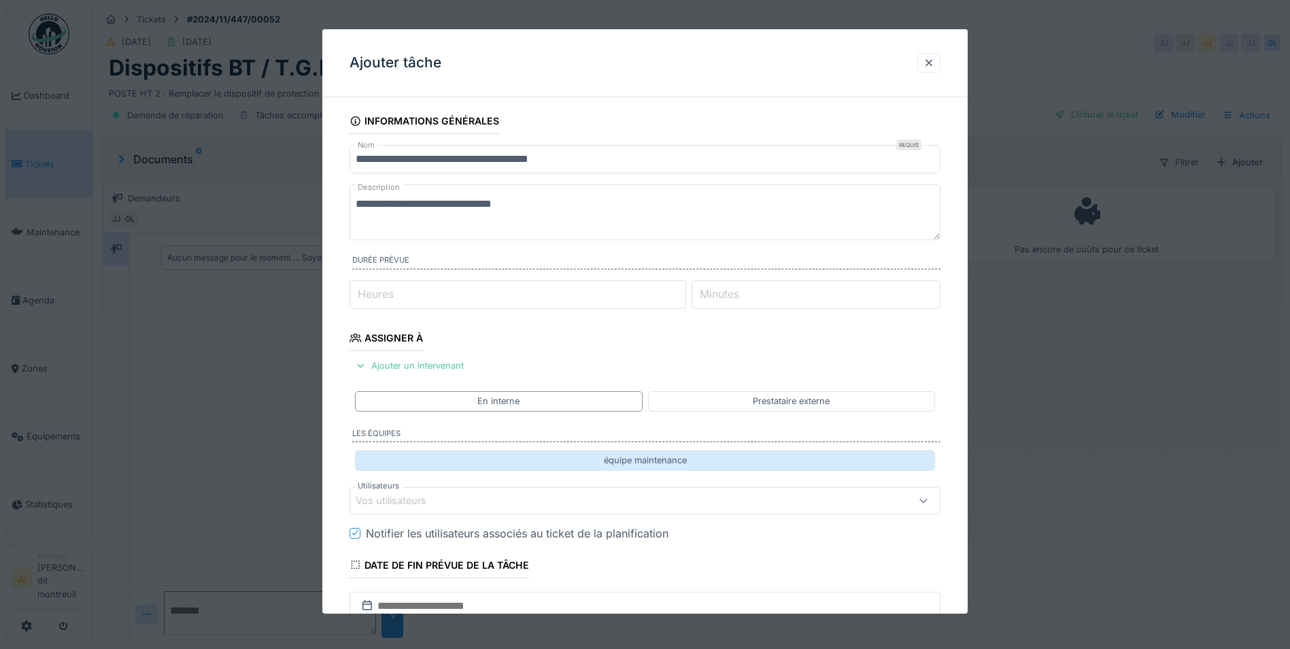
click at [447, 462] on div "équipe maintenance" at bounding box center [645, 460] width 580 height 20
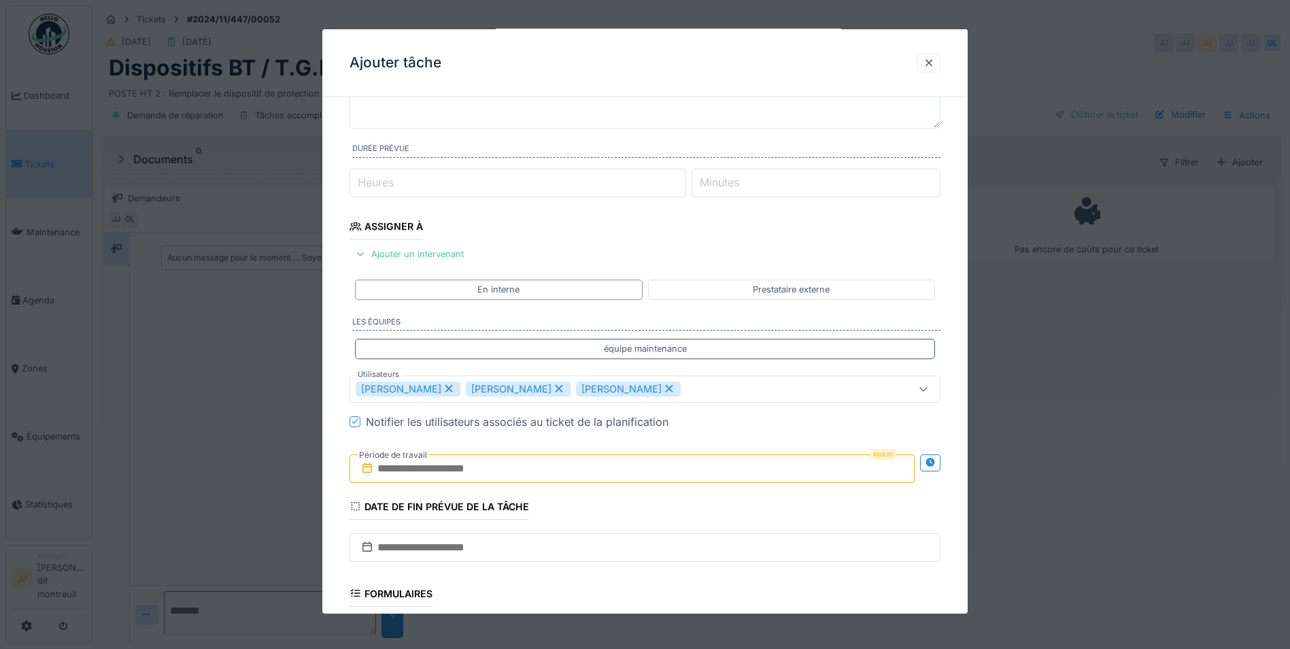
scroll to position [204, 0]
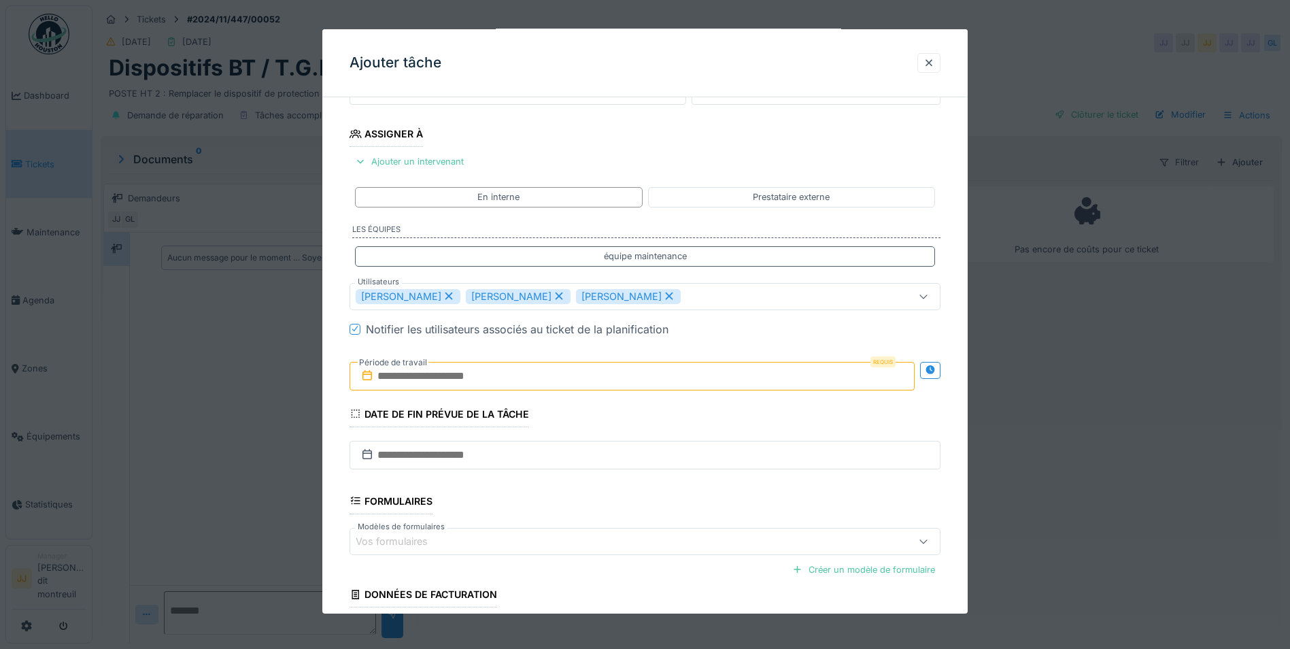
click at [445, 297] on icon at bounding box center [448, 295] width 7 height 7
type input "**********"
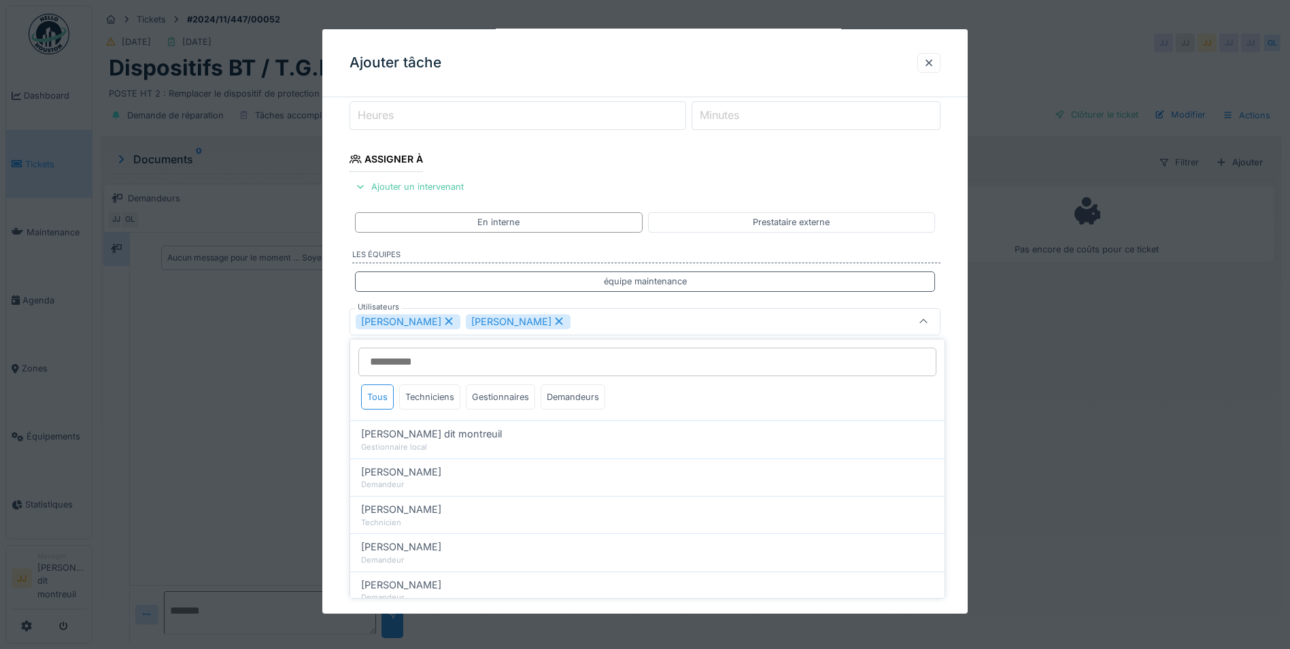
click at [624, 329] on div "Nicolas Menard Elouan David" at bounding box center [644, 320] width 591 height 27
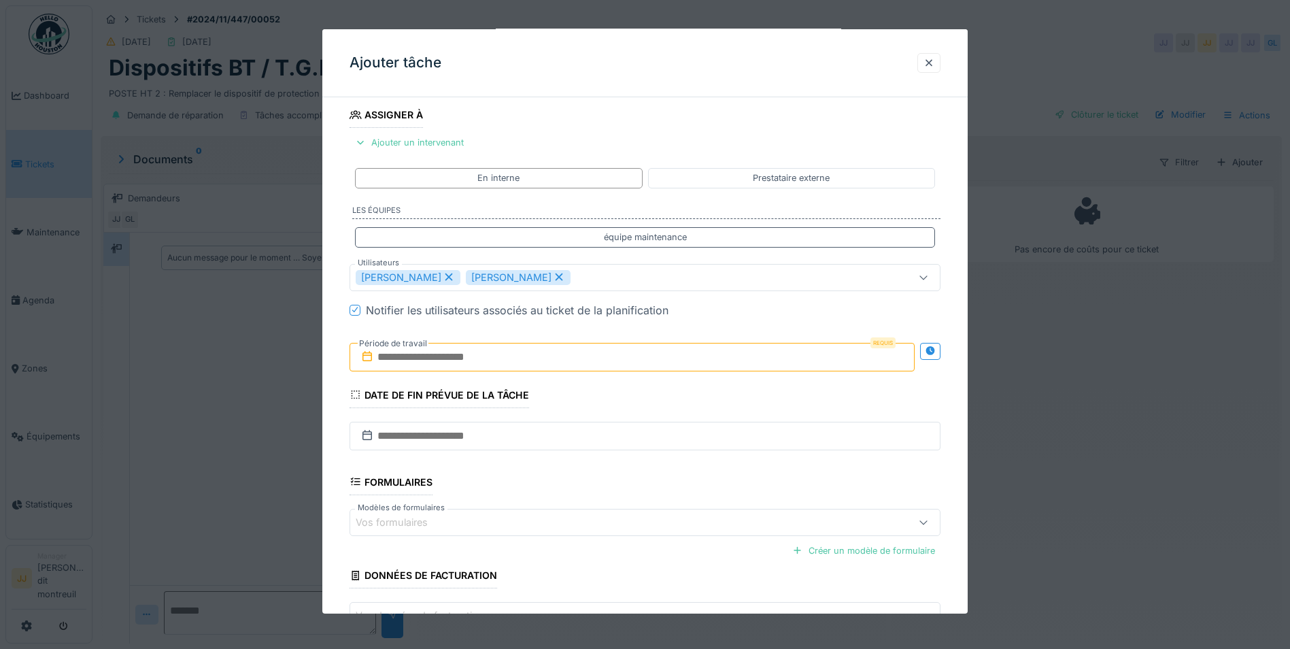
scroll to position [247, 0]
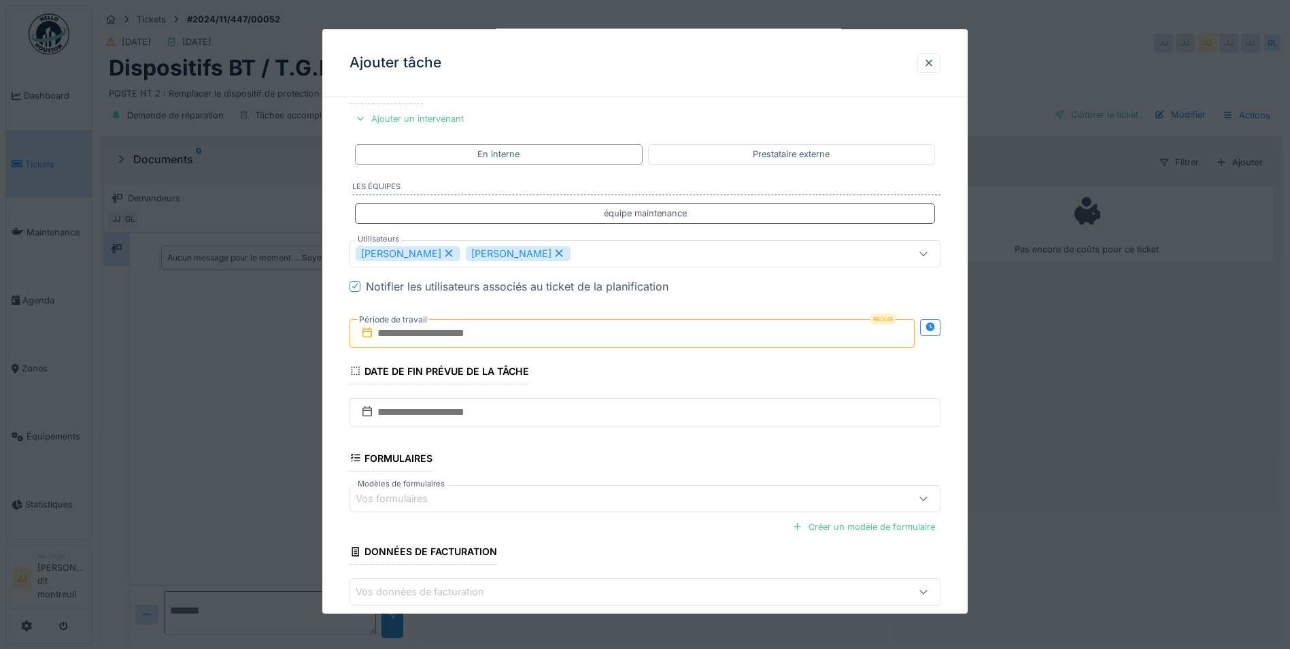
click at [485, 332] on input "text" at bounding box center [631, 332] width 565 height 29
click at [593, 503] on div "28" at bounding box center [590, 511] width 18 height 18
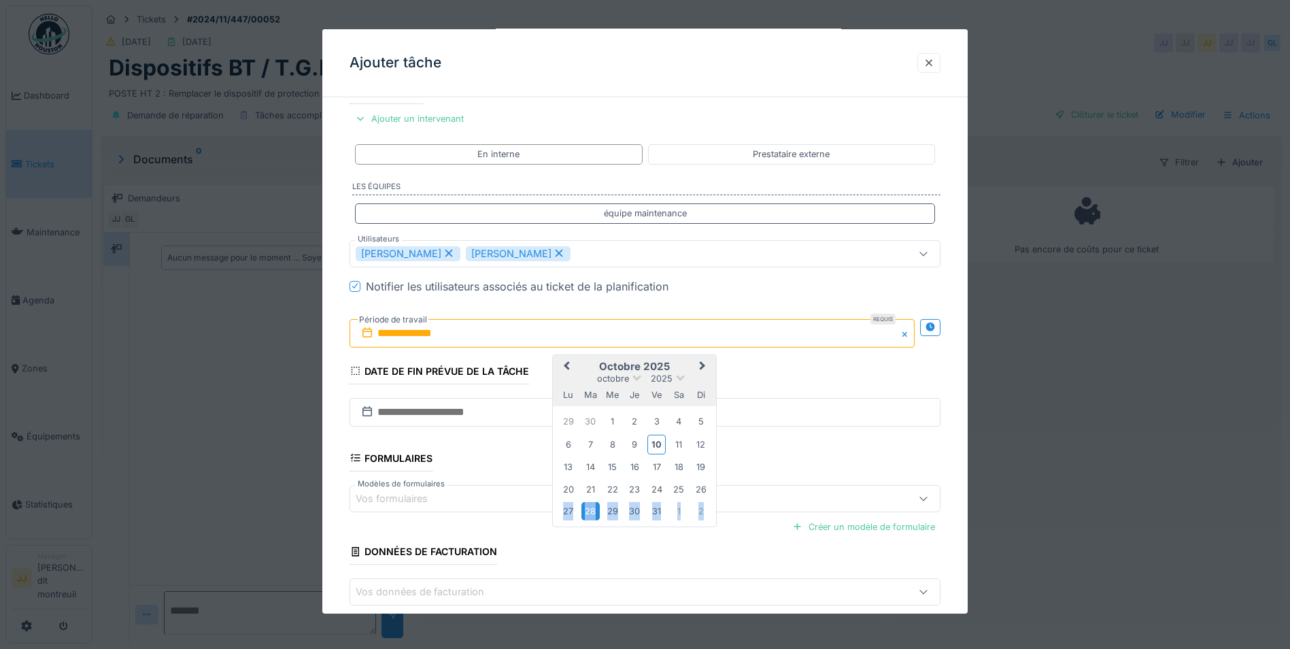
click at [593, 503] on div "28" at bounding box center [590, 511] width 18 height 18
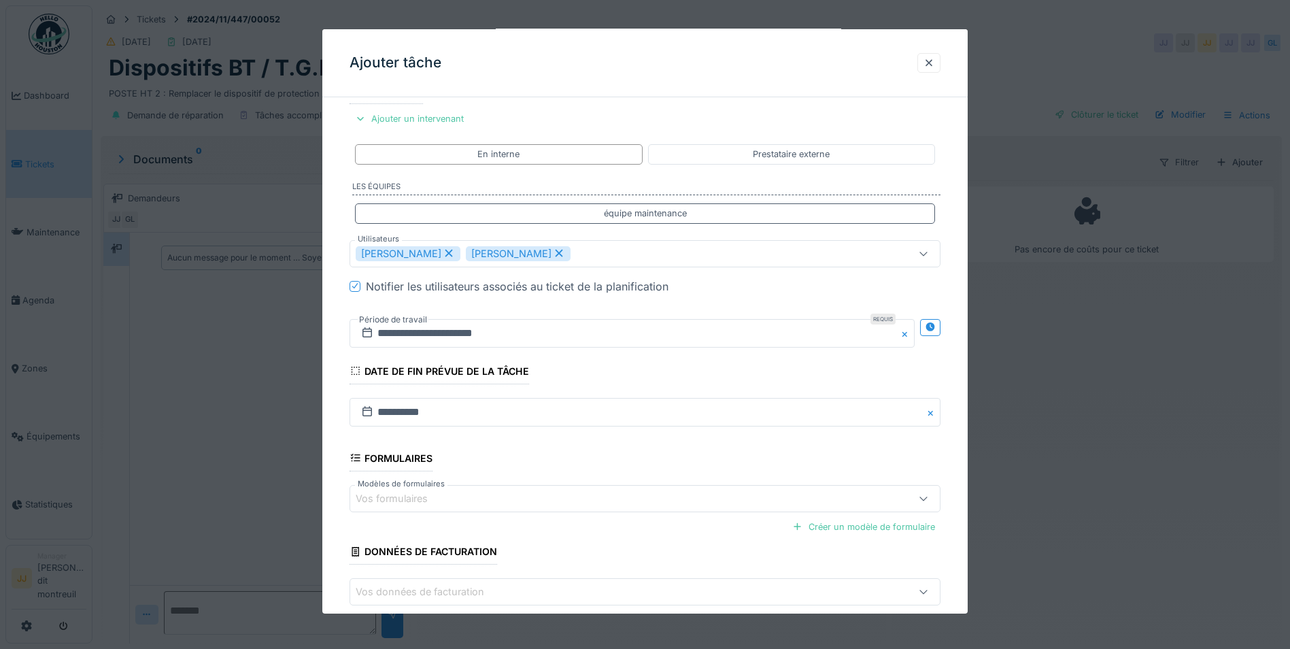
scroll to position [316, 0]
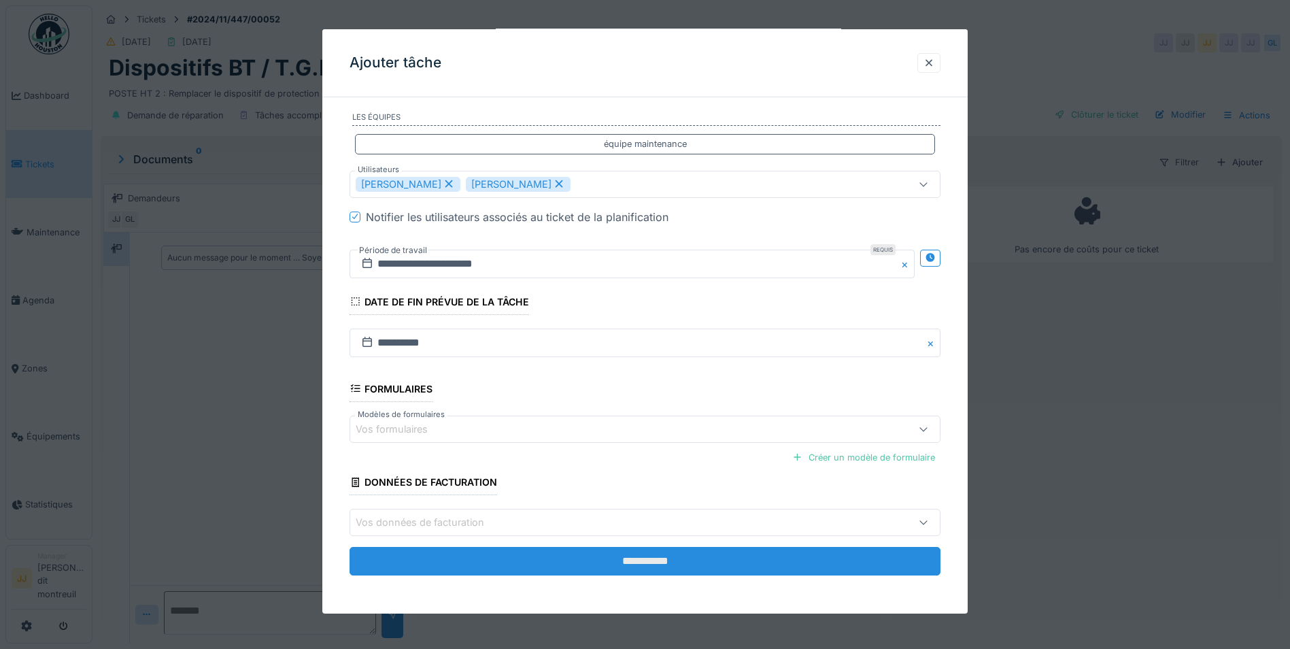
click at [688, 568] on input "**********" at bounding box center [644, 561] width 591 height 29
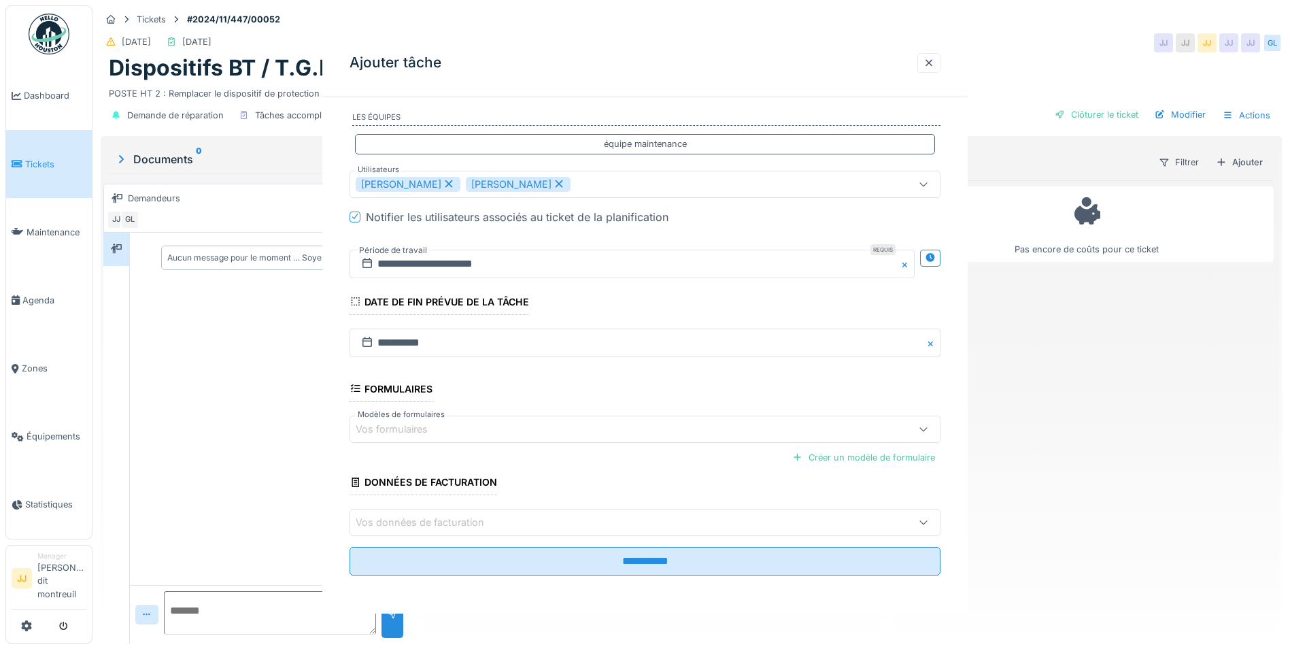
scroll to position [0, 0]
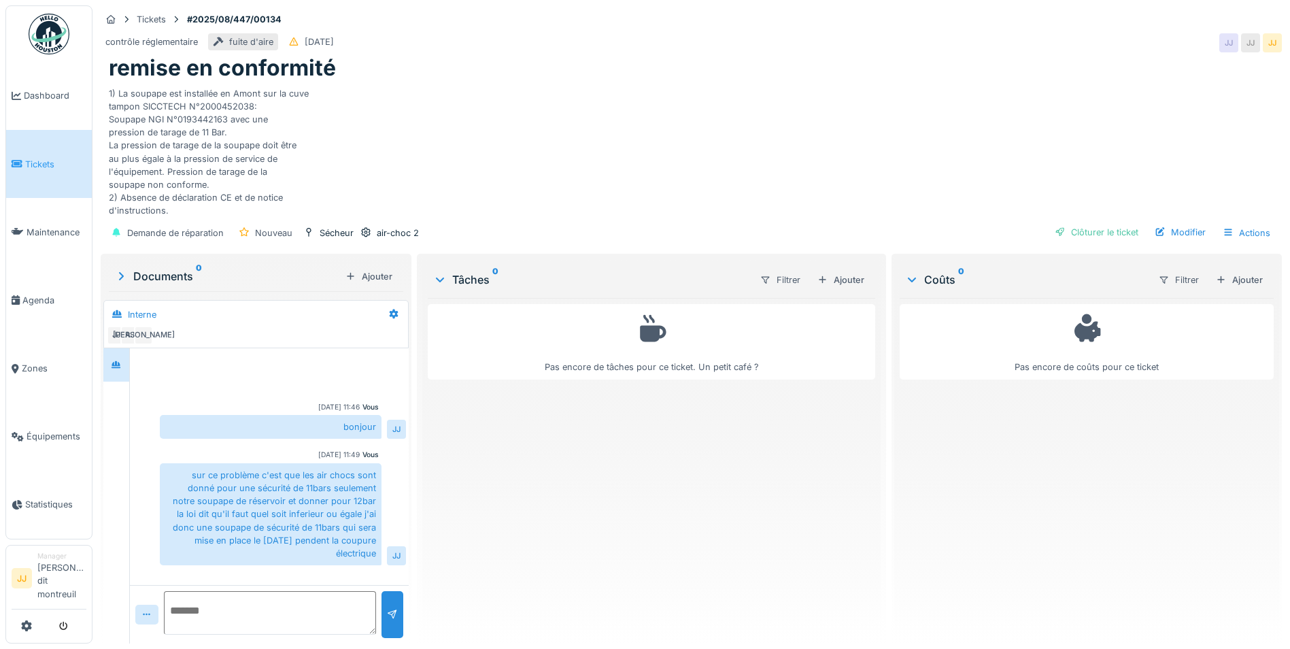
scroll to position [10, 0]
click at [837, 271] on div "Ajouter" at bounding box center [841, 280] width 58 height 18
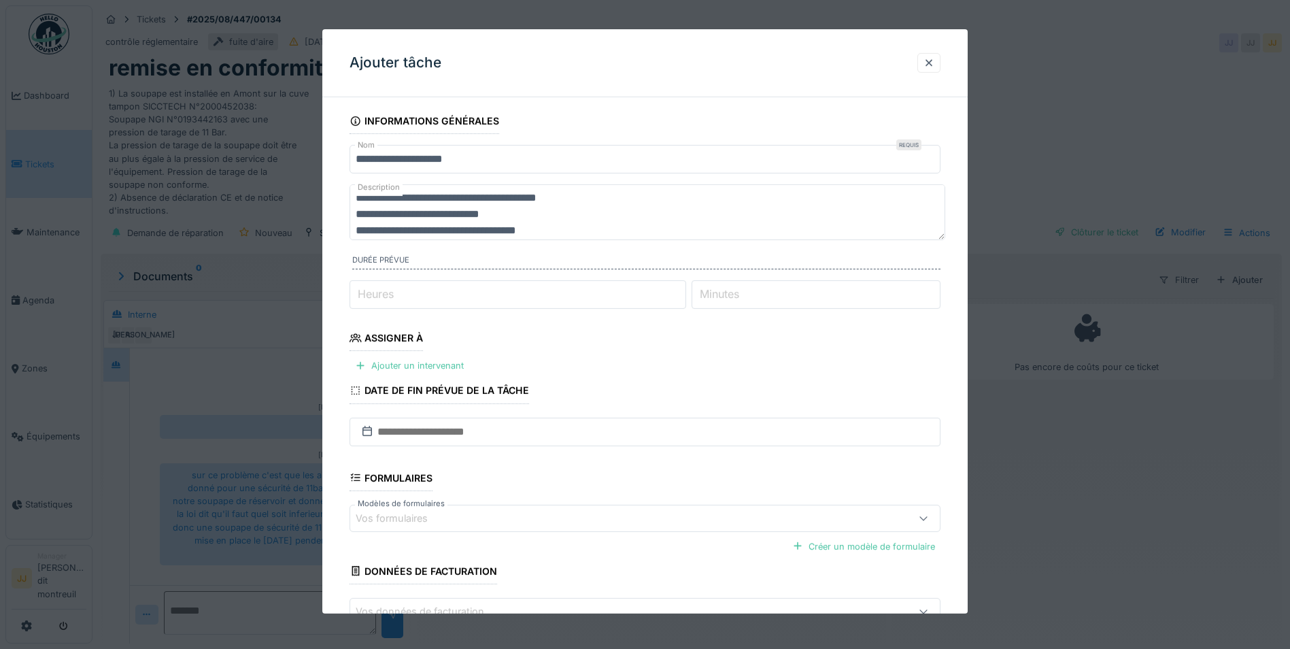
scroll to position [179, 0]
drag, startPoint x: 354, startPoint y: 204, endPoint x: 604, endPoint y: 225, distance: 250.4
click at [604, 225] on textarea "**********" at bounding box center [646, 212] width 595 height 56
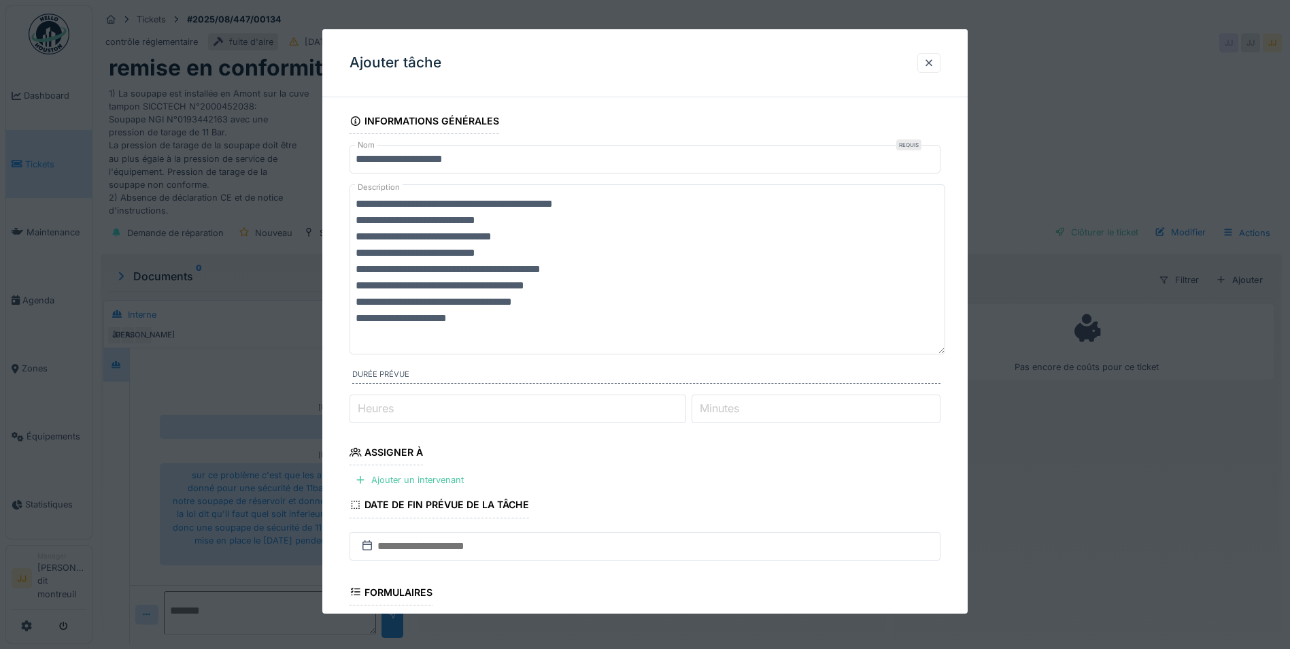
drag, startPoint x: 366, startPoint y: 207, endPoint x: 473, endPoint y: 339, distance: 170.2
click at [473, 339] on textarea "**********" at bounding box center [646, 269] width 595 height 170
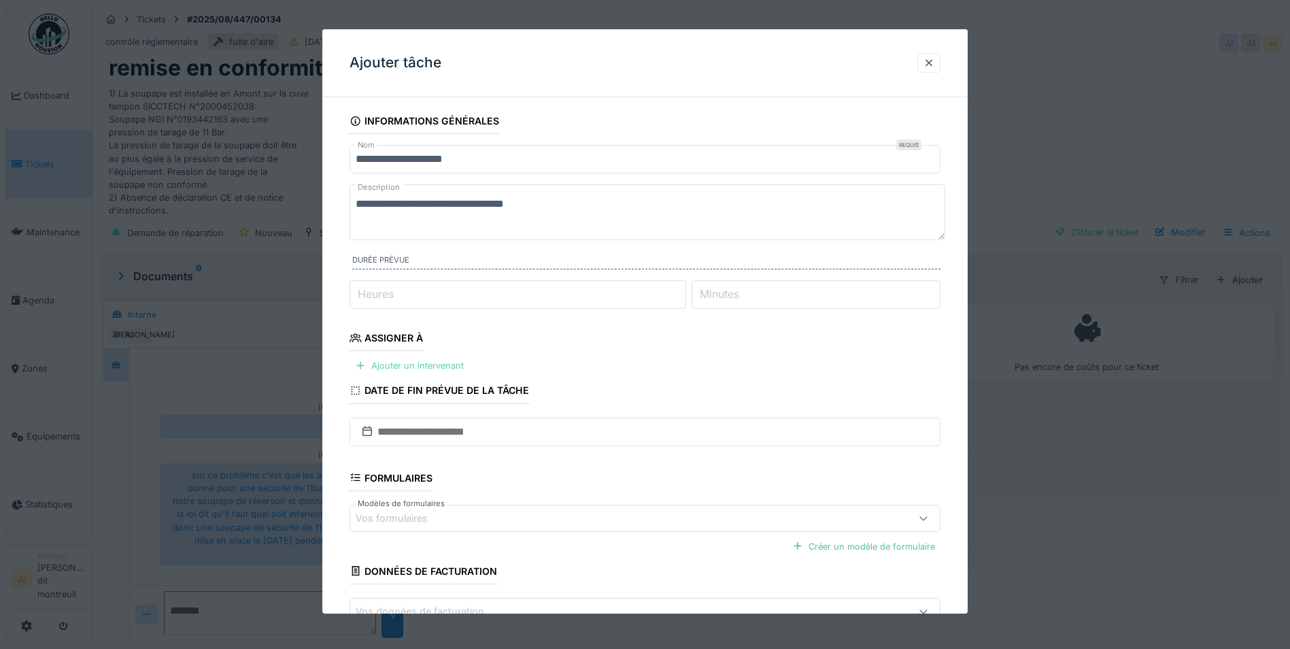
type textarea "**********"
click at [420, 358] on div "Ajouter un intervenant" at bounding box center [409, 365] width 120 height 18
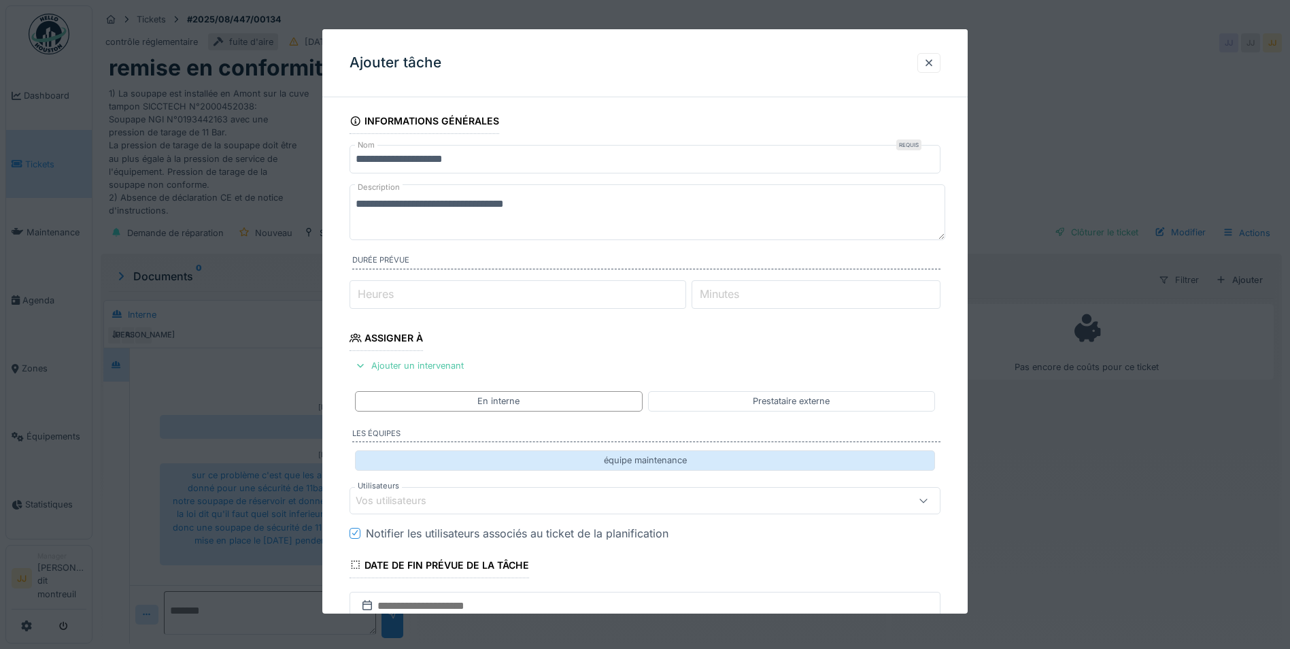
click at [486, 462] on div "équipe maintenance" at bounding box center [645, 460] width 580 height 20
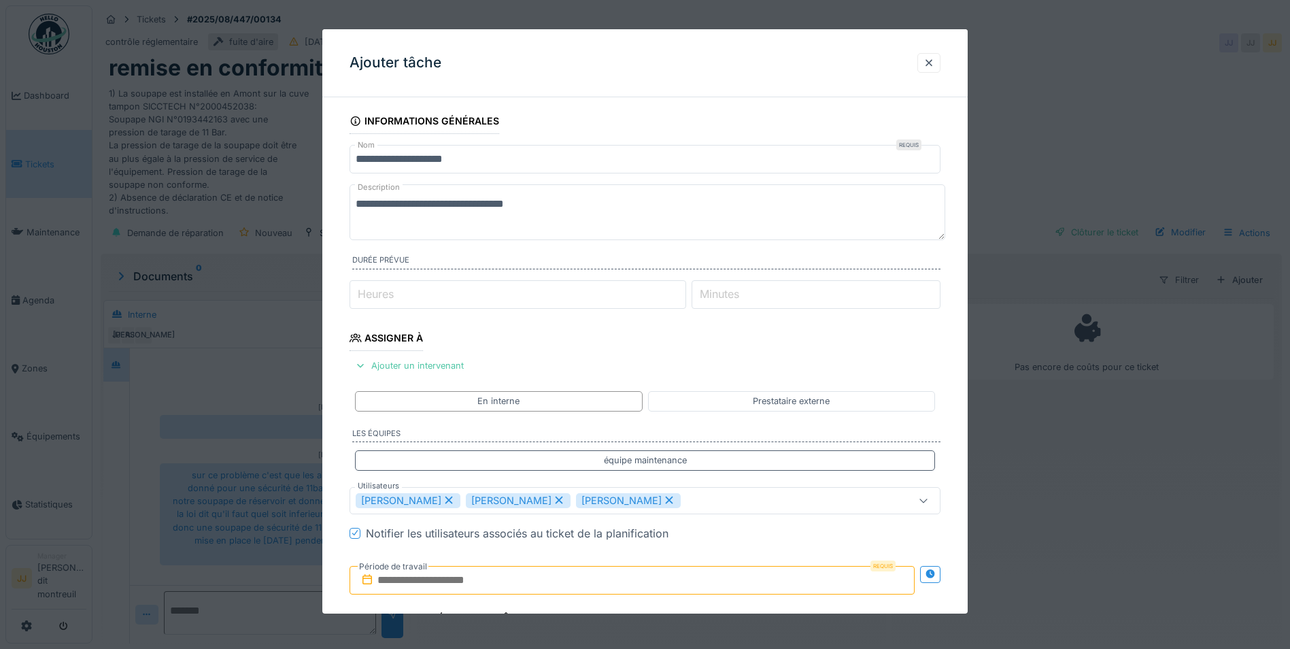
click at [663, 502] on icon at bounding box center [669, 500] width 12 height 10
type input "**********"
click at [576, 569] on input "text" at bounding box center [631, 579] width 565 height 29
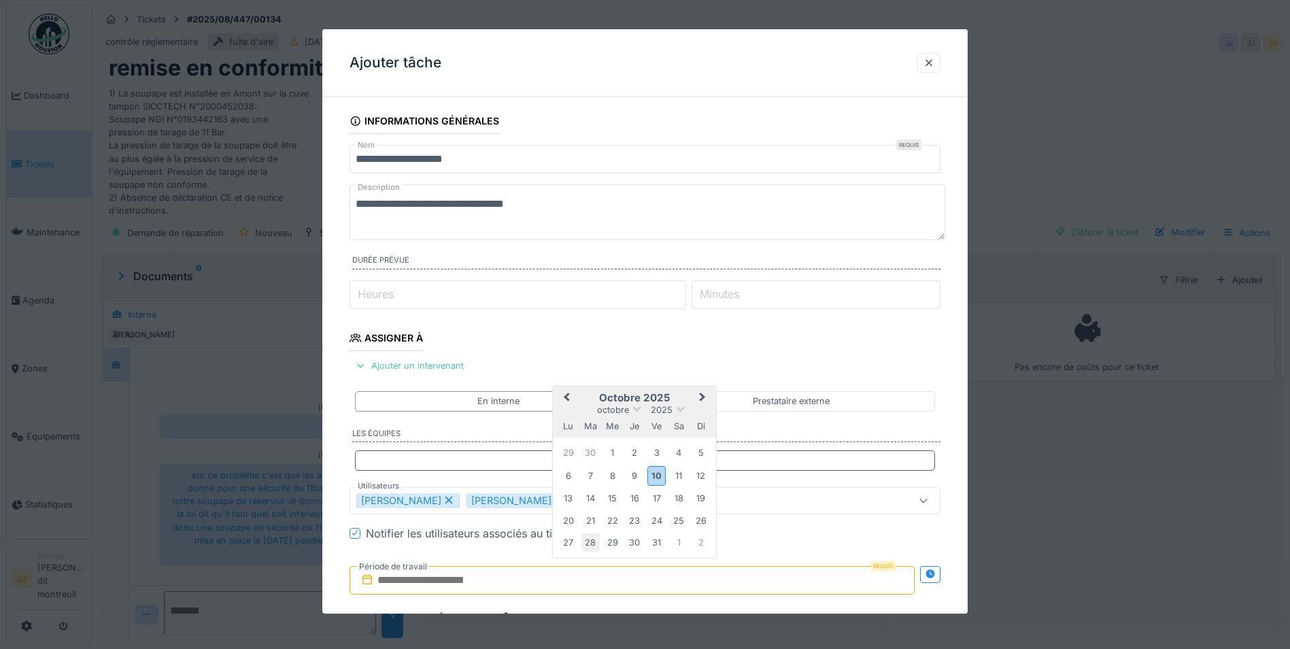
click at [598, 547] on div "28" at bounding box center [590, 542] width 18 height 18
click at [596, 547] on div "28" at bounding box center [590, 542] width 18 height 18
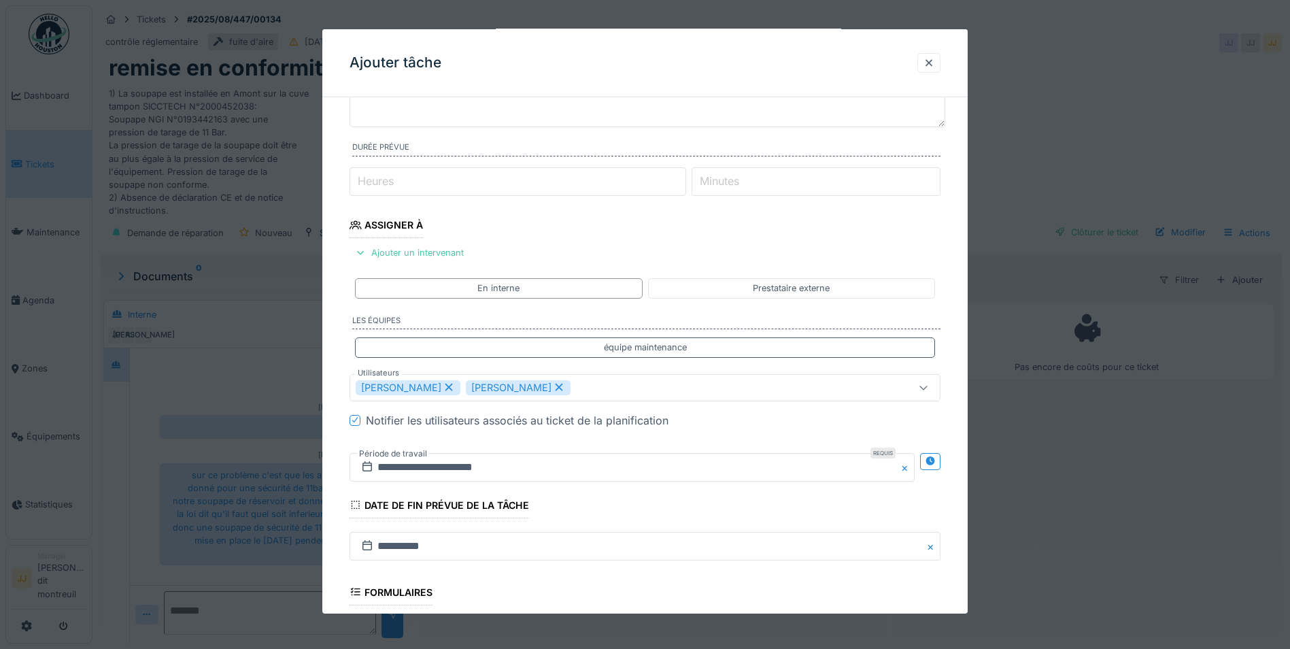
scroll to position [316, 0]
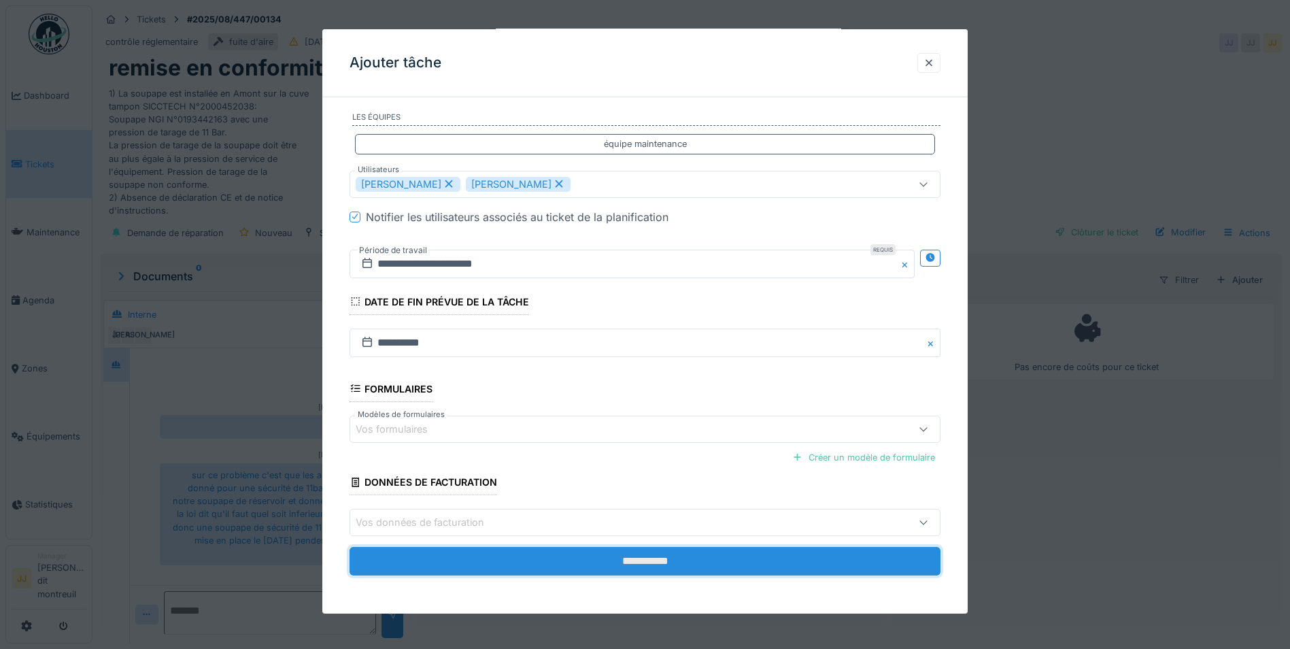
click at [634, 569] on input "**********" at bounding box center [644, 561] width 591 height 29
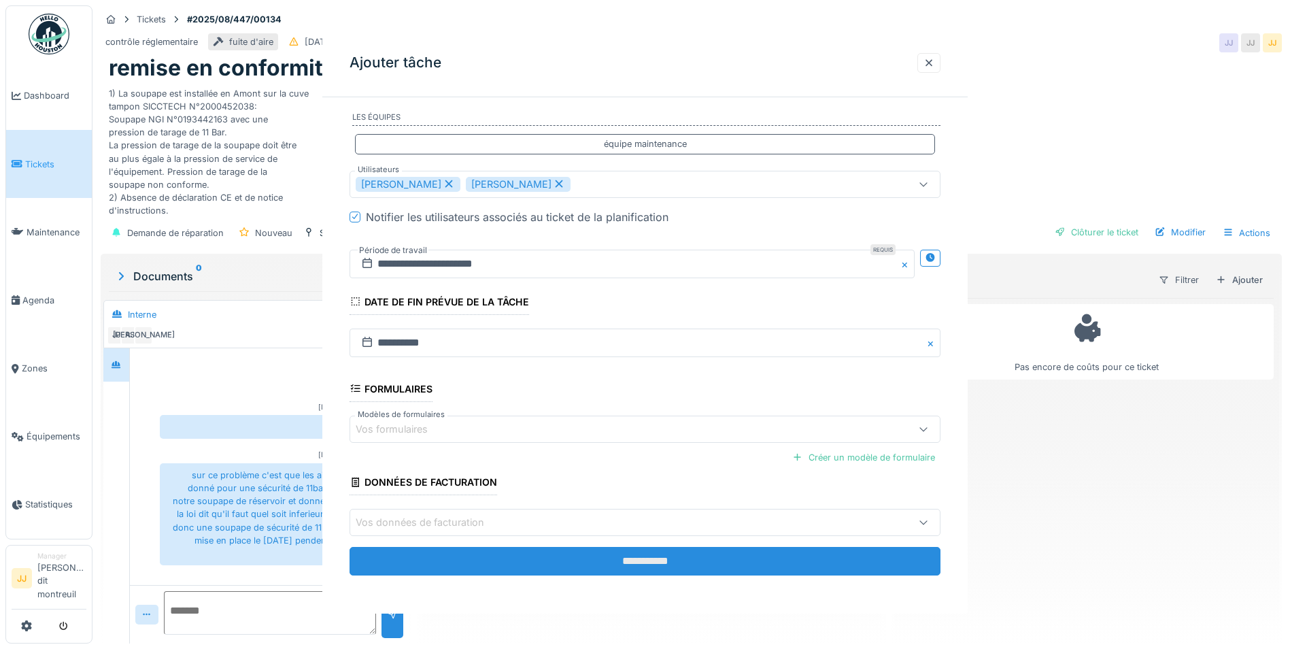
scroll to position [0, 0]
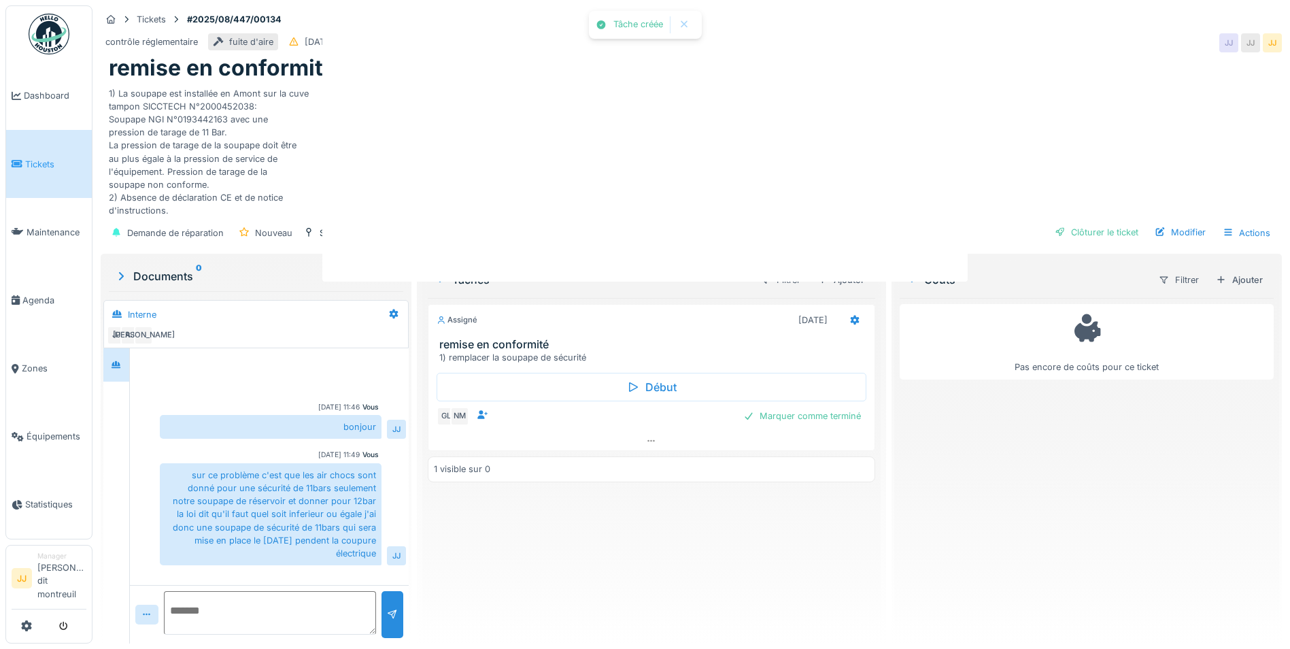
click at [658, 564] on div at bounding box center [645, 324] width 1290 height 649
